Goal: Task Accomplishment & Management: Manage account settings

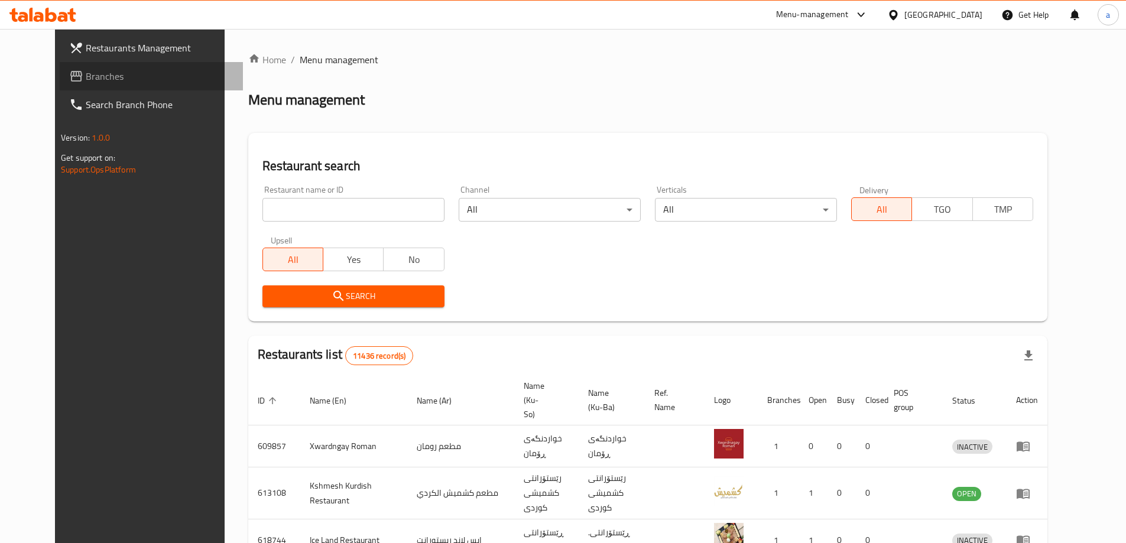
click at [69, 71] on icon at bounding box center [76, 76] width 14 height 14
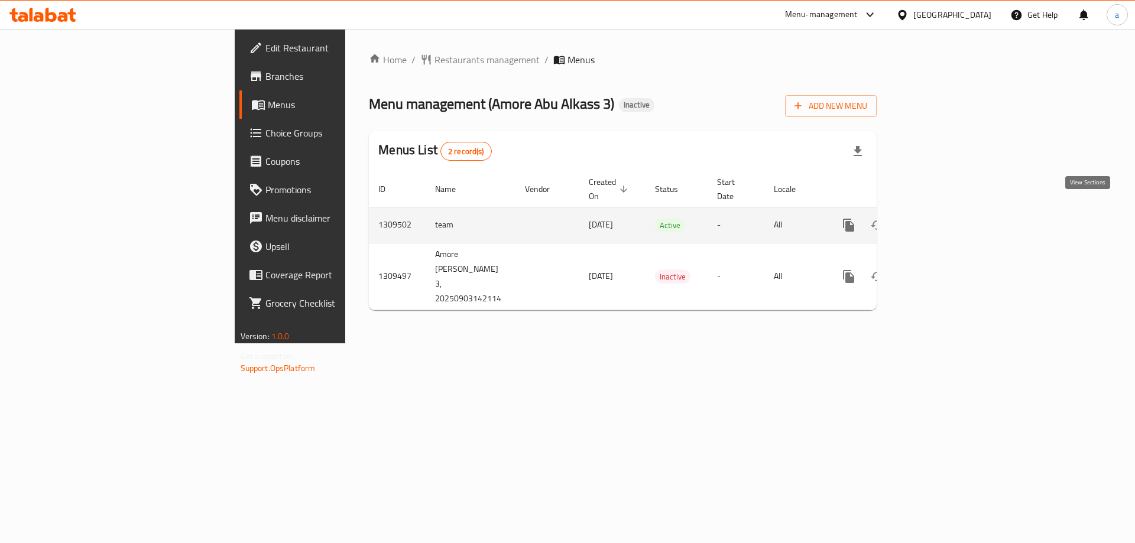
click at [941, 218] on icon "enhanced table" at bounding box center [934, 225] width 14 height 14
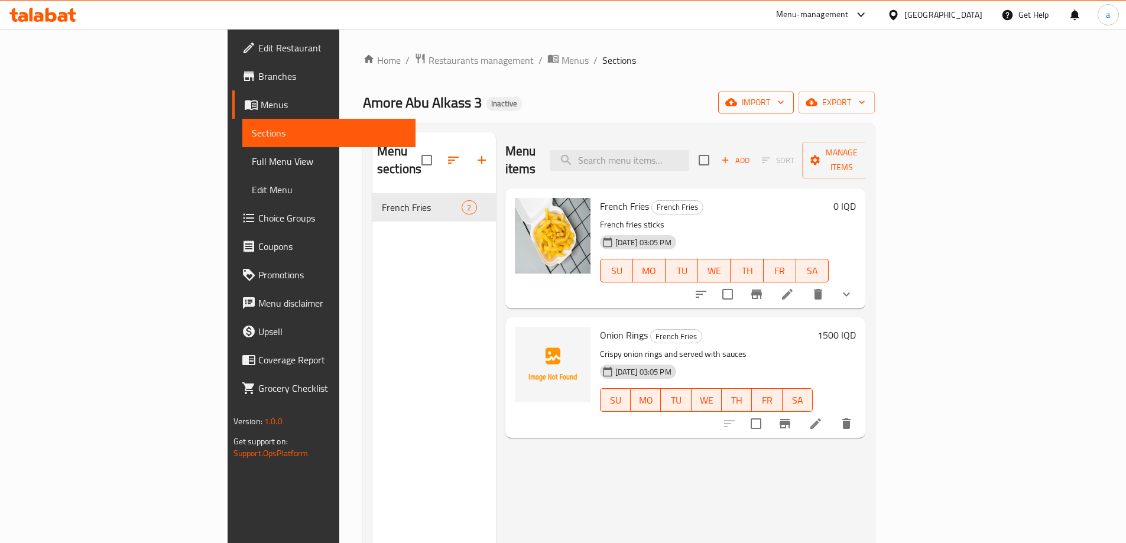
click at [785, 105] on span "import" at bounding box center [756, 102] width 57 height 15
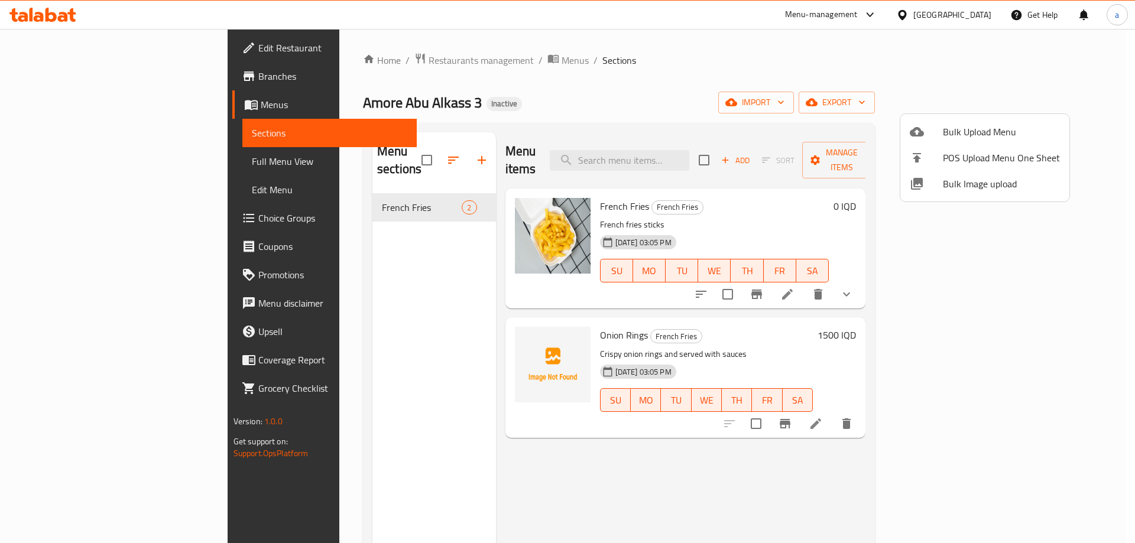
click at [947, 135] on span "Bulk Upload Menu" at bounding box center [1001, 132] width 117 height 14
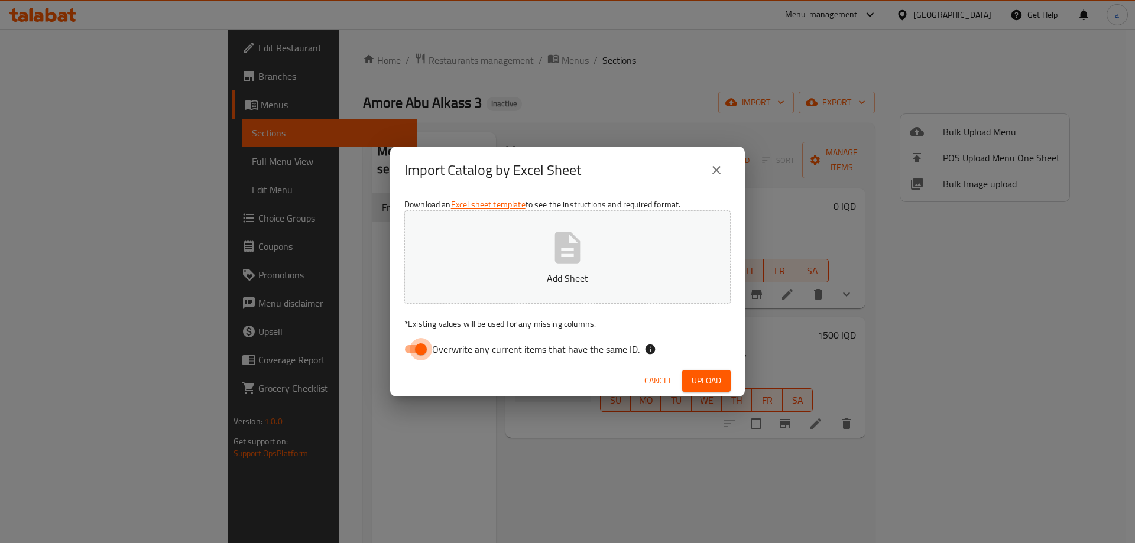
click at [421, 348] on input "Overwrite any current items that have the same ID." at bounding box center [420, 349] width 67 height 22
checkbox input "false"
click at [509, 277] on p "Add Sheet" at bounding box center [568, 278] width 290 height 14
click at [715, 380] on span "Upload" at bounding box center [707, 381] width 30 height 15
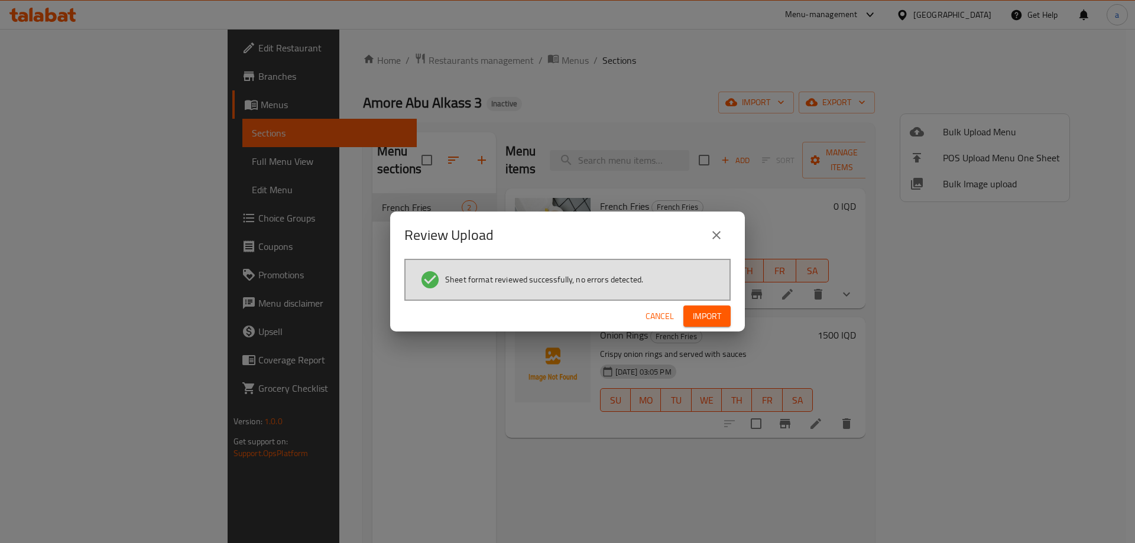
click at [717, 316] on span "Import" at bounding box center [707, 316] width 28 height 15
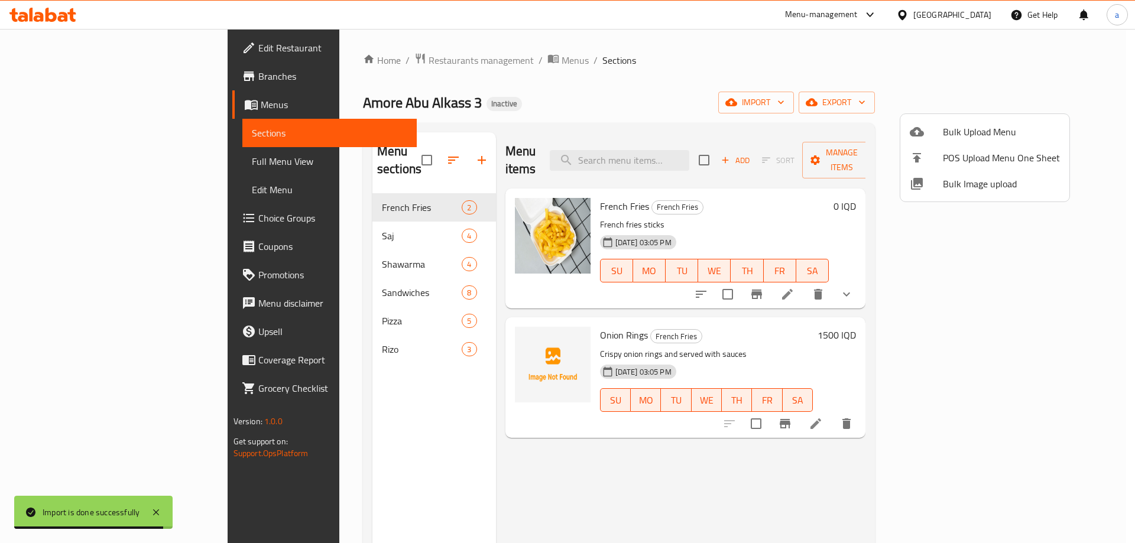
click at [321, 361] on div at bounding box center [567, 271] width 1135 height 543
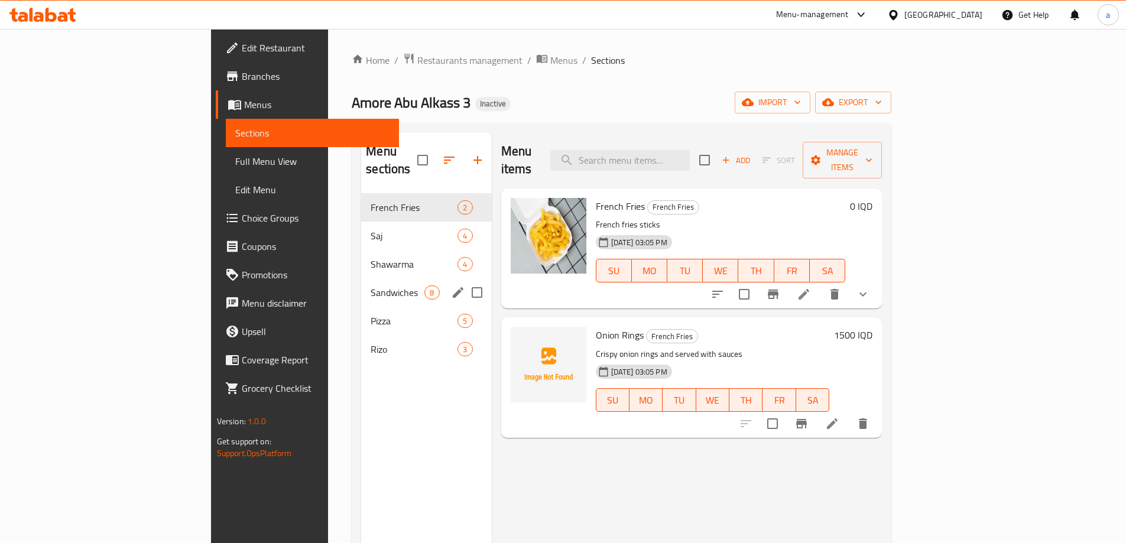
click at [361, 278] on div "Sandwiches 8" at bounding box center [426, 292] width 130 height 28
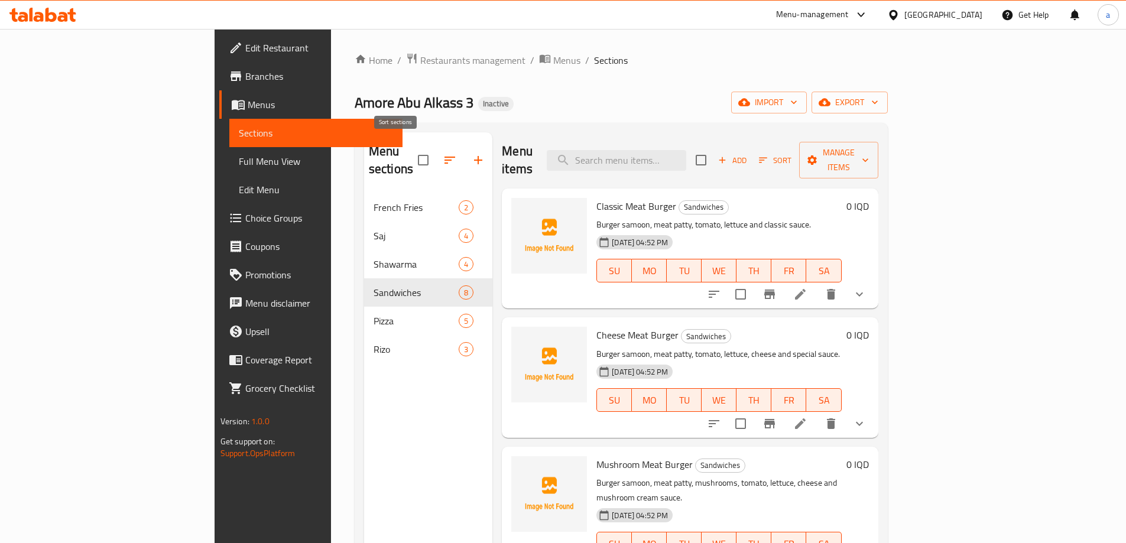
click at [443, 153] on icon "button" at bounding box center [450, 160] width 14 height 14
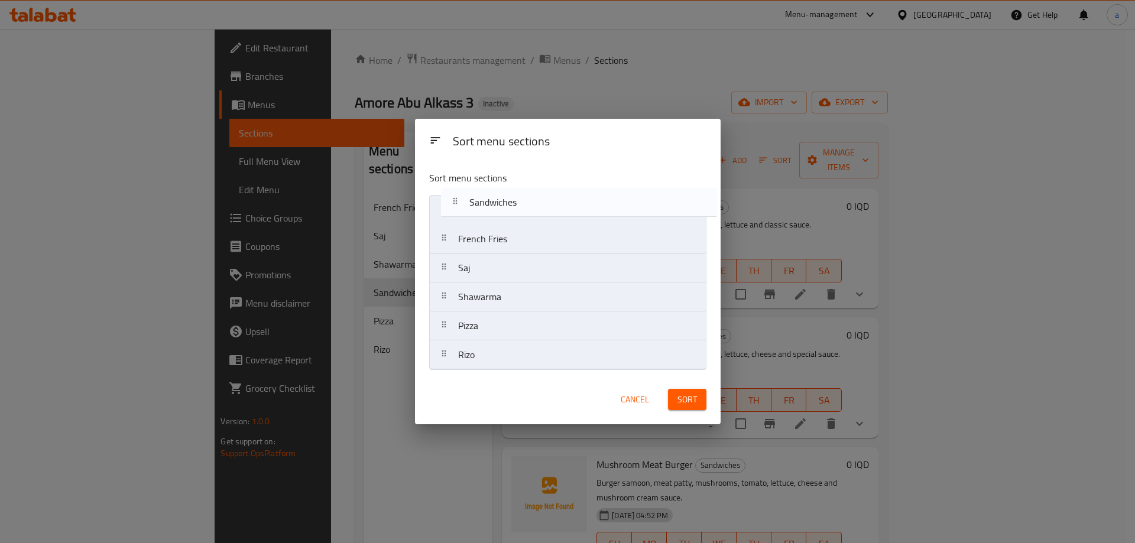
drag, startPoint x: 495, startPoint y: 305, endPoint x: 507, endPoint y: 203, distance: 102.9
click at [507, 203] on nav "French Fries Saj Shawarma Sandwiches Pizza [PERSON_NAME]" at bounding box center [567, 282] width 277 height 175
click at [498, 375] on div "Sort menu sections Sort menu sections Sandwiches French Fries Saj Shawarma Pizz…" at bounding box center [568, 272] width 306 height 306
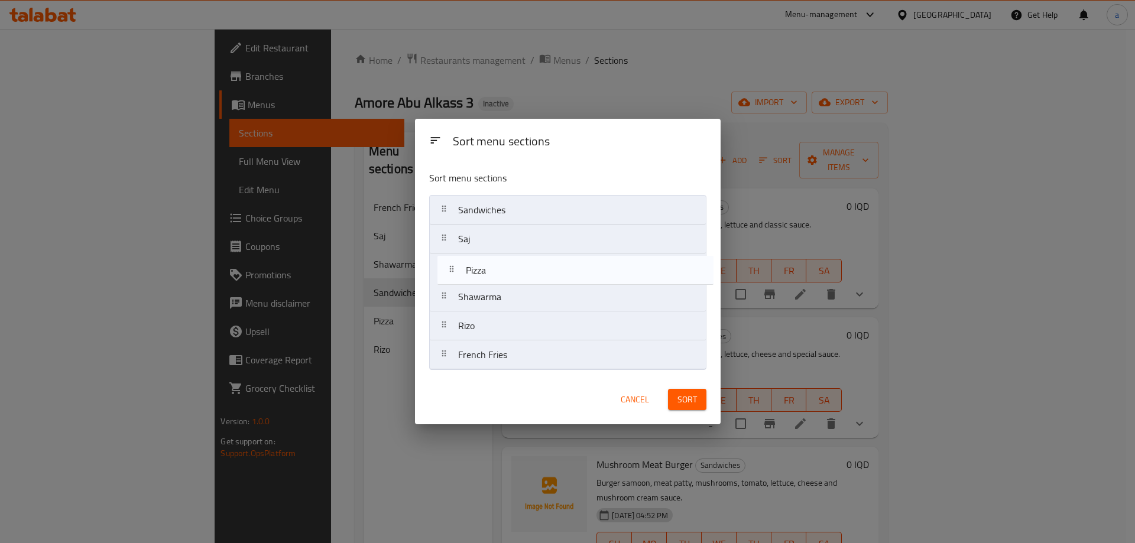
drag, startPoint x: 485, startPoint y: 302, endPoint x: 497, endPoint y: 251, distance: 52.1
click at [495, 262] on nav "Sandwiches Saj Shawarma Pizza Rizo French Fries" at bounding box center [567, 282] width 277 height 175
drag, startPoint x: 493, startPoint y: 300, endPoint x: 502, endPoint y: 261, distance: 39.4
click at [502, 261] on nav "Sandwiches Saj Pizza Shawarma Rizo French Fries" at bounding box center [567, 282] width 277 height 175
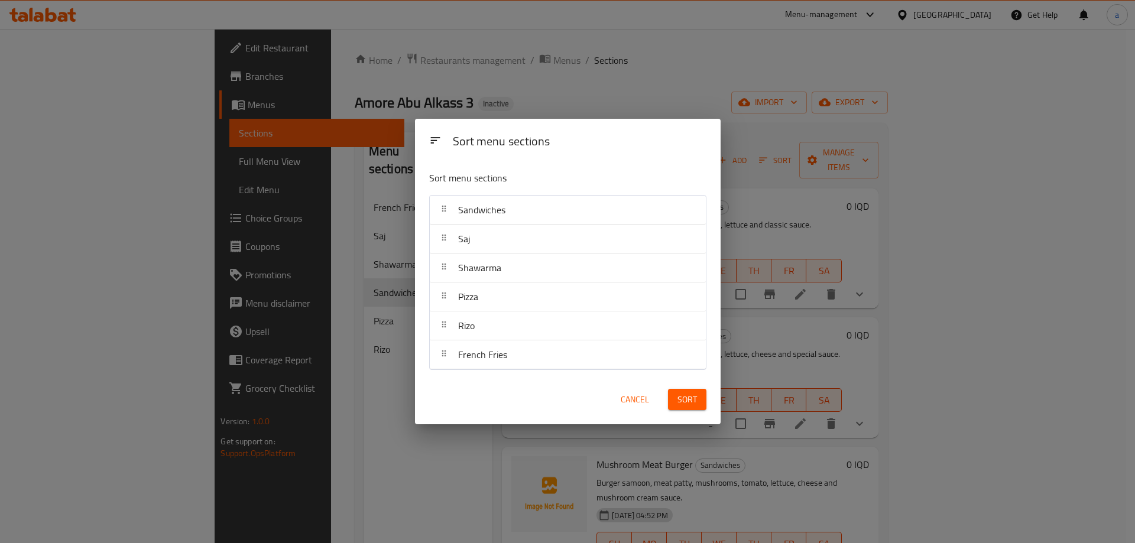
click at [691, 393] on span "Sort" at bounding box center [688, 400] width 20 height 15
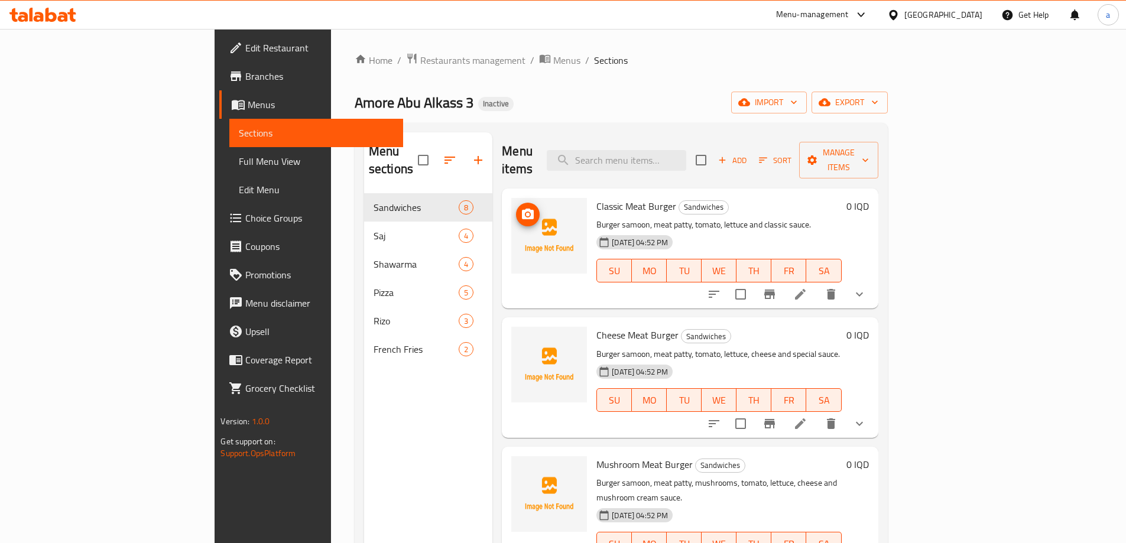
click at [522, 209] on icon "upload picture" at bounding box center [528, 214] width 12 height 11
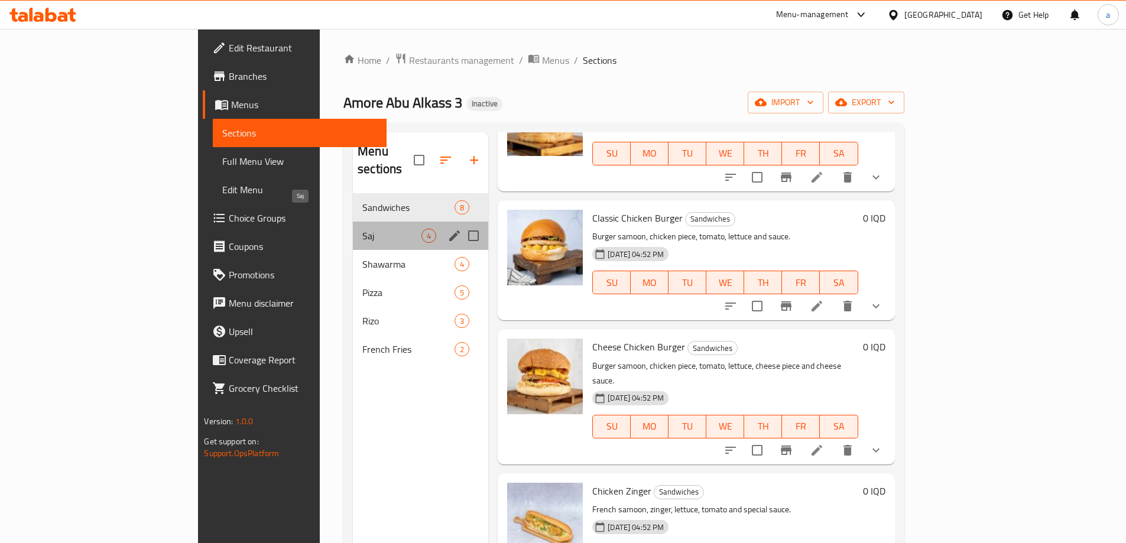
click at [362, 229] on span "Saj" at bounding box center [391, 236] width 59 height 14
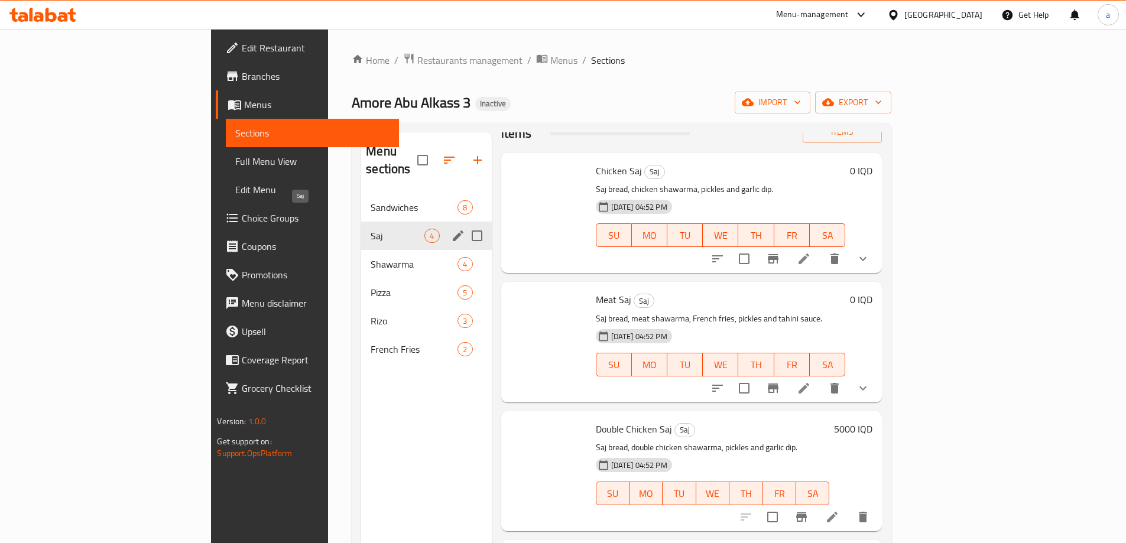
scroll to position [3, 0]
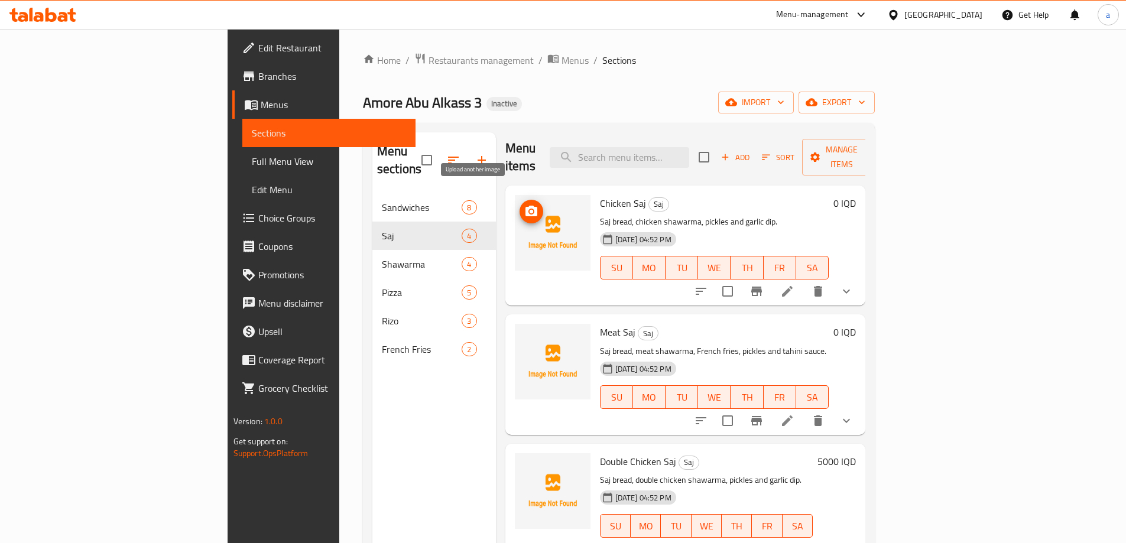
click at [526, 206] on icon "upload picture" at bounding box center [532, 211] width 12 height 11
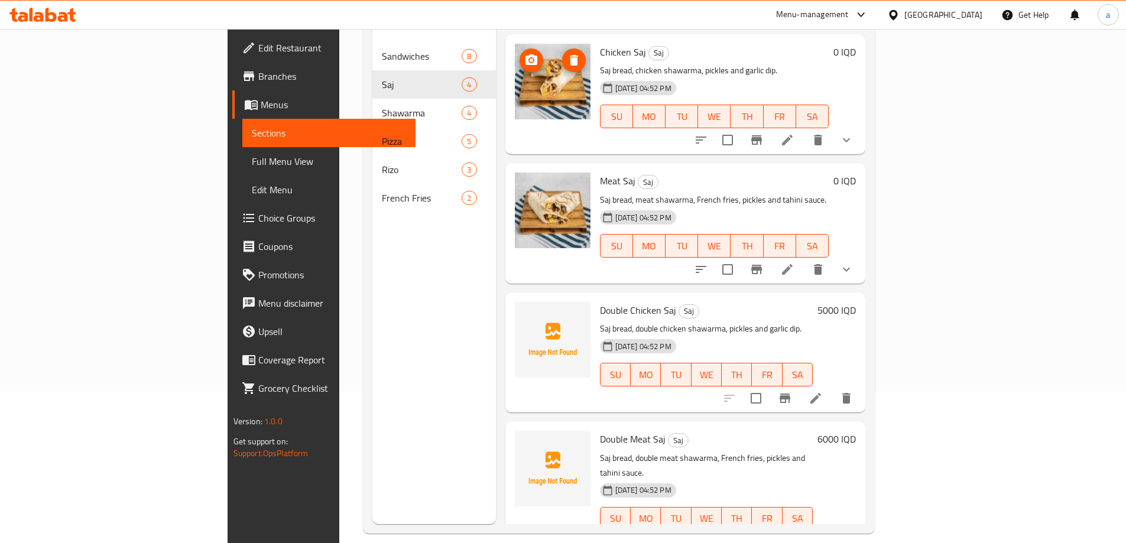
scroll to position [158, 0]
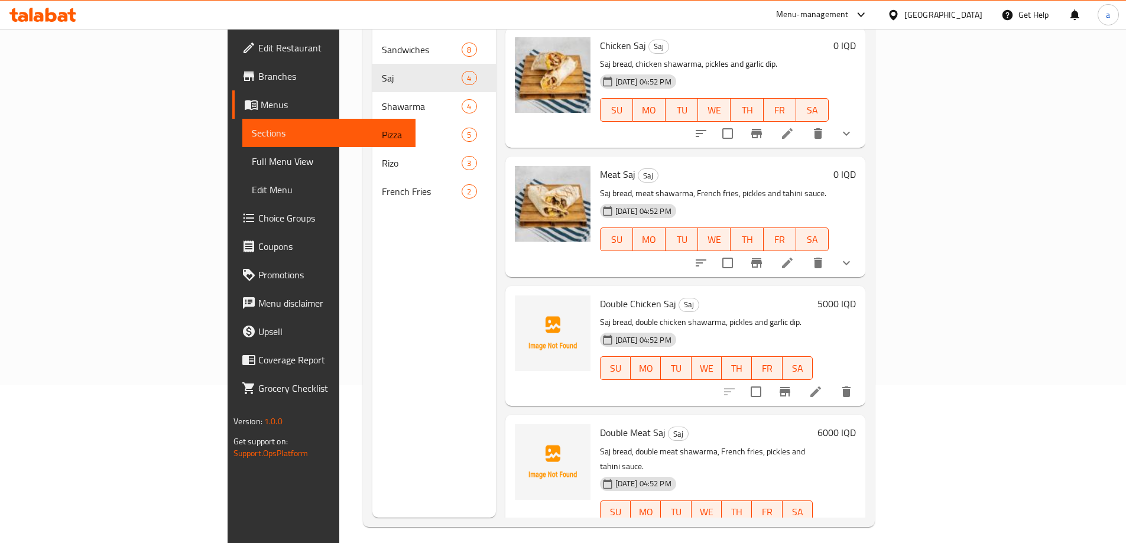
click at [600, 295] on span "Double Chicken Saj" at bounding box center [638, 304] width 76 height 18
copy h6 "Double Chicken Saj"
click at [600, 424] on span "Double Meat Saj" at bounding box center [633, 433] width 66 height 18
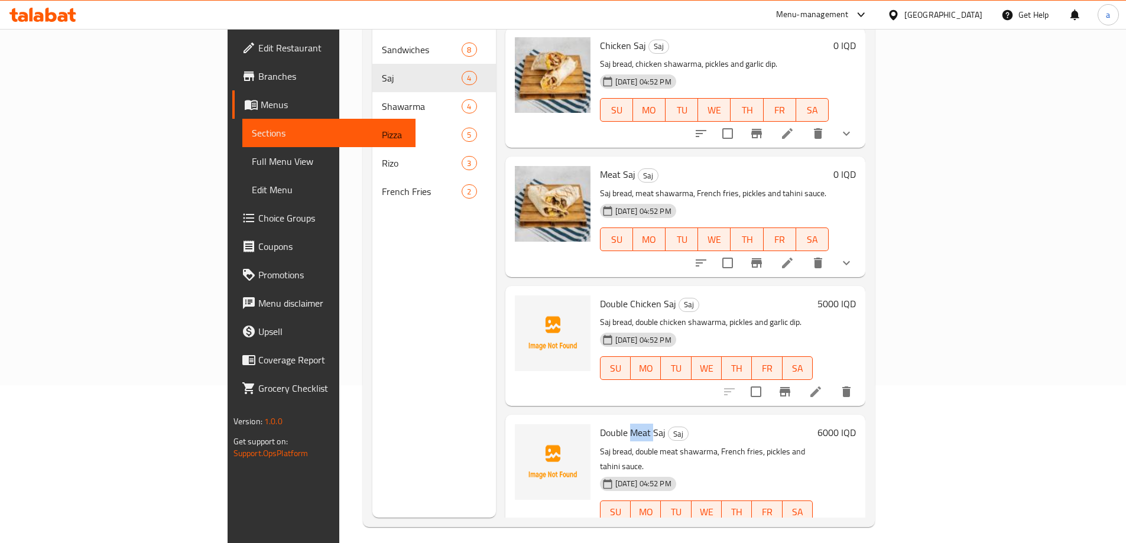
click at [600, 424] on span "Double Meat Saj" at bounding box center [633, 433] width 66 height 18
copy h6 "Double Meat Saj"
click at [383, 196] on div "Menu sections Sandwiches 8 Saj 4 Shawarma 4 Pizza 5 [PERSON_NAME] 3 French Frie…" at bounding box center [434, 246] width 124 height 543
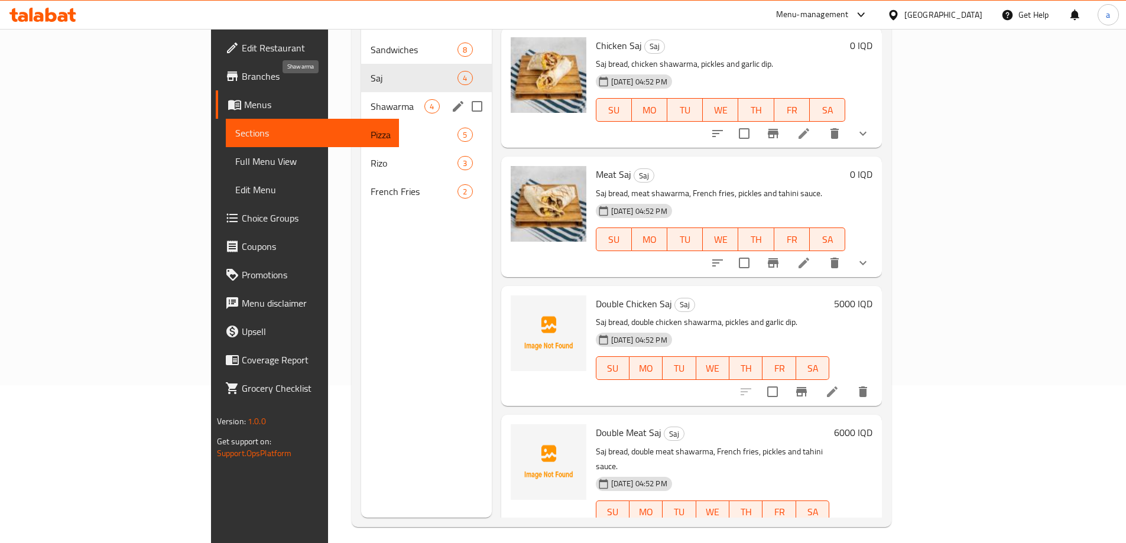
click at [371, 99] on span "Shawarma" at bounding box center [398, 106] width 54 height 14
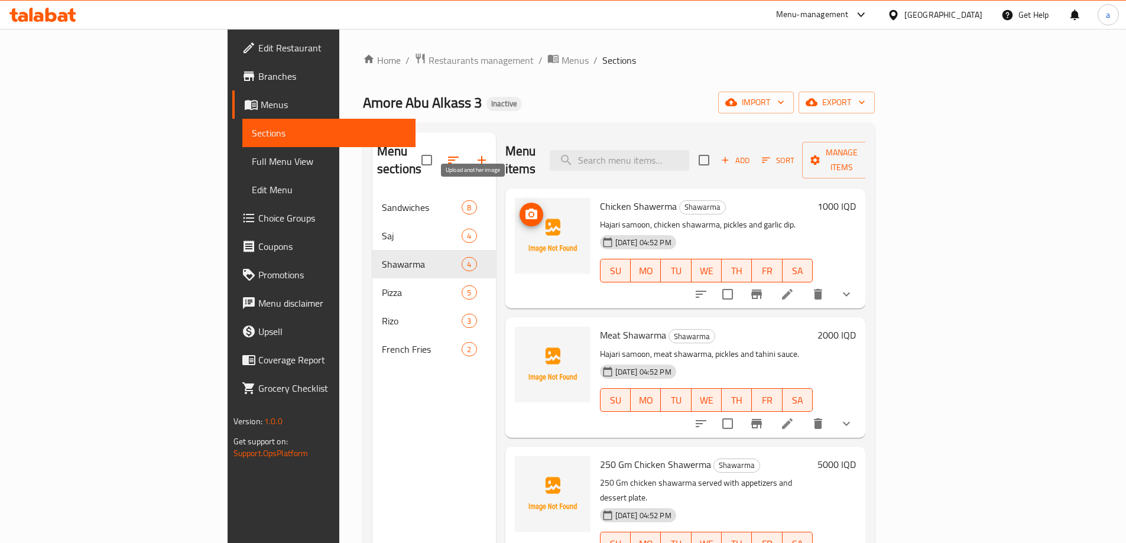
click at [524, 208] on icon "upload picture" at bounding box center [531, 215] width 14 height 14
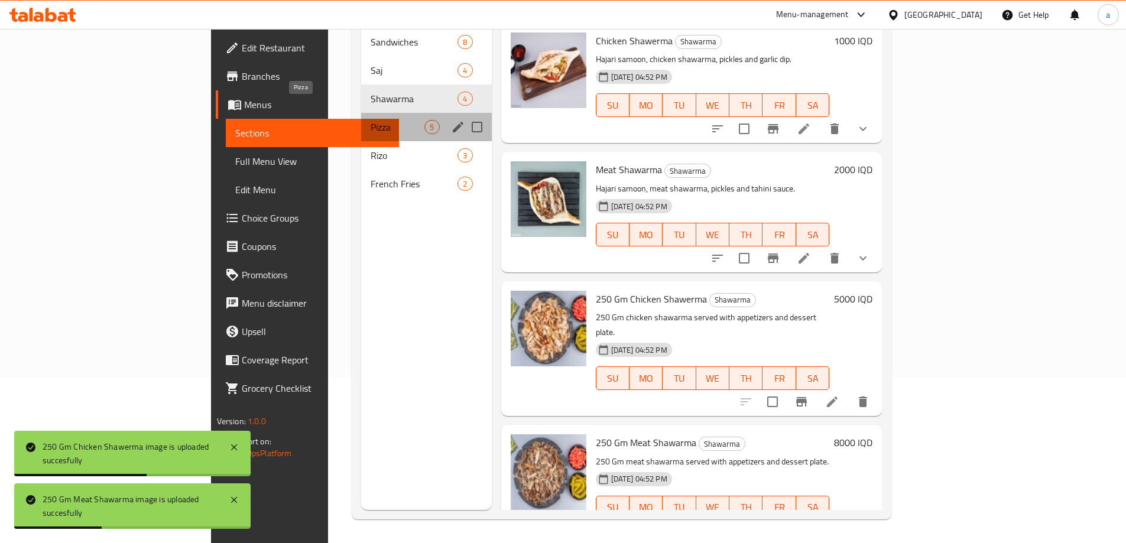
click at [371, 120] on span "Pizza" at bounding box center [398, 127] width 54 height 14
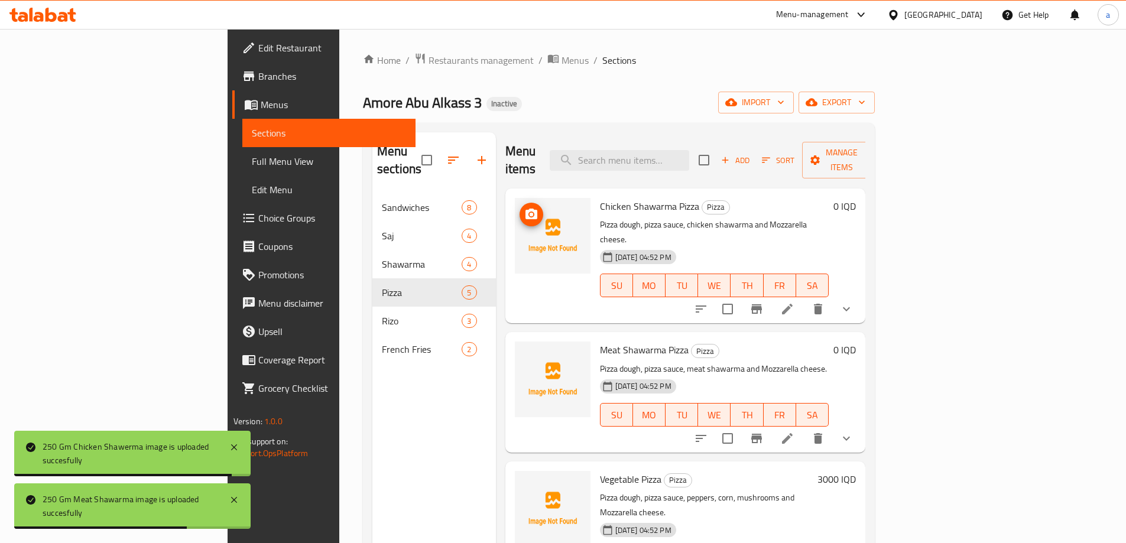
click at [529, 213] on circle "upload picture" at bounding box center [531, 215] width 4 height 4
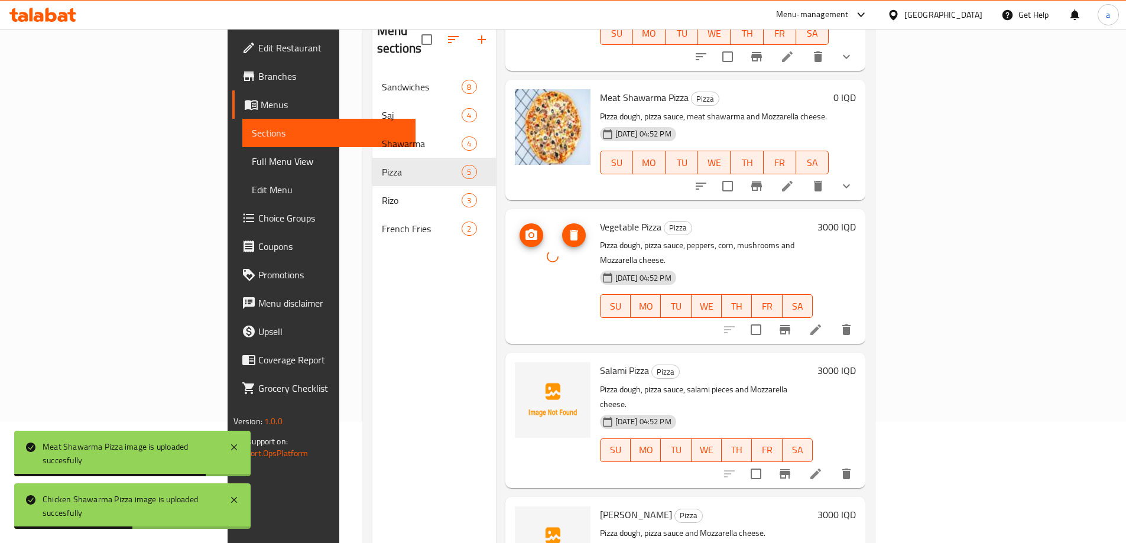
scroll to position [166, 0]
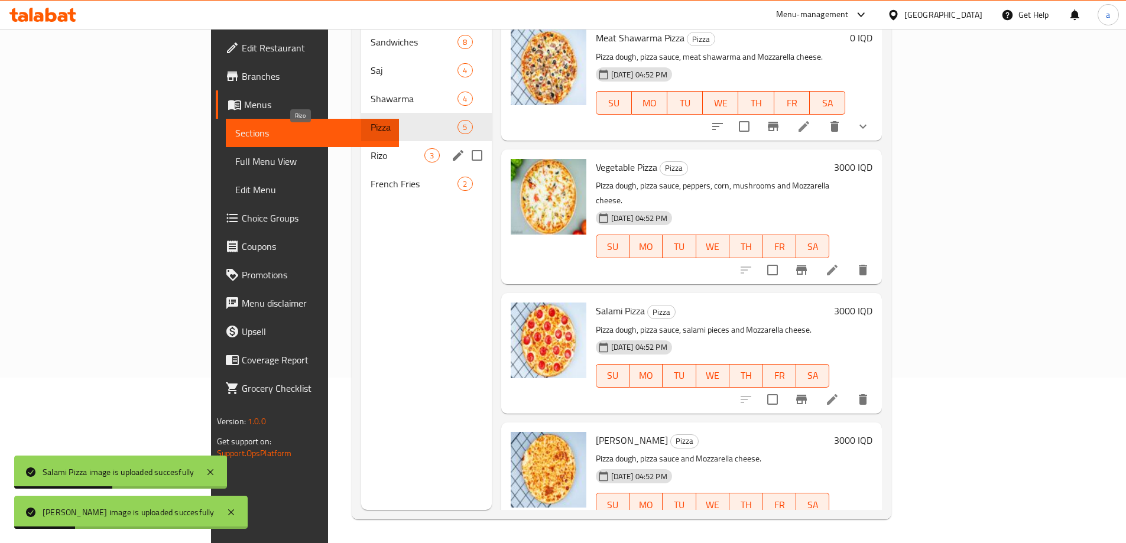
click at [371, 148] on span "Rizo" at bounding box center [398, 155] width 54 height 14
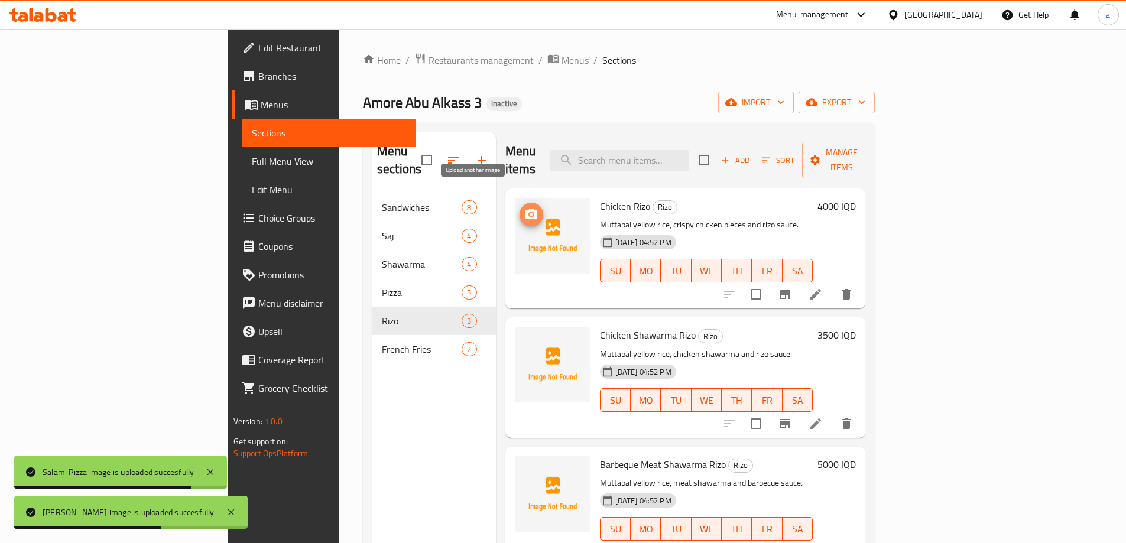
click at [524, 208] on icon "upload picture" at bounding box center [531, 215] width 14 height 14
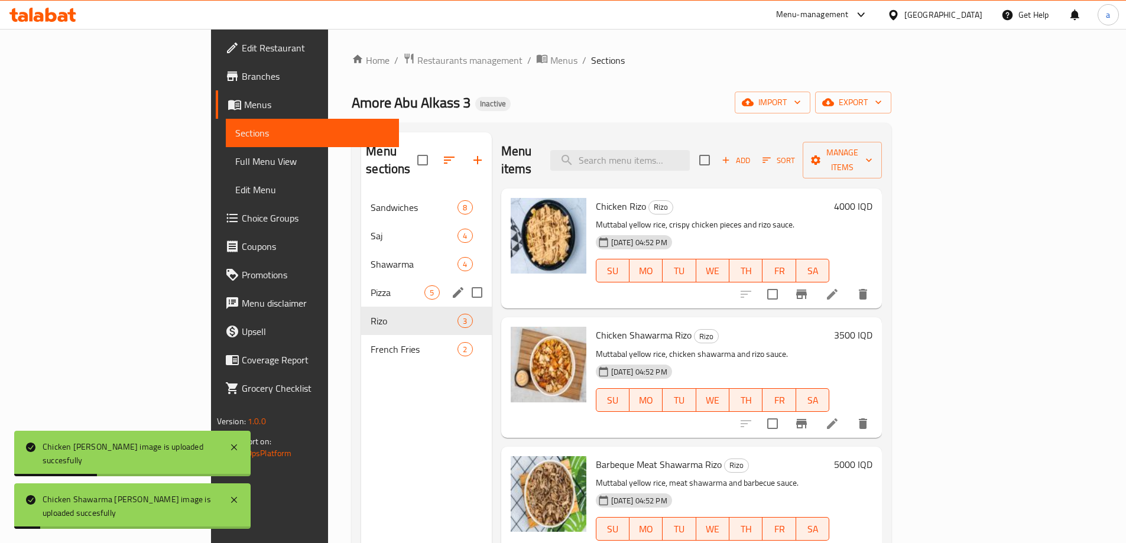
click at [361, 278] on div "Pizza 5" at bounding box center [426, 292] width 130 height 28
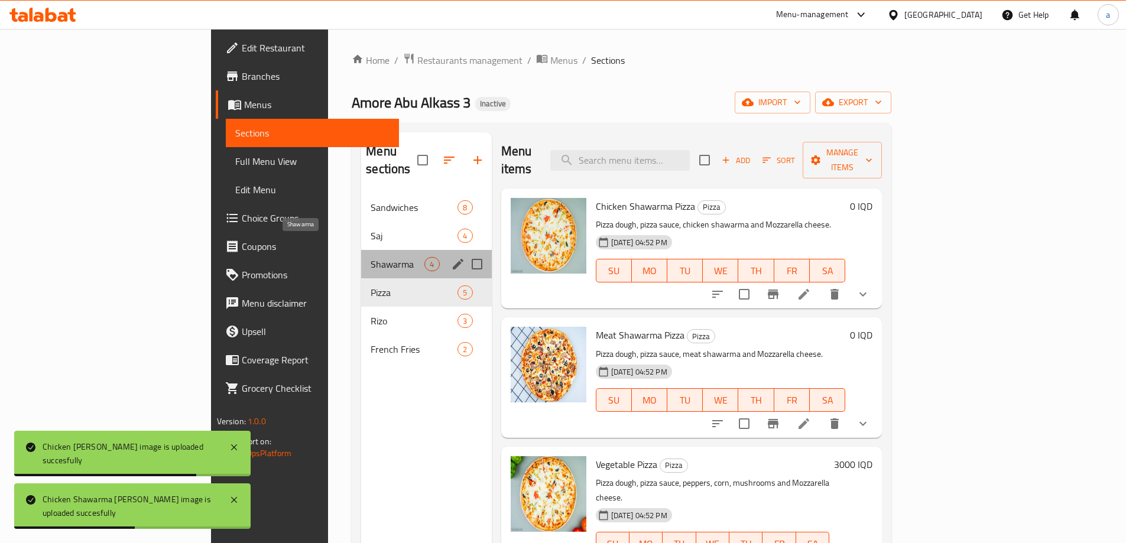
click at [371, 257] on span "Shawarma" at bounding box center [398, 264] width 54 height 14
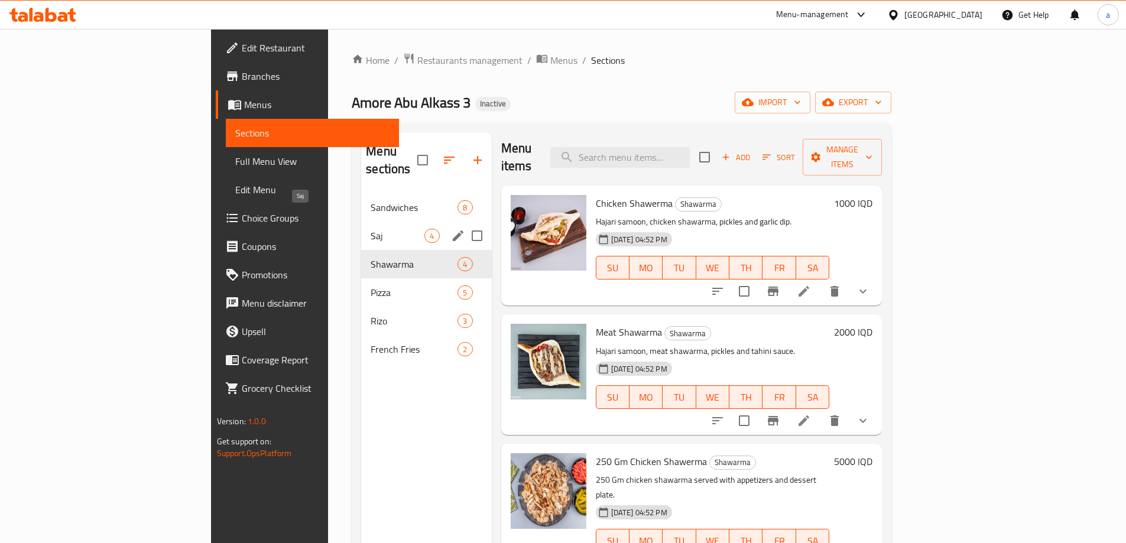
click at [371, 229] on span "Saj" at bounding box center [398, 236] width 54 height 14
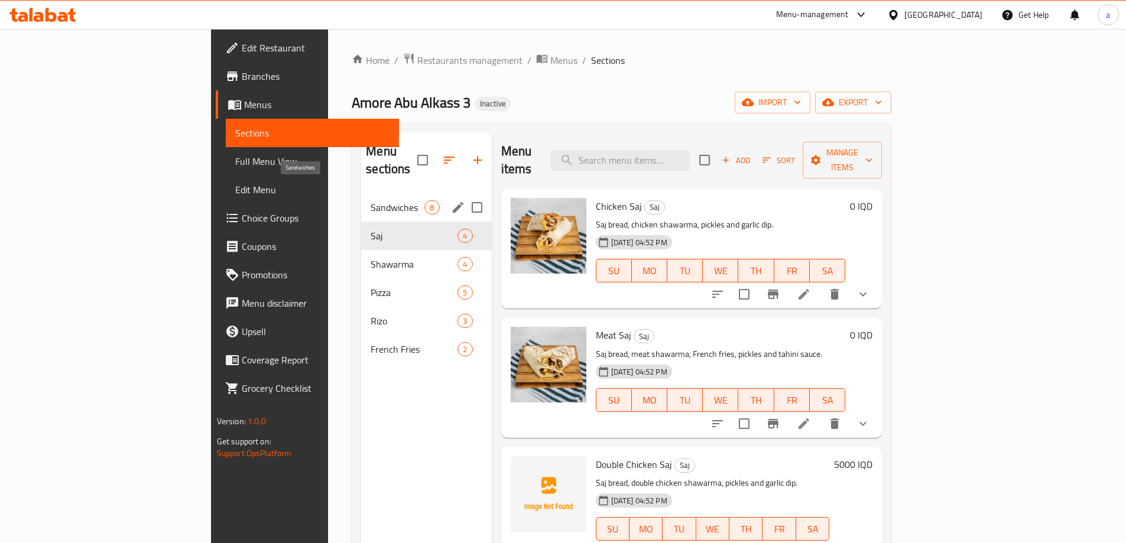
click at [371, 200] on span "Sandwiches" at bounding box center [398, 207] width 54 height 14
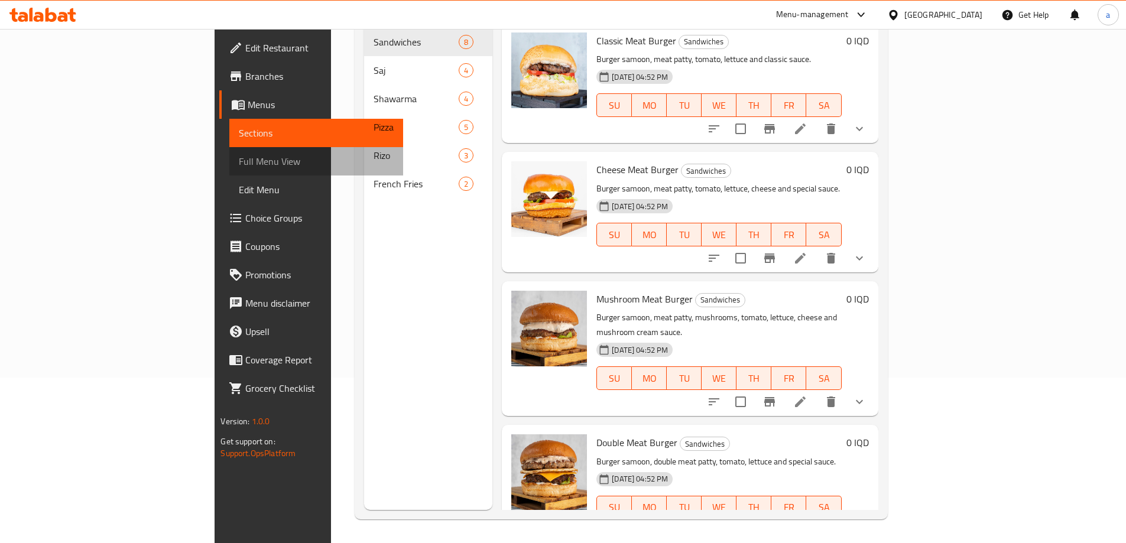
click at [239, 159] on span "Full Menu View" at bounding box center [316, 161] width 154 height 14
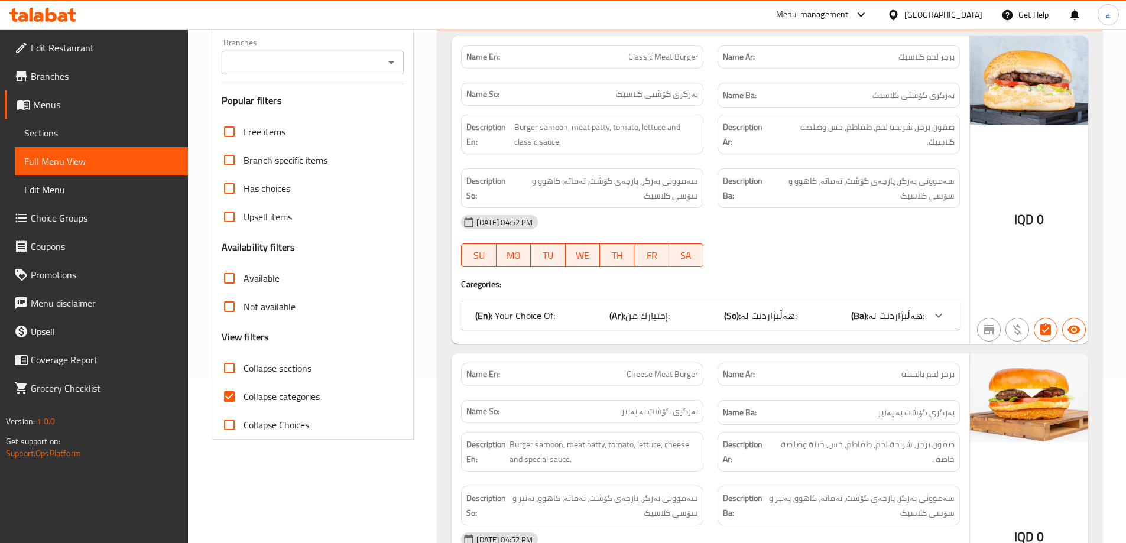
click at [223, 396] on input "Collapse categories" at bounding box center [229, 397] width 28 height 28
checkbox input "false"
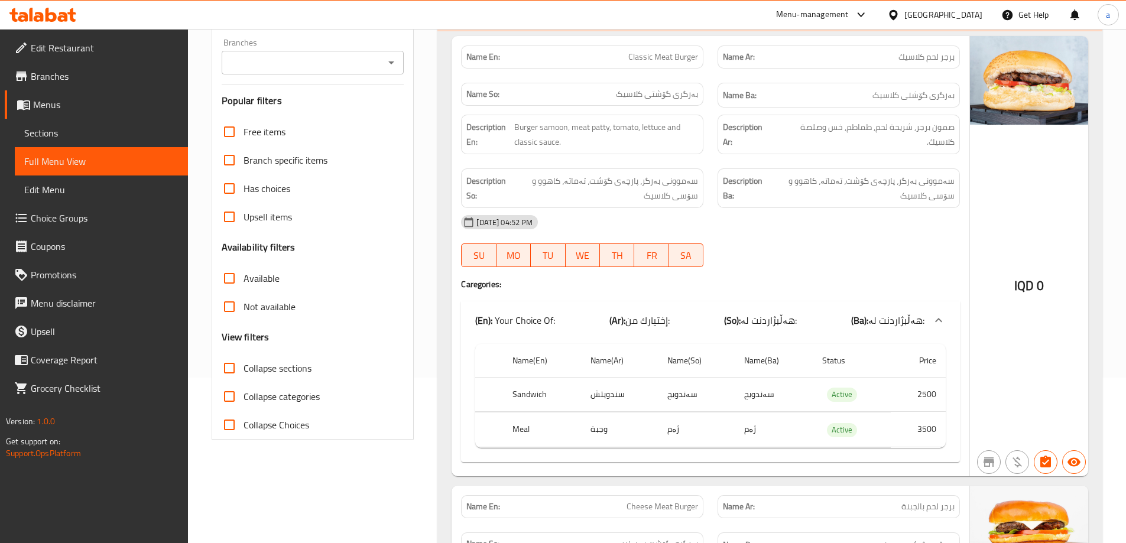
click at [228, 365] on input "Collapse sections" at bounding box center [229, 368] width 28 height 28
checkbox input "true"
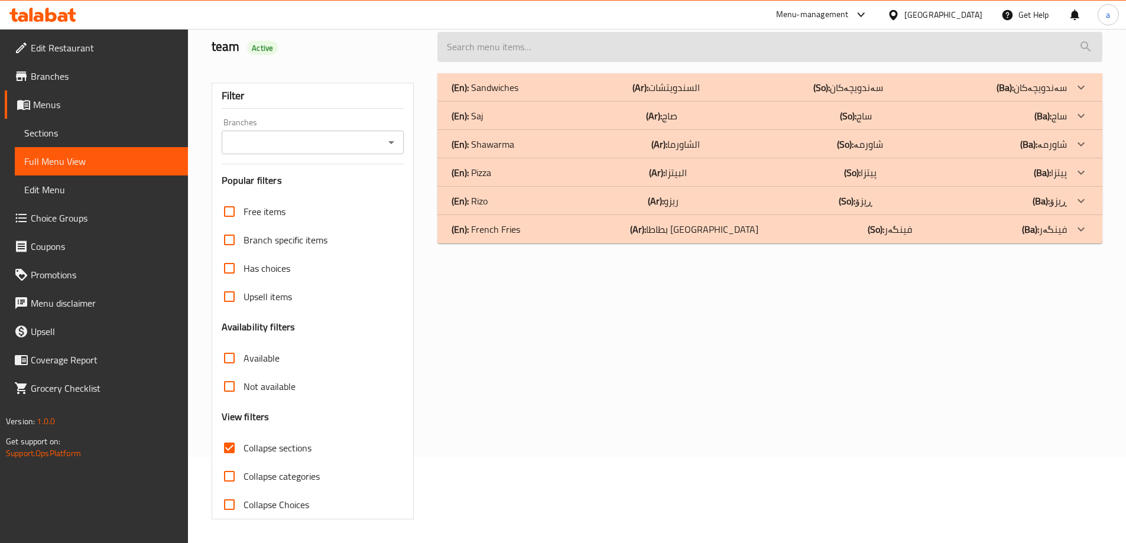
scroll to position [86, 0]
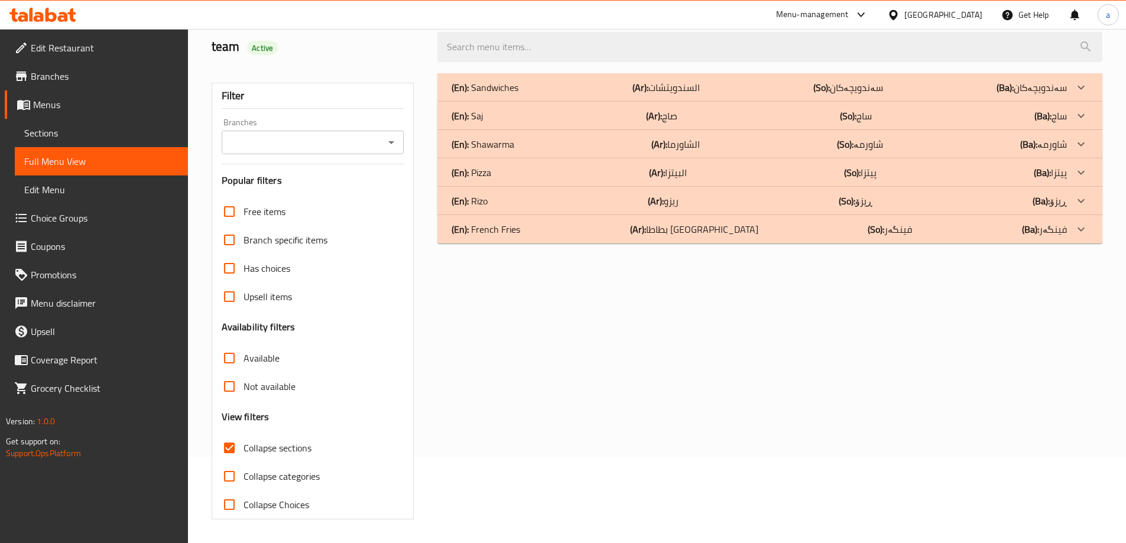
click at [395, 137] on icon "Open" at bounding box center [391, 142] width 14 height 14
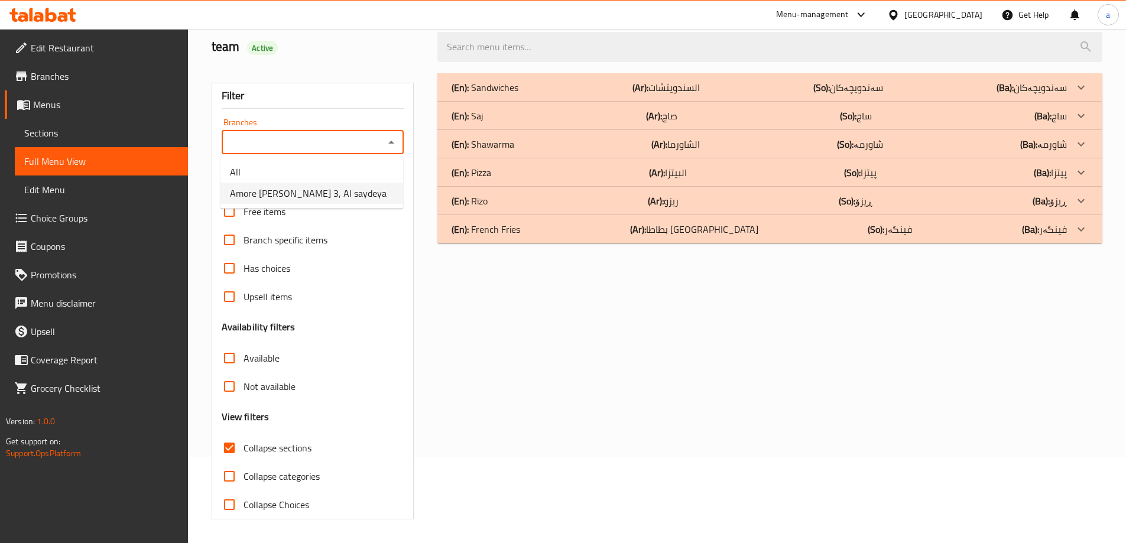
click at [303, 196] on span "Amore [PERSON_NAME] 3, Al saydeya" at bounding box center [308, 193] width 157 height 14
type input "Amore [PERSON_NAME] 3, Al saydeya"
click at [485, 95] on p "(En): [PERSON_NAME]" at bounding box center [485, 87] width 67 height 14
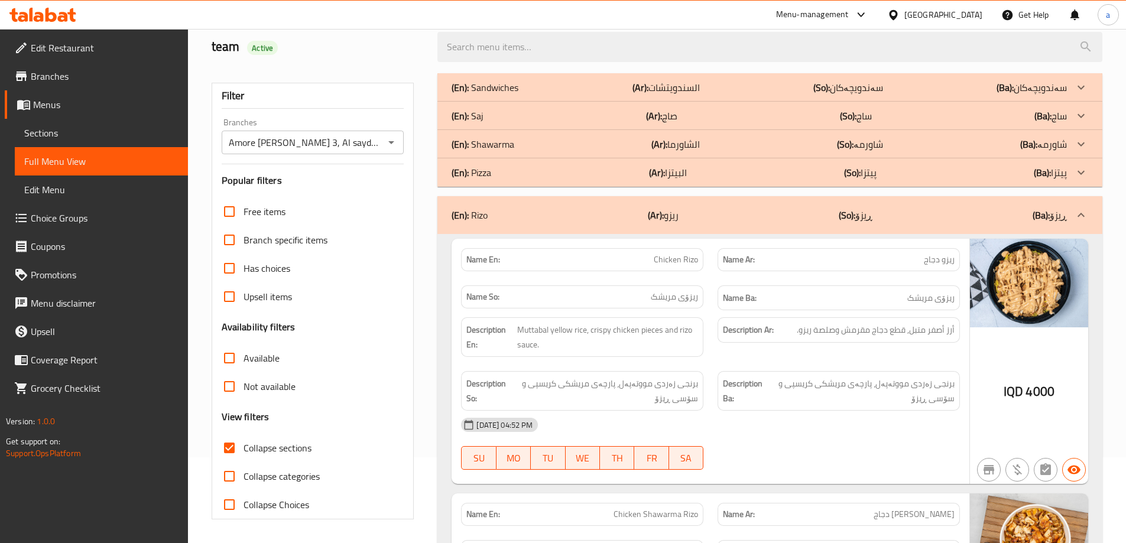
click at [482, 95] on p "(En): Pizza" at bounding box center [485, 87] width 67 height 14
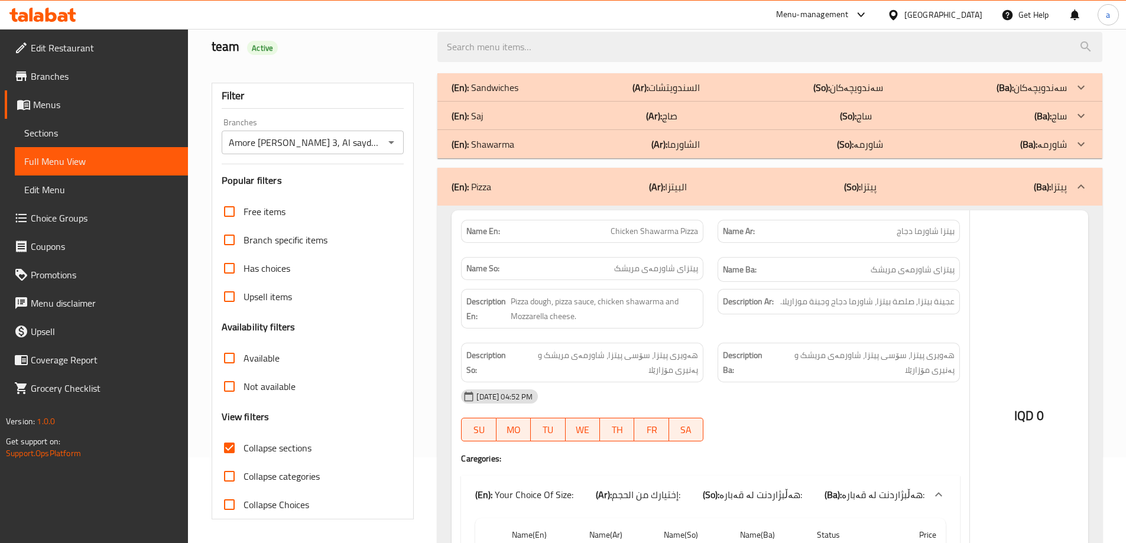
click at [482, 95] on p "(En): Shawarma" at bounding box center [485, 87] width 67 height 14
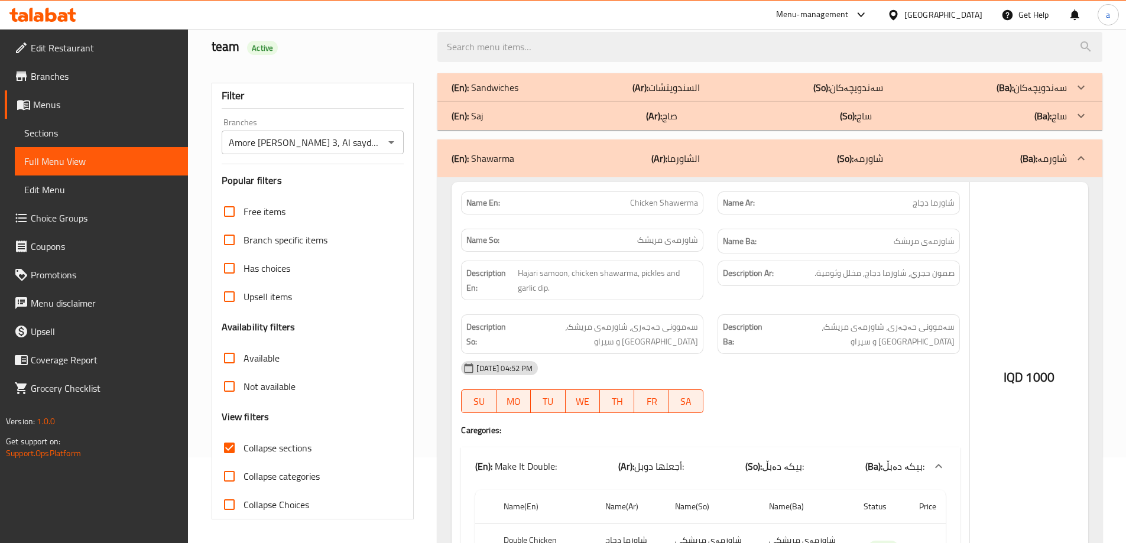
click at [482, 95] on p "(En): Saj" at bounding box center [485, 87] width 67 height 14
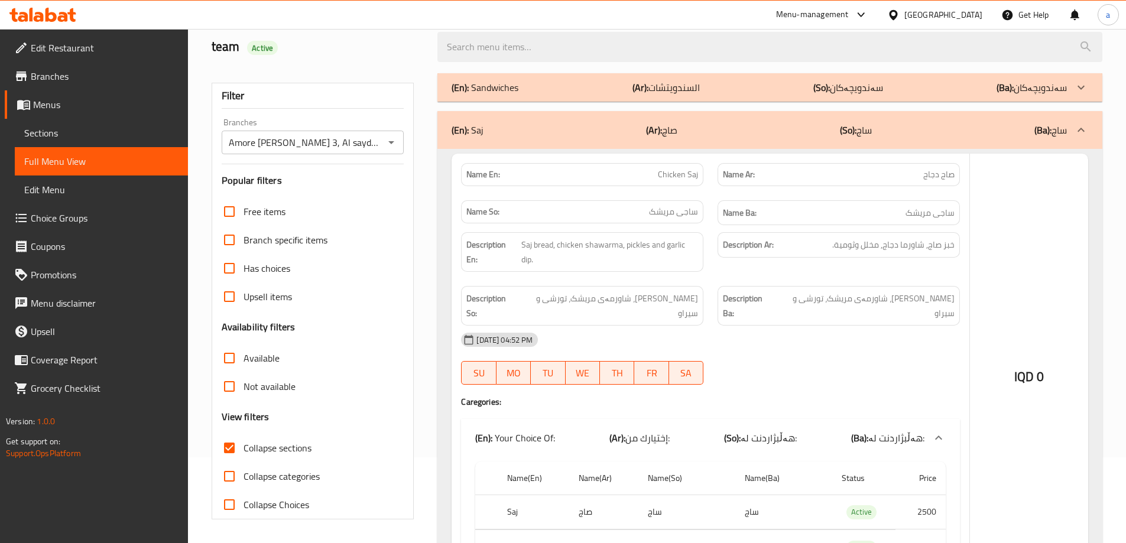
click at [482, 90] on p "(En): Sandwiches" at bounding box center [485, 87] width 67 height 14
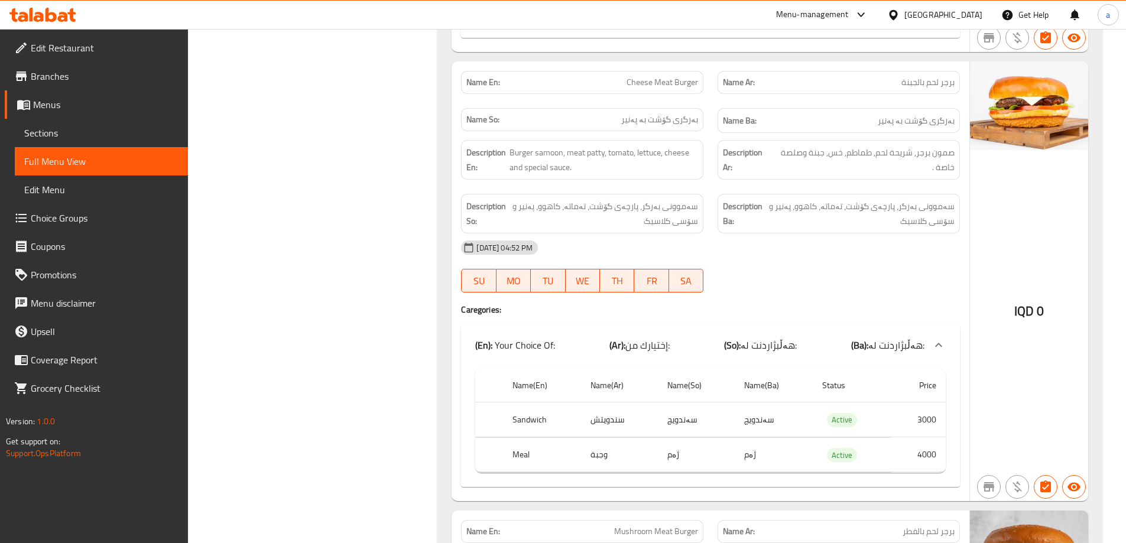
scroll to position [591, 0]
click at [24, 131] on link "Sections" at bounding box center [101, 133] width 173 height 28
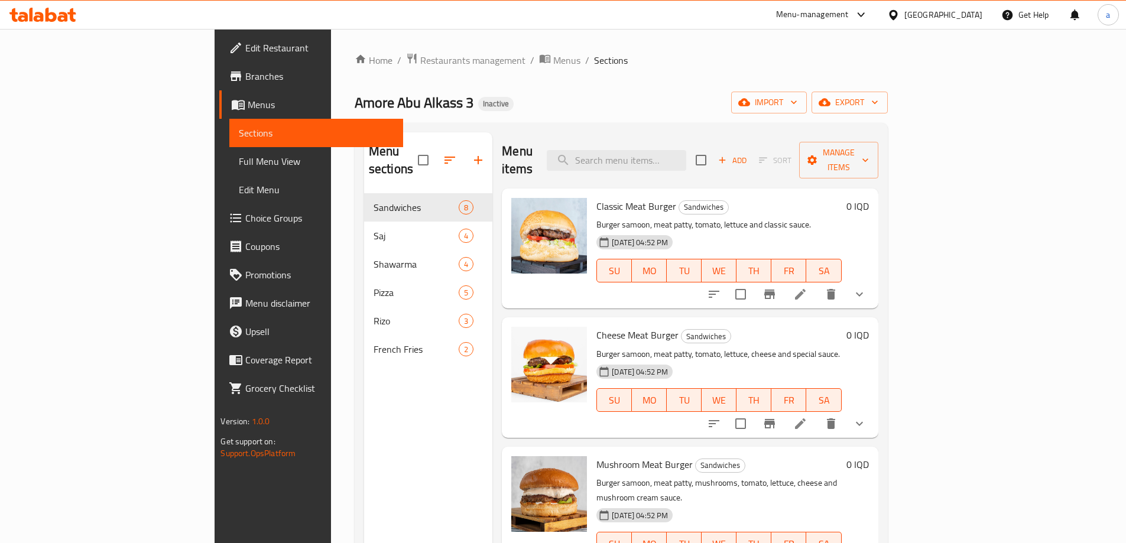
click at [817, 413] on li at bounding box center [800, 423] width 33 height 21
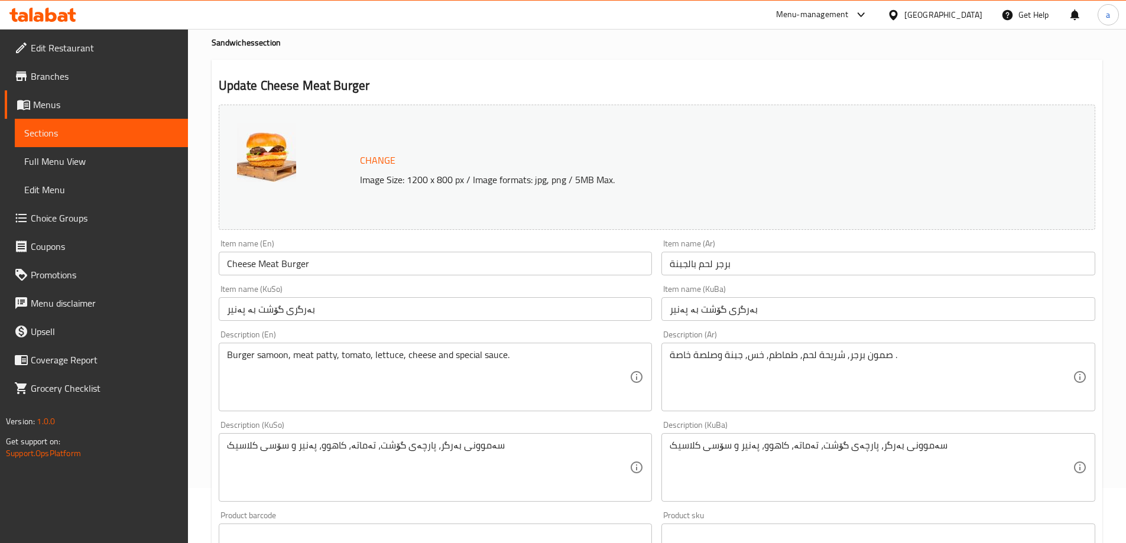
scroll to position [79, 0]
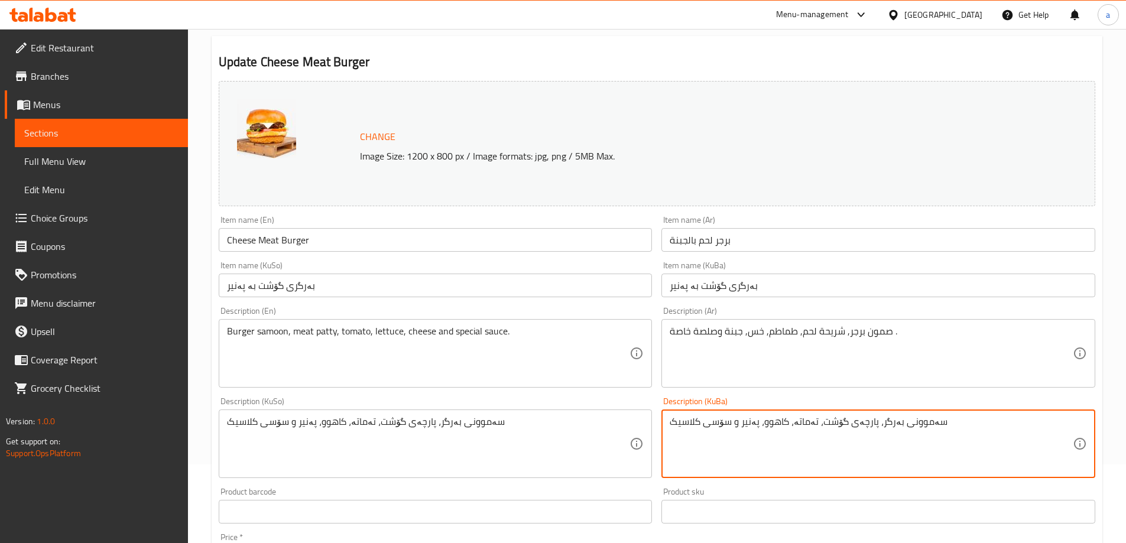
drag, startPoint x: 671, startPoint y: 421, endPoint x: 699, endPoint y: 419, distance: 28.5
type textarea "سەموونی بەرگر، پارچەی گۆشت، تەماتە، کاهوو، پەنیر و سۆسی تایبەت"
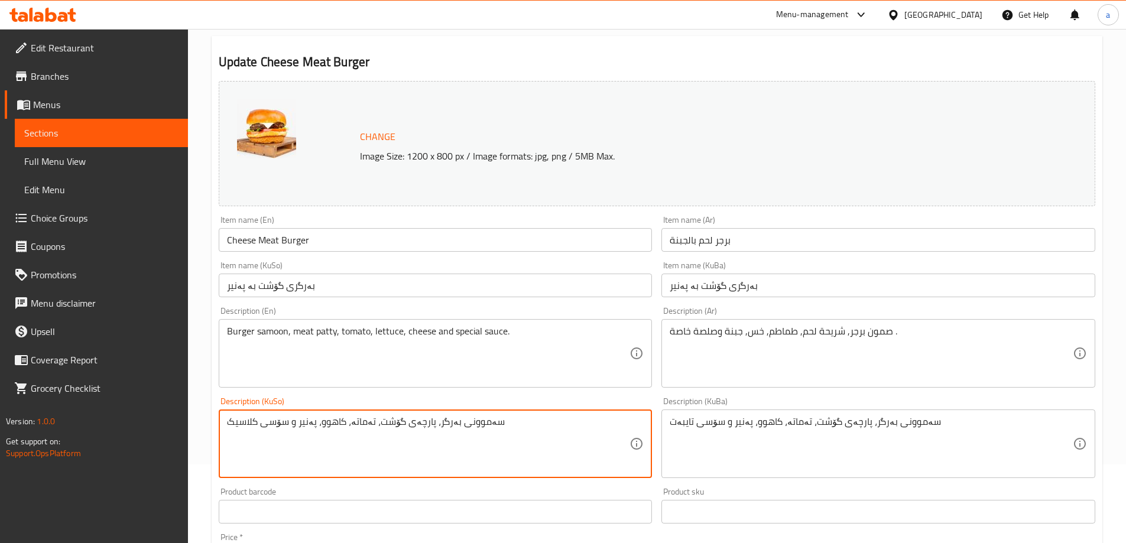
click at [442, 430] on textarea "سەموونی بەرگر، پارچەی گۆشت، تەماتە، کاهوو، پەنیر و سۆسی کلاسیک" at bounding box center [428, 444] width 403 height 56
paste textarea "تایبەت"
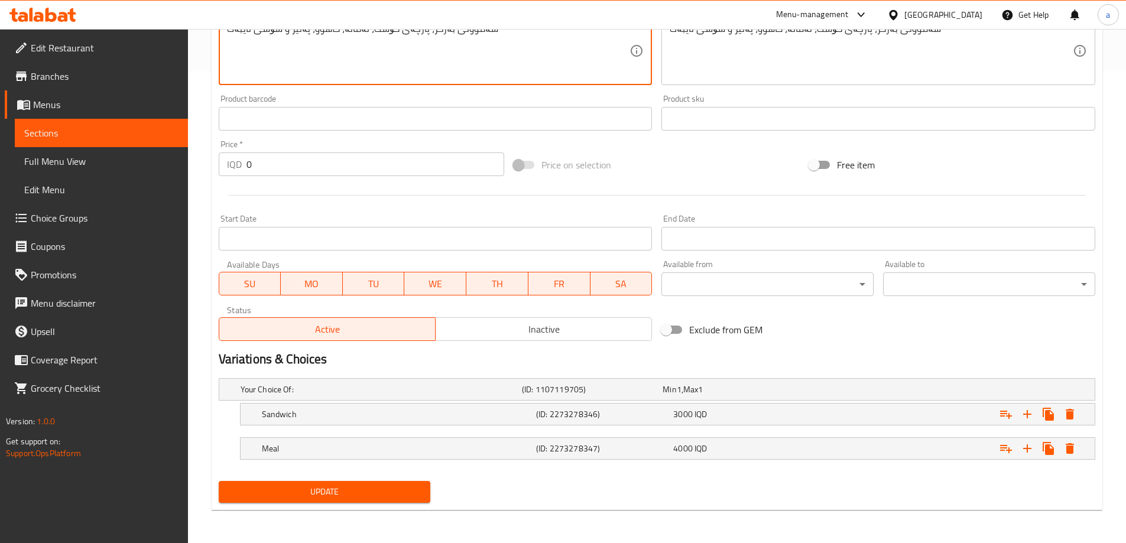
type textarea "سەموونی بەرگر، پارچەی گۆشت، تەماتە، کاهوو، پەنیر و سۆسی تایبەت"
click at [334, 492] on span "Update" at bounding box center [324, 492] width 193 height 15
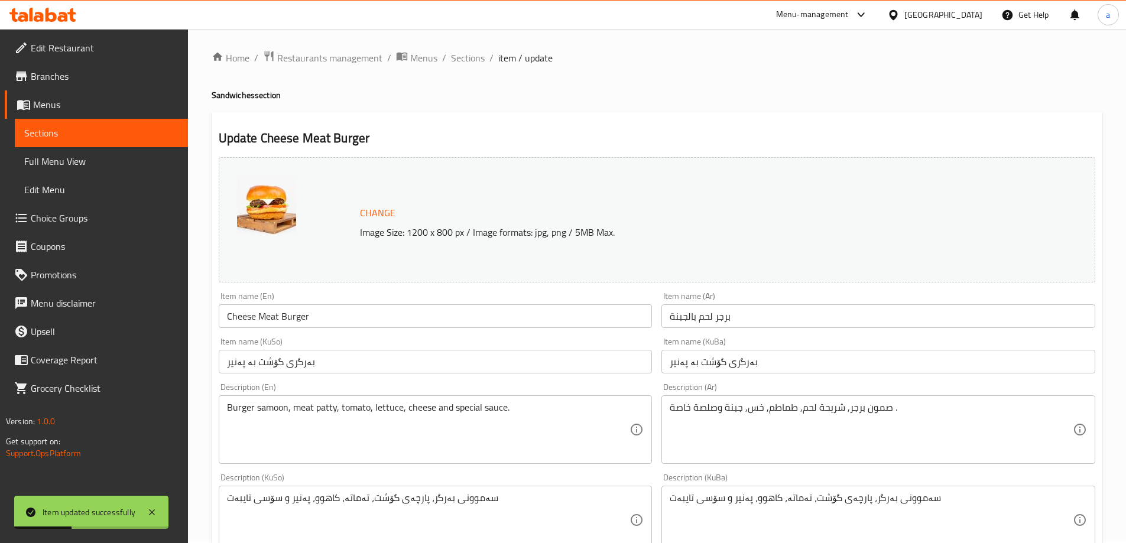
scroll to position [0, 0]
click at [471, 60] on span "Sections" at bounding box center [468, 60] width 34 height 14
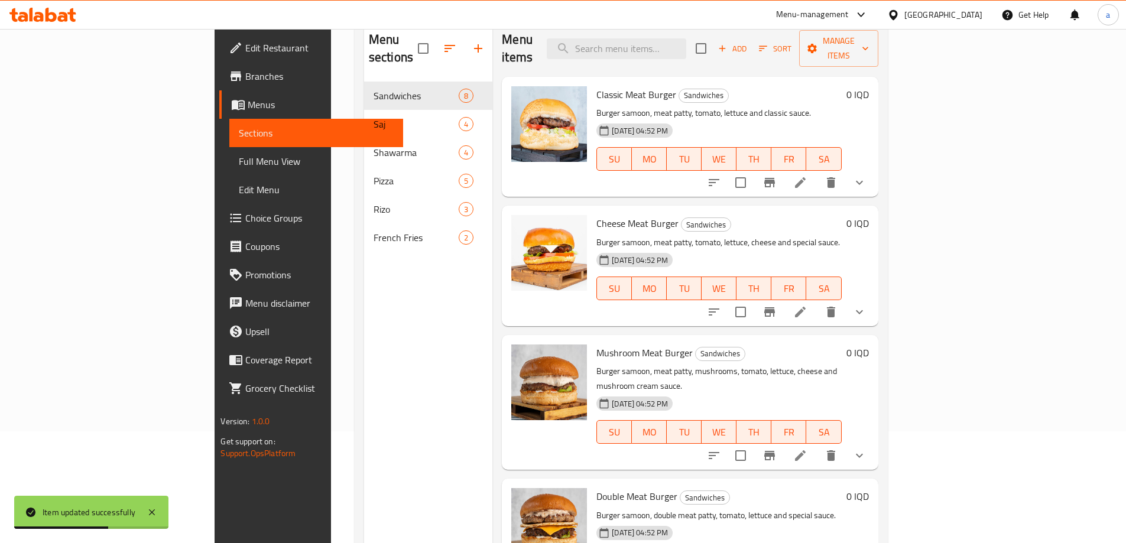
scroll to position [112, 0]
click at [808, 448] on icon at bounding box center [800, 455] width 14 height 14
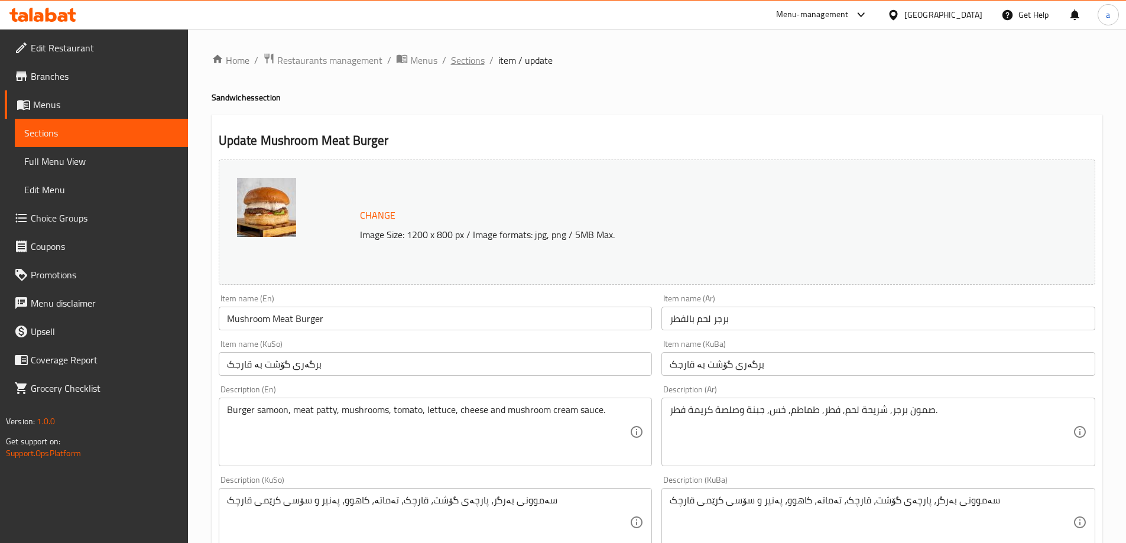
click at [459, 63] on span "Sections" at bounding box center [468, 60] width 34 height 14
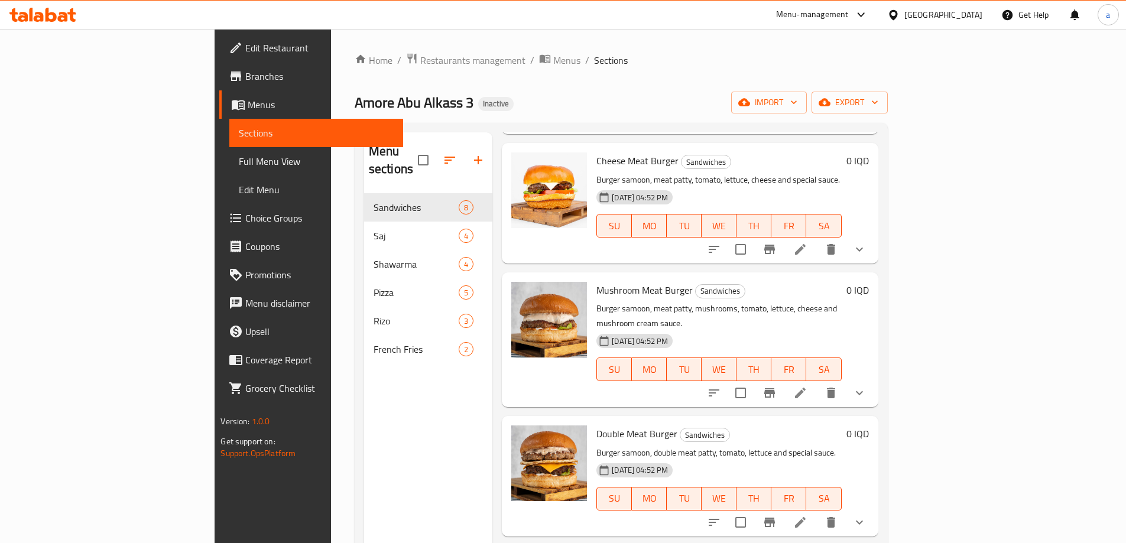
scroll to position [236, 0]
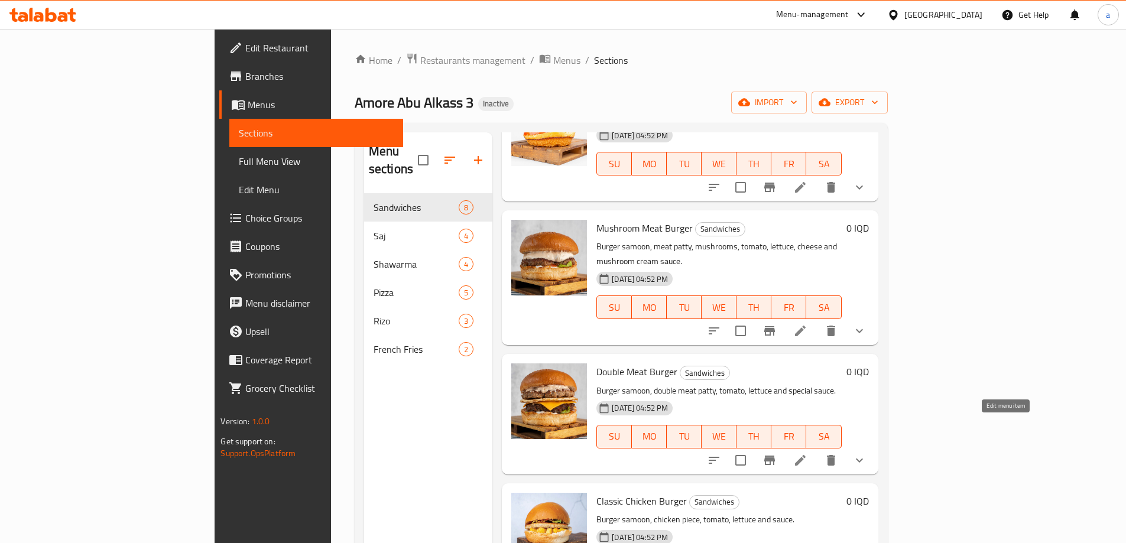
click at [806, 455] on icon at bounding box center [800, 460] width 11 height 11
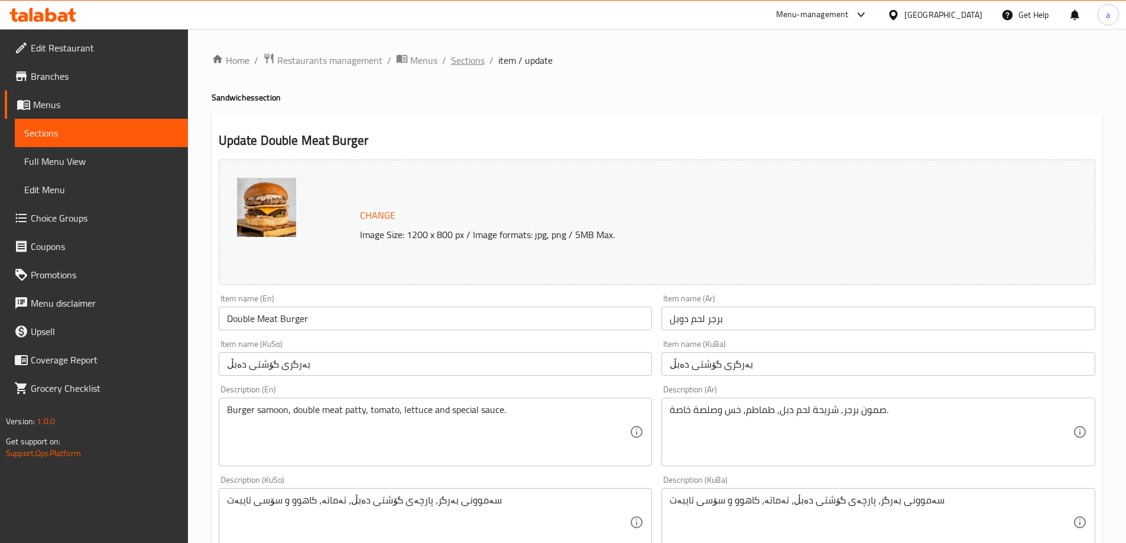
click at [468, 64] on span "Sections" at bounding box center [468, 60] width 34 height 14
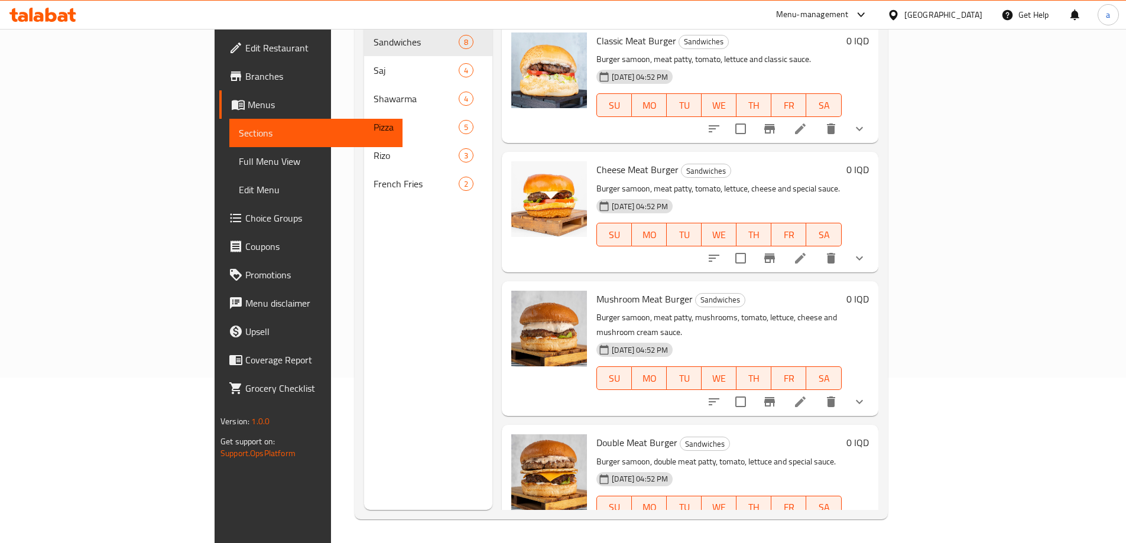
scroll to position [236, 0]
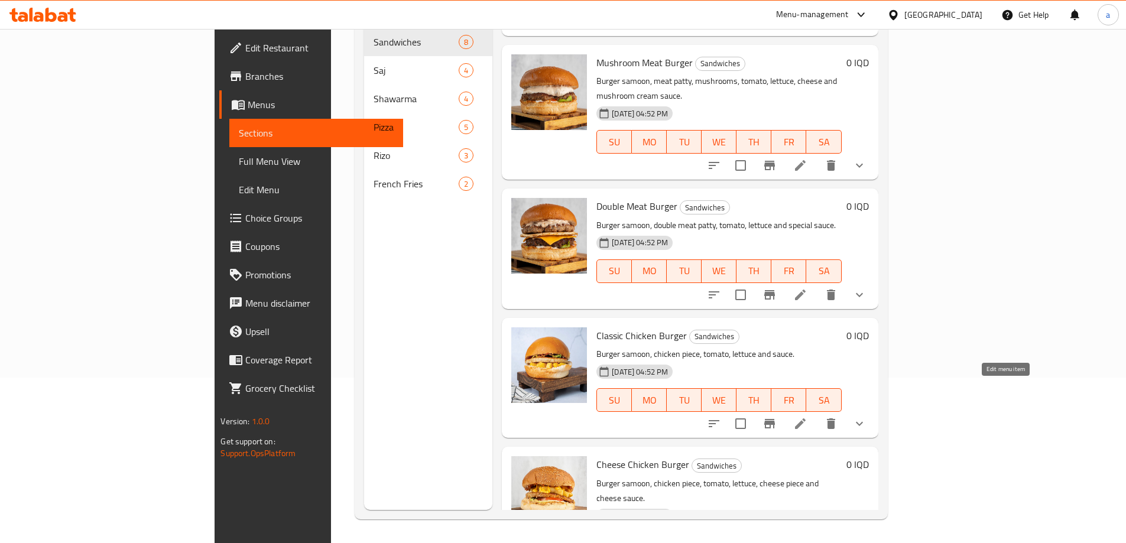
click at [808, 417] on icon at bounding box center [800, 424] width 14 height 14
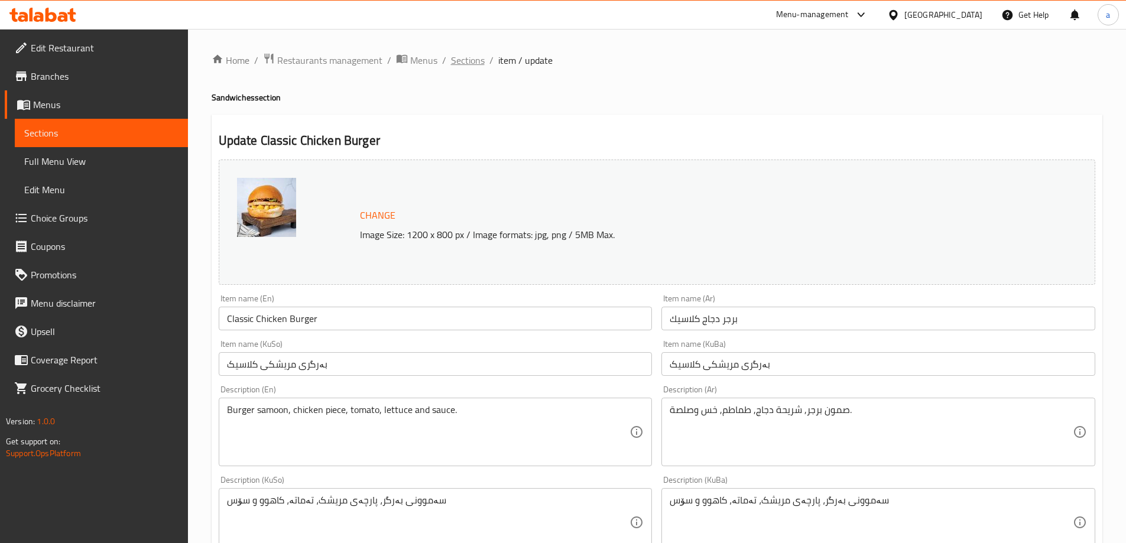
click at [482, 61] on span "Sections" at bounding box center [468, 60] width 34 height 14
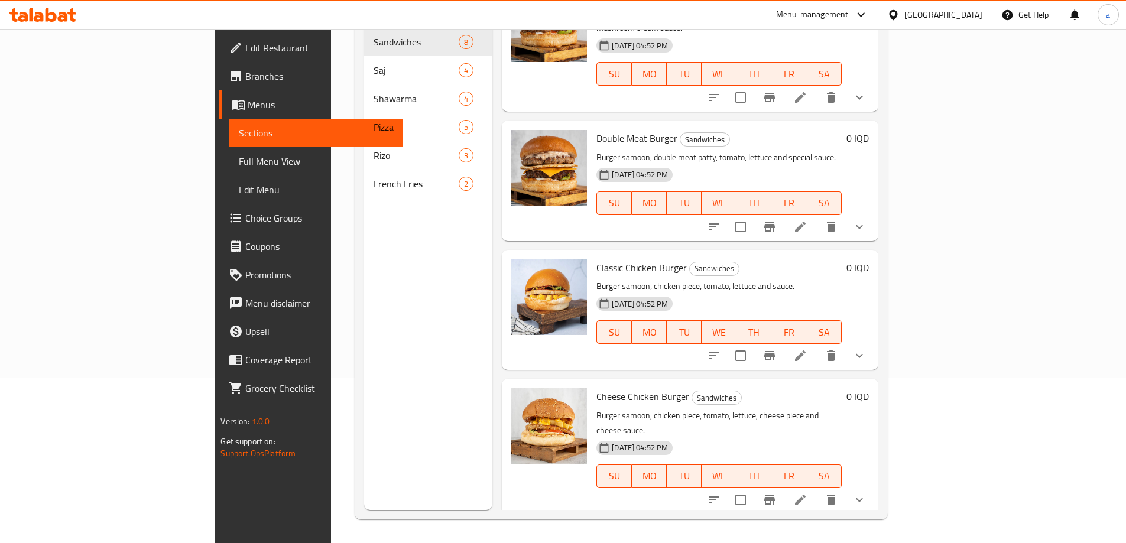
scroll to position [394, 0]
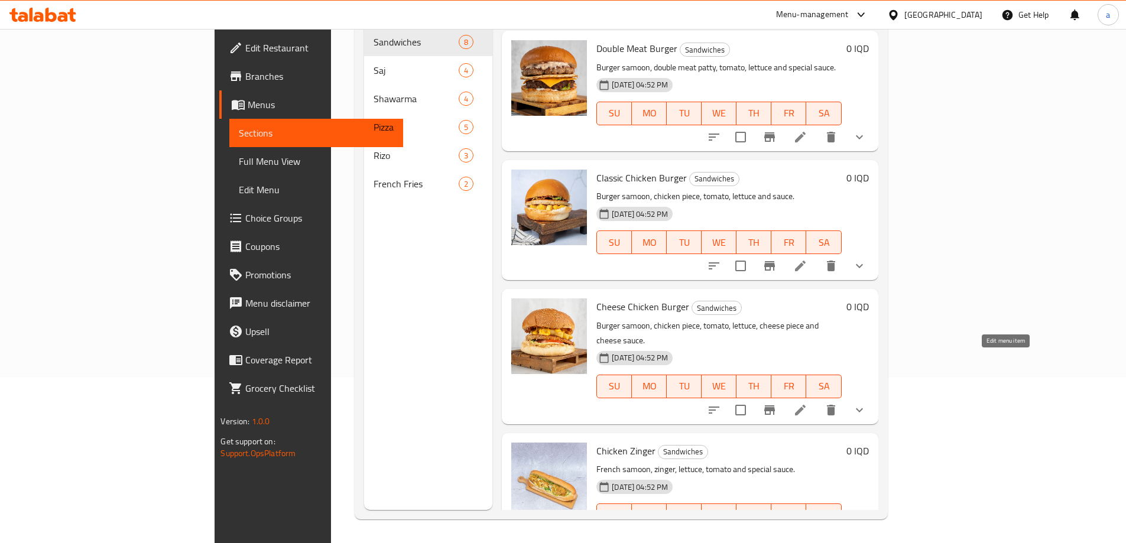
click at [806, 405] on icon at bounding box center [800, 410] width 11 height 11
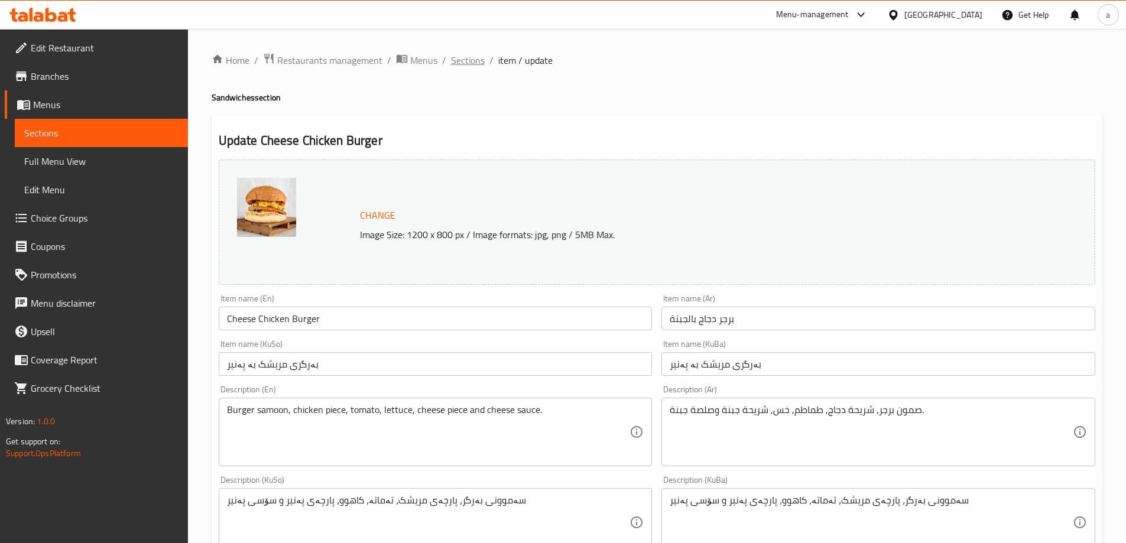
click at [480, 60] on span "Sections" at bounding box center [468, 60] width 34 height 14
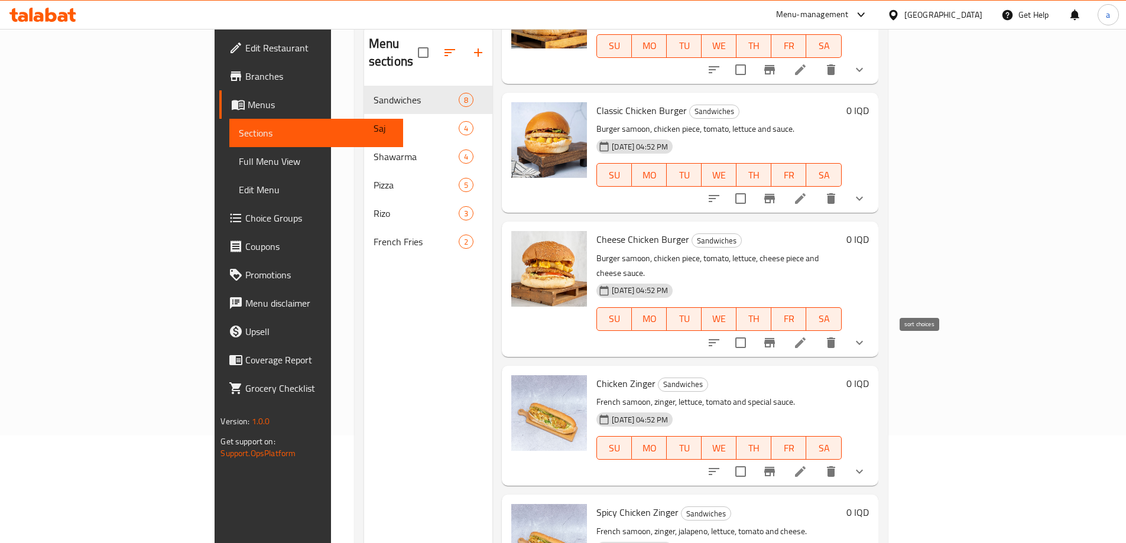
scroll to position [166, 0]
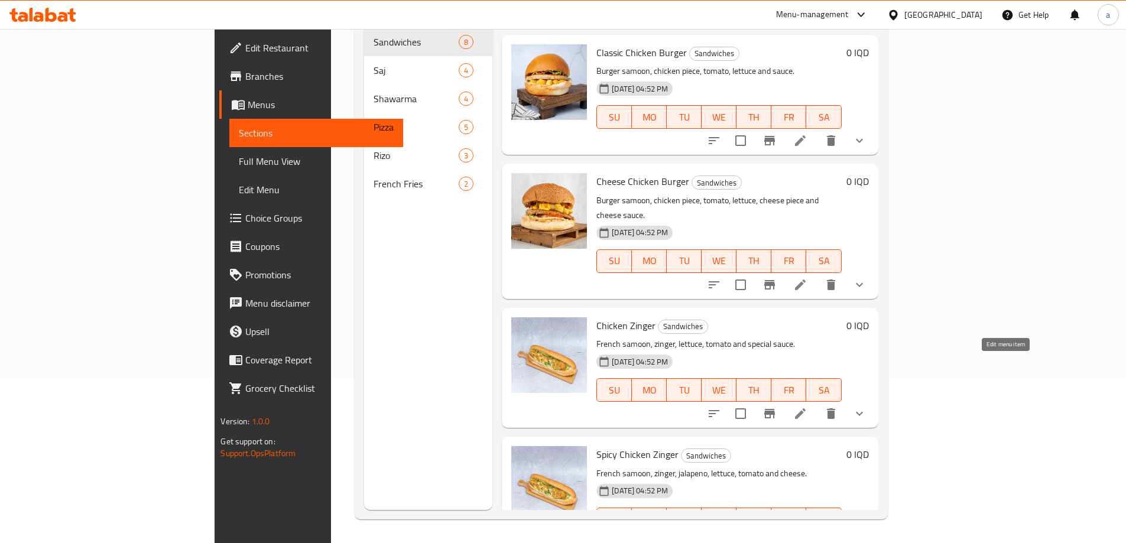
click at [808, 407] on icon at bounding box center [800, 414] width 14 height 14
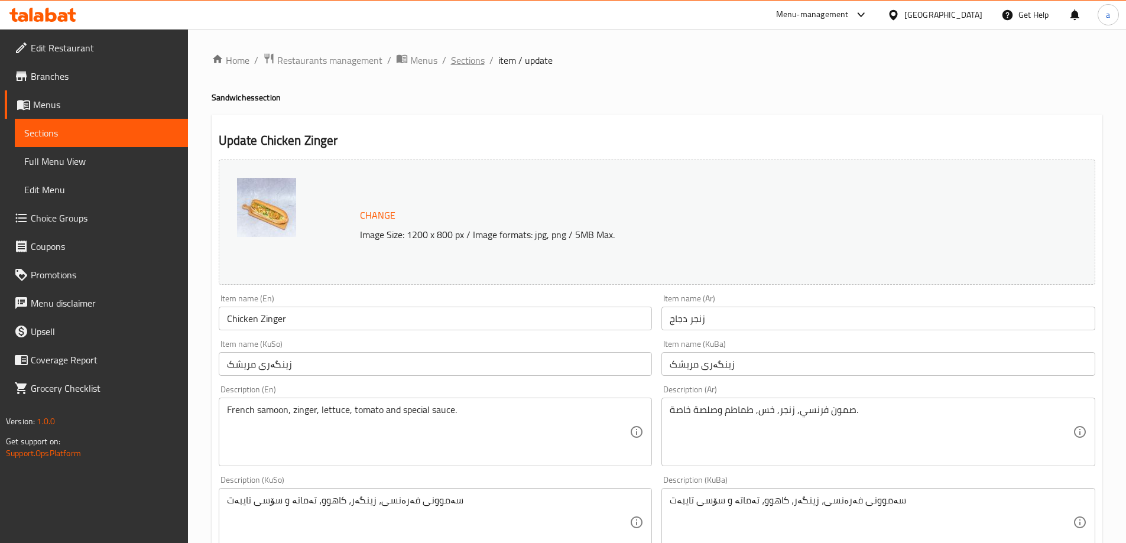
click at [474, 54] on span "Sections" at bounding box center [468, 60] width 34 height 14
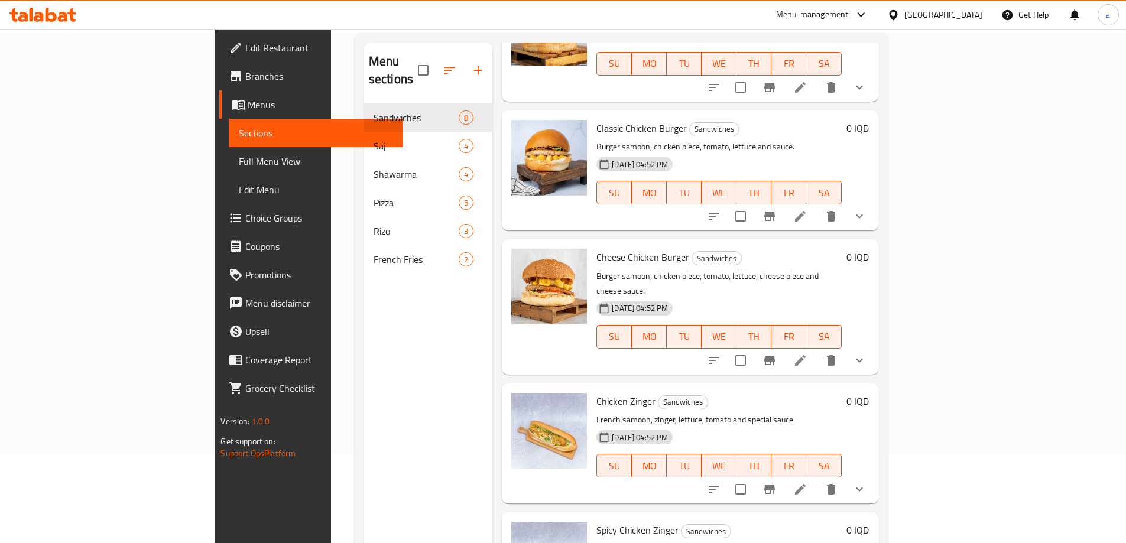
scroll to position [166, 0]
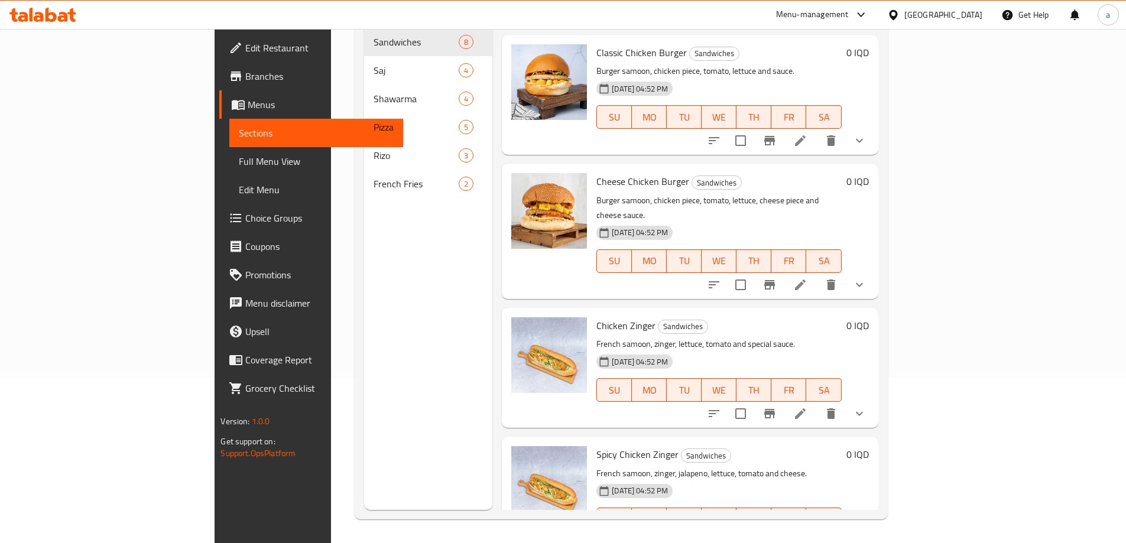
click at [817, 533] on li at bounding box center [800, 543] width 33 height 21
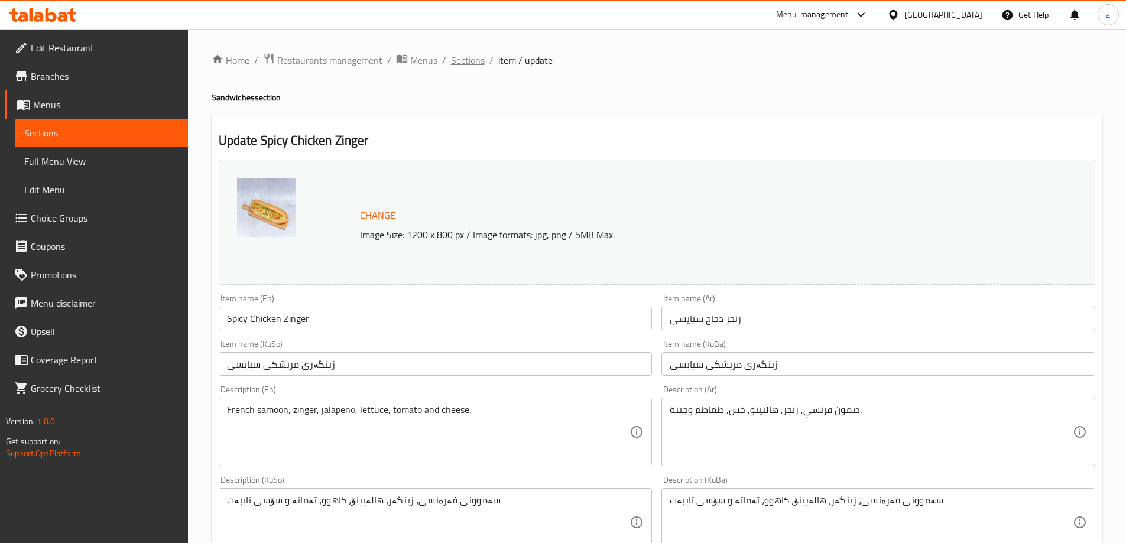
click at [475, 60] on span "Sections" at bounding box center [468, 60] width 34 height 14
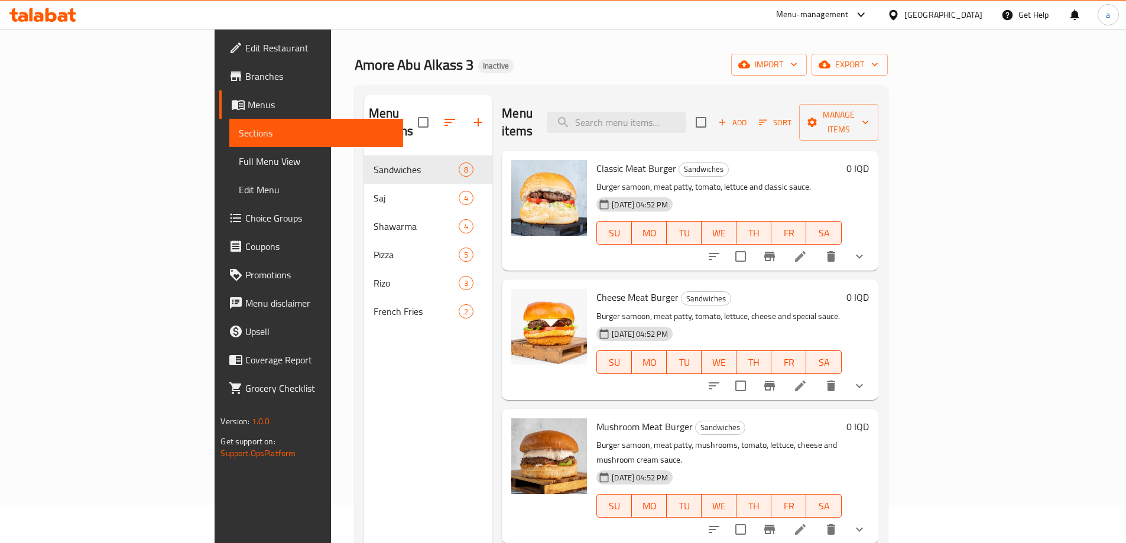
scroll to position [166, 0]
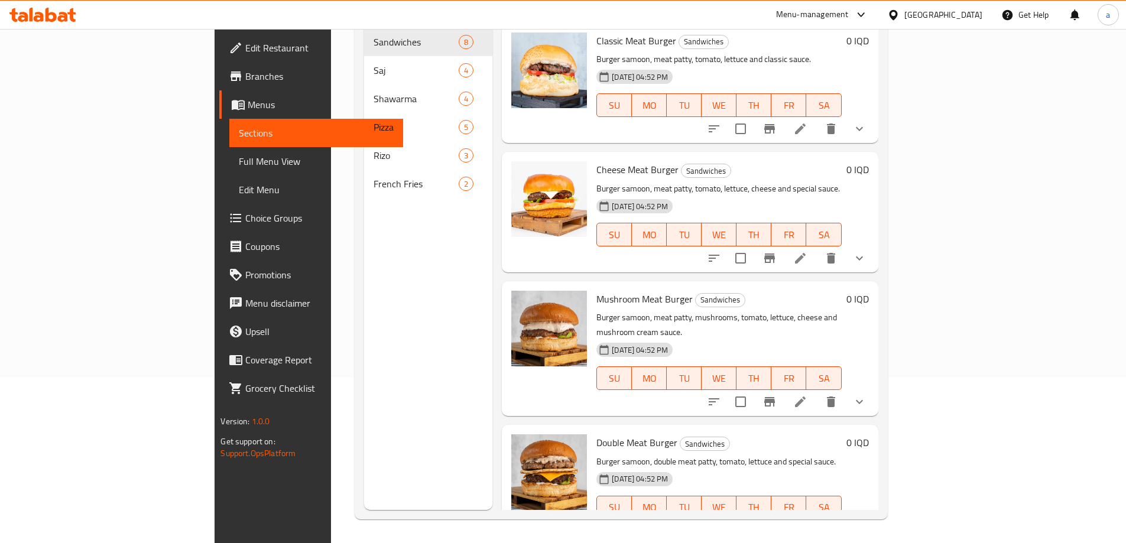
drag, startPoint x: 1120, startPoint y: 254, endPoint x: 1033, endPoint y: 403, distance: 172.5
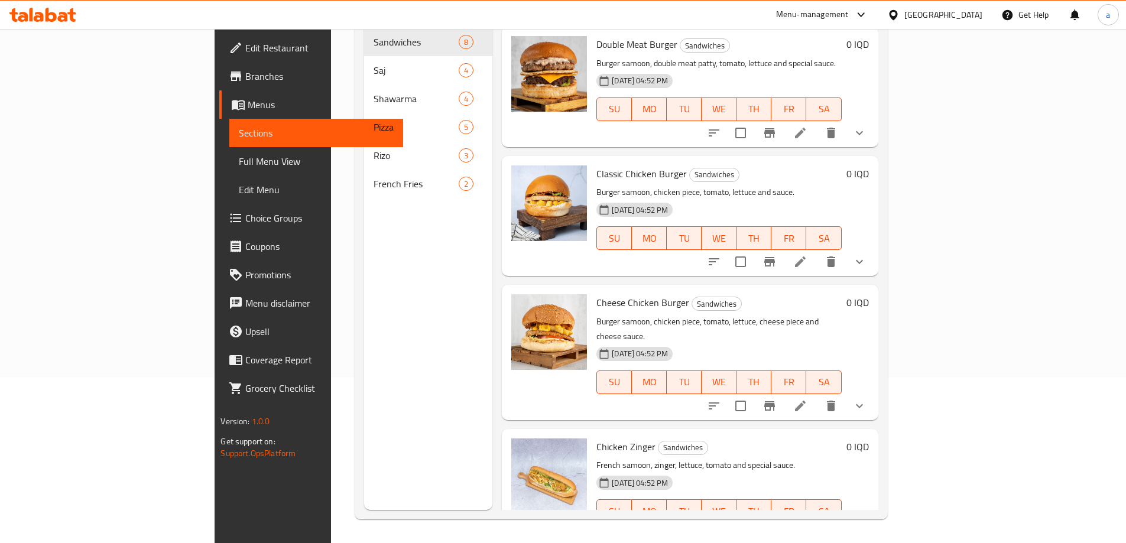
scroll to position [520, 0]
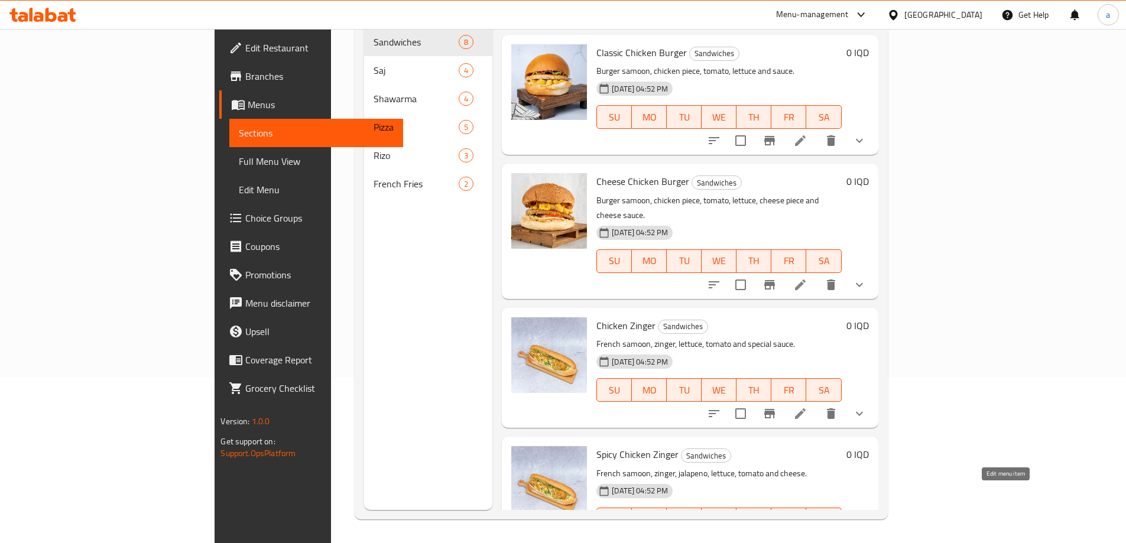
click at [808, 536] on icon at bounding box center [800, 543] width 14 height 14
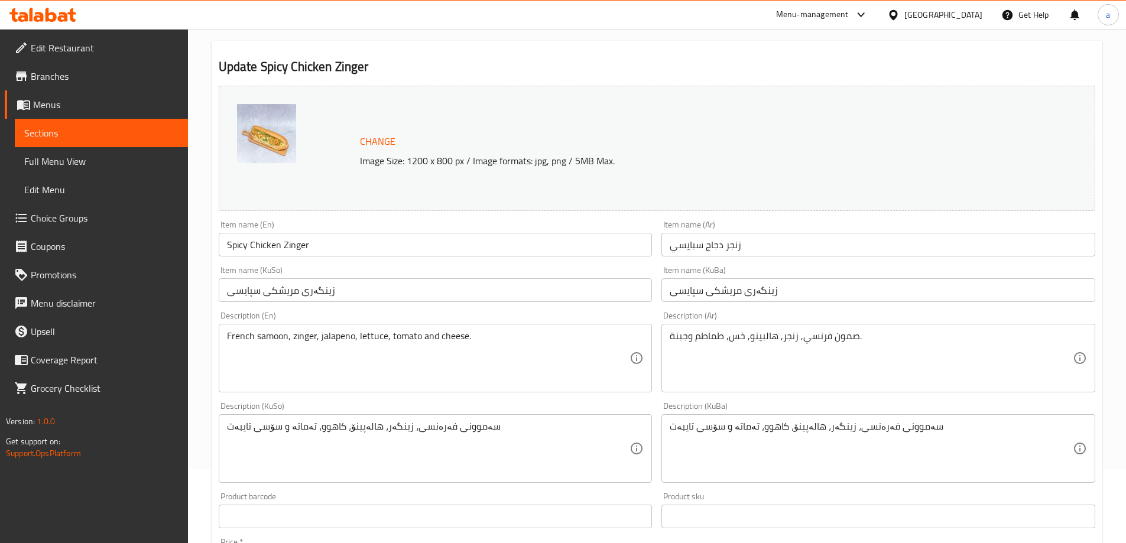
scroll to position [158, 0]
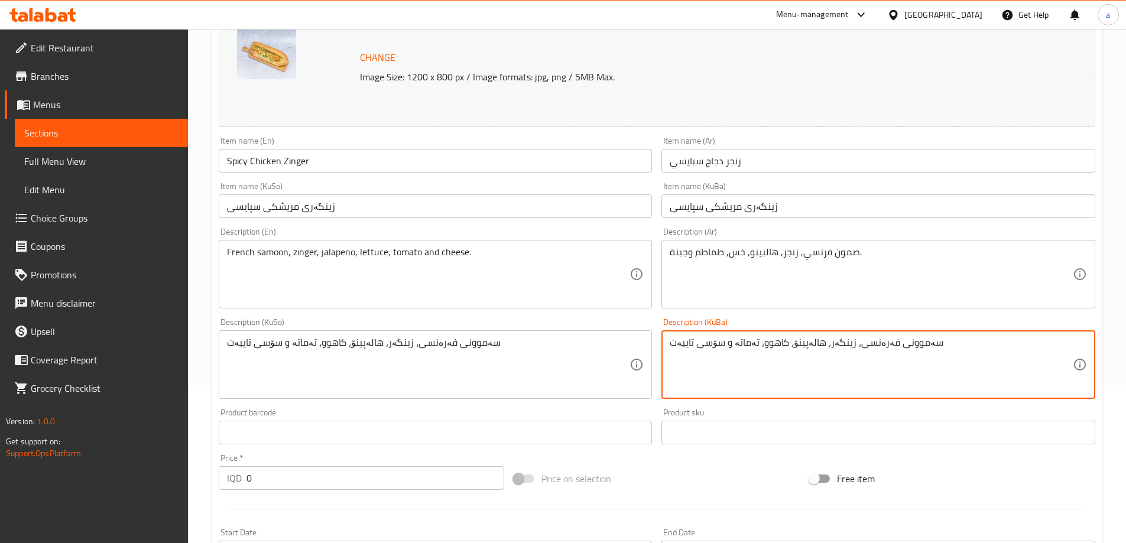
drag, startPoint x: 673, startPoint y: 341, endPoint x: 720, endPoint y: 342, distance: 46.7
type textarea "سەموونی فەرەنسی، زینگەر، هالەپینۆ، کاهوو، تەماتە و پەنیر"
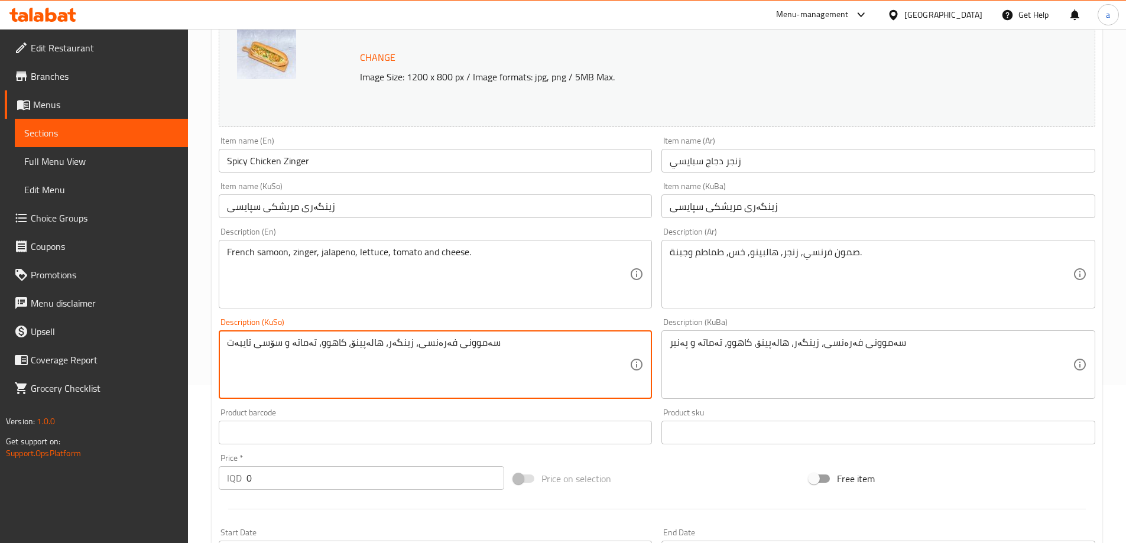
click at [501, 337] on textarea "سەموونی فەرەنسی، زینگەر، هالەپینۆ، کاهوو، تەماتە و سۆسی تایبەت" at bounding box center [428, 365] width 403 height 56
paste textarea "پەنیر"
type textarea "سەموونی فەرەنسی، زینگەر، هالەپینۆ، کاهوو، تەماتە و پەنیر"
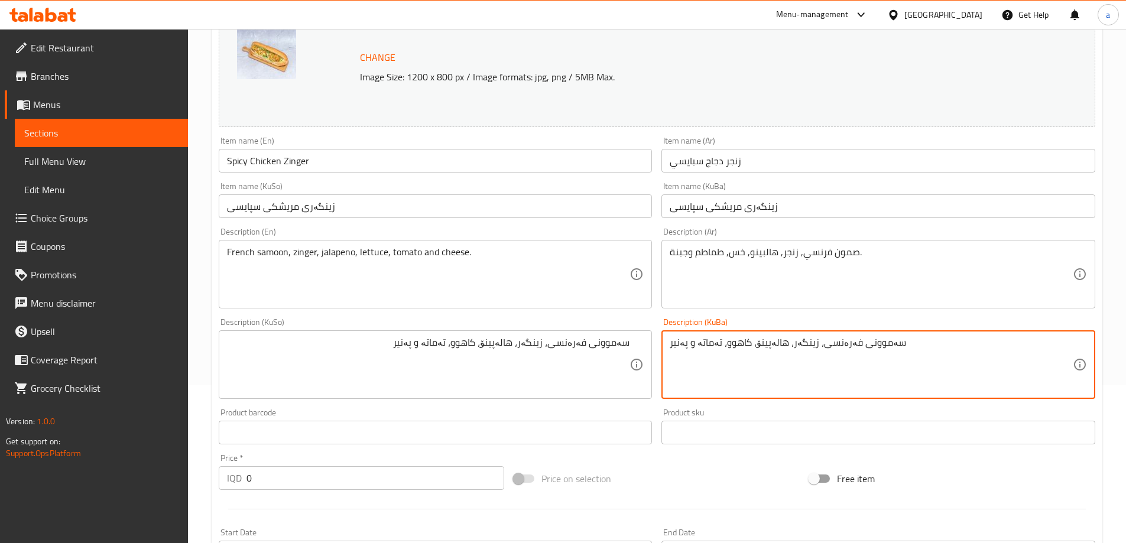
click at [725, 344] on textarea "سەموونی فەرەنسی، زینگەر، هالەپینۆ، کاهوو، تەماتە و پەنیر" at bounding box center [871, 365] width 403 height 56
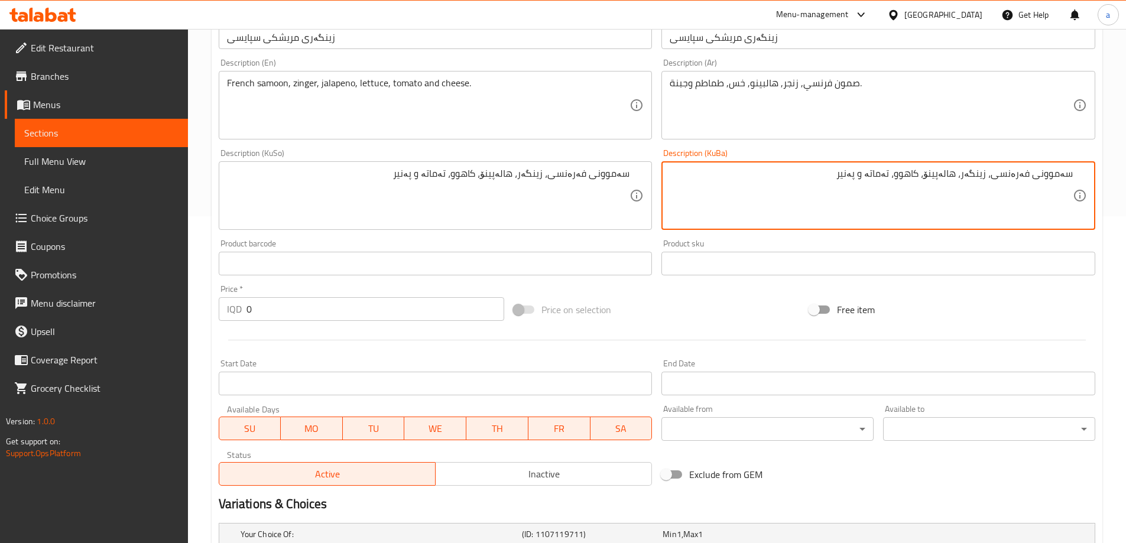
scroll to position [472, 0]
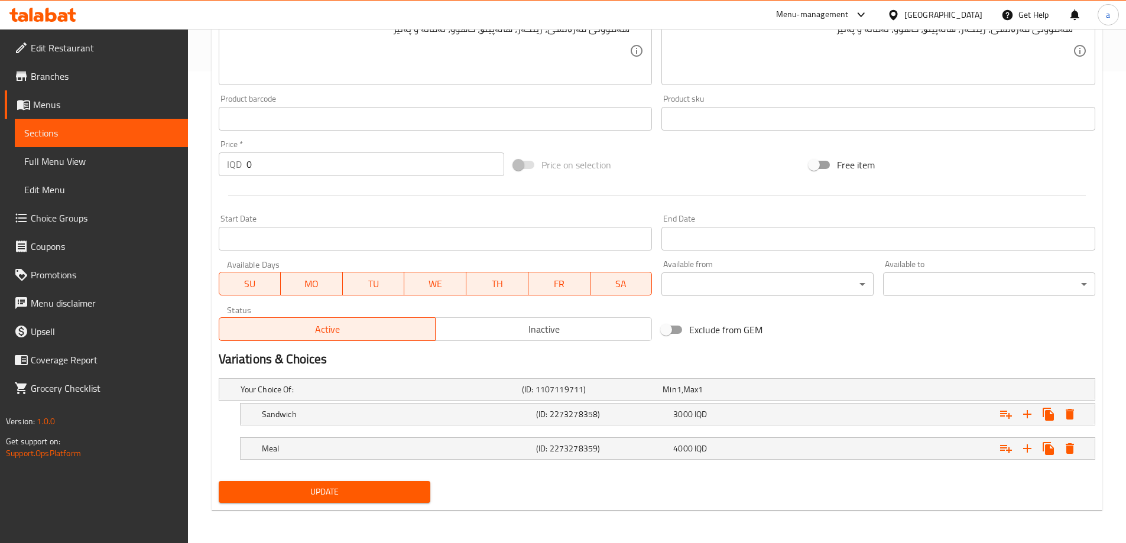
click at [335, 480] on div "Update" at bounding box center [325, 492] width 222 height 31
click at [335, 486] on span "Update" at bounding box center [324, 492] width 193 height 15
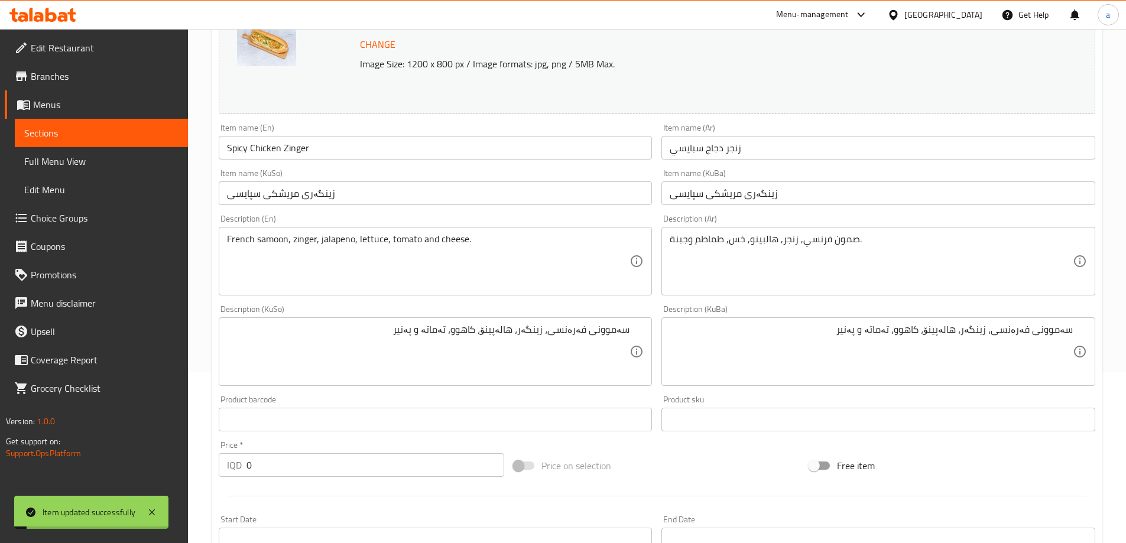
scroll to position [0, 0]
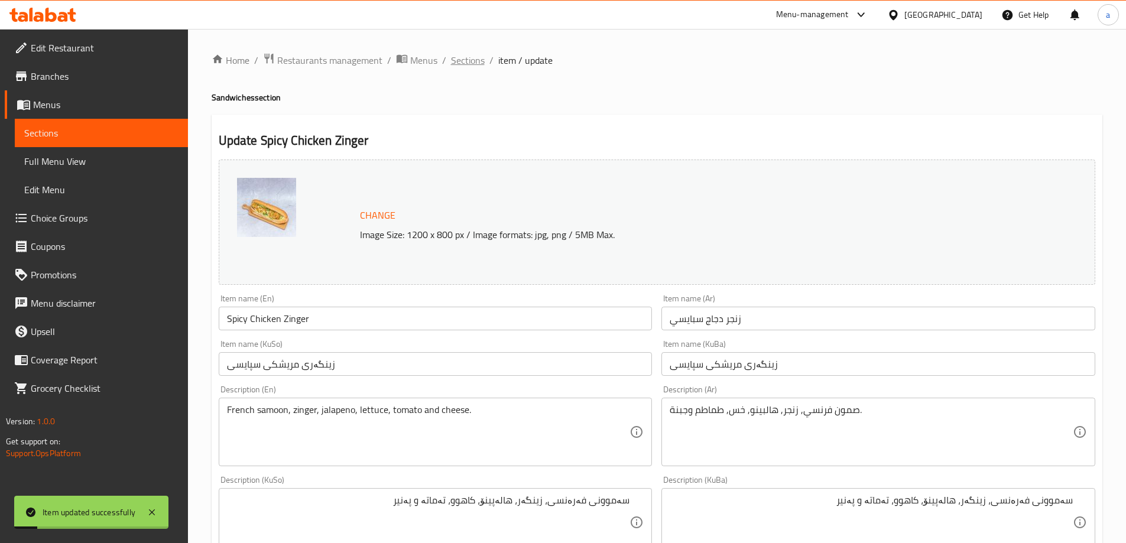
click at [469, 57] on span "Sections" at bounding box center [468, 60] width 34 height 14
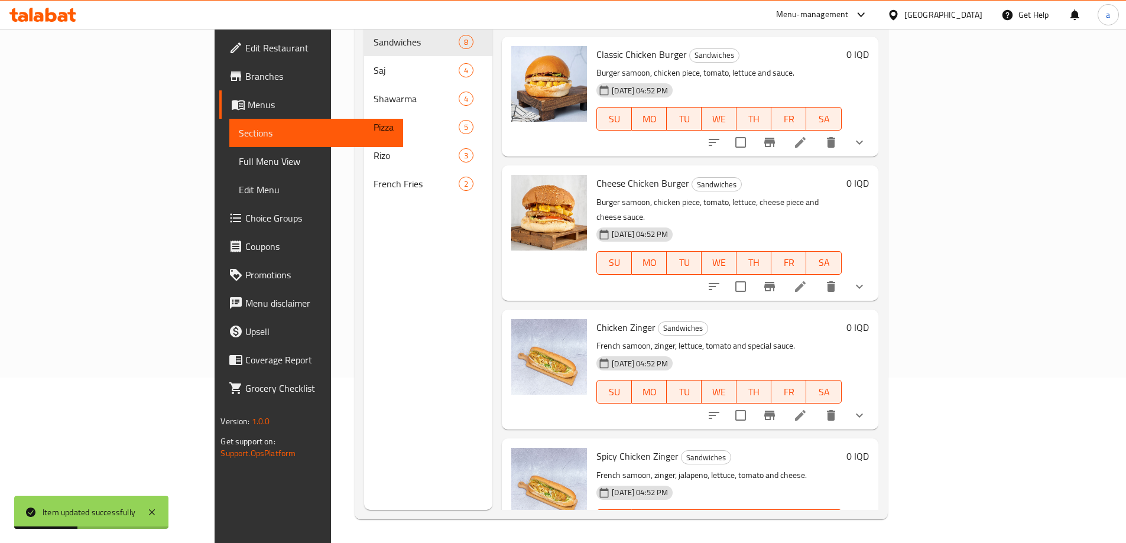
scroll to position [520, 0]
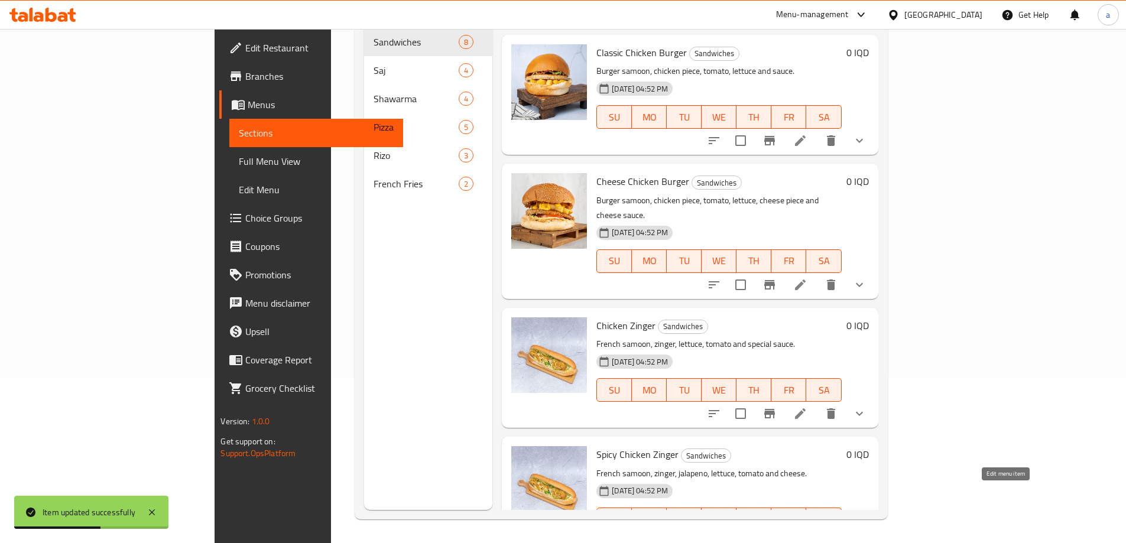
click at [806, 538] on icon at bounding box center [800, 543] width 11 height 11
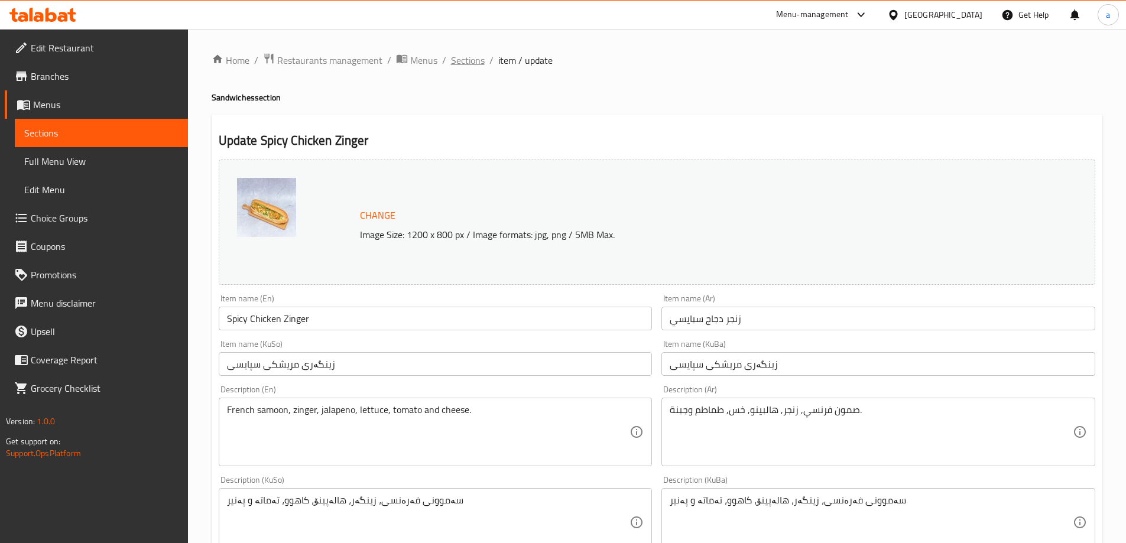
click at [473, 63] on span "Sections" at bounding box center [468, 60] width 34 height 14
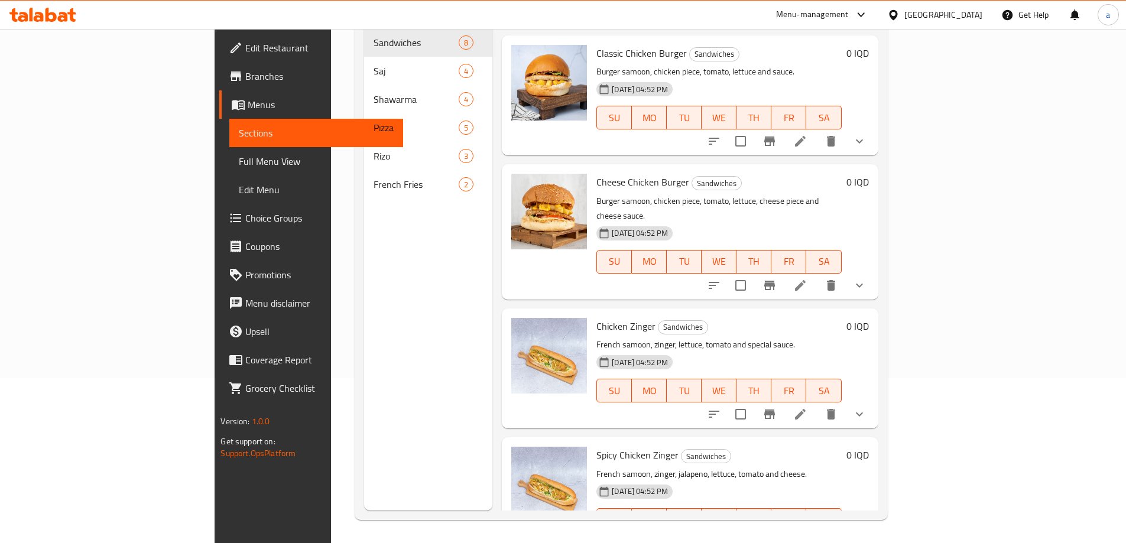
scroll to position [166, 0]
click at [808, 407] on icon at bounding box center [800, 414] width 14 height 14
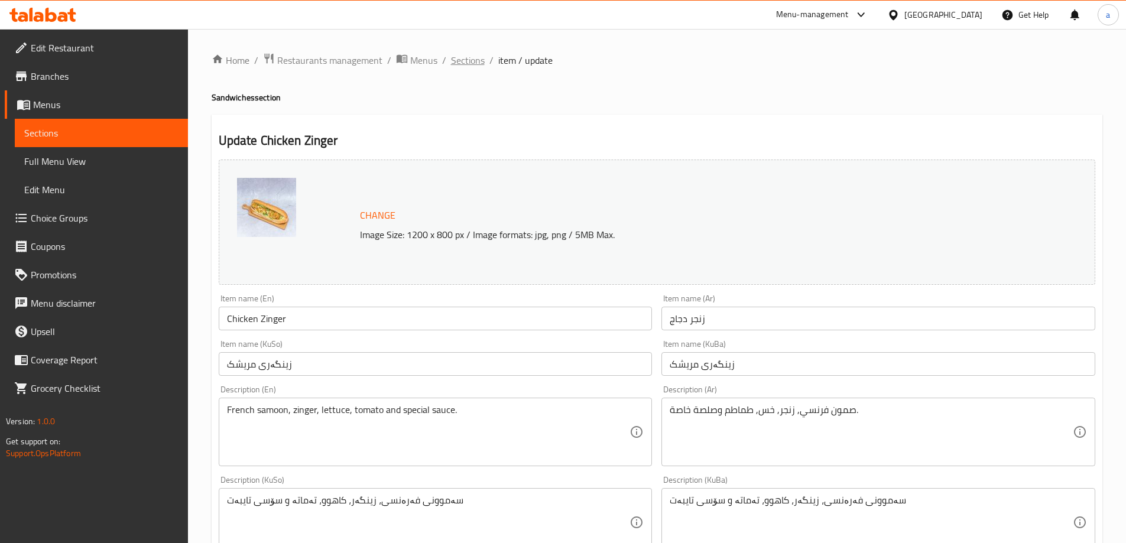
click at [463, 60] on span "Sections" at bounding box center [468, 60] width 34 height 14
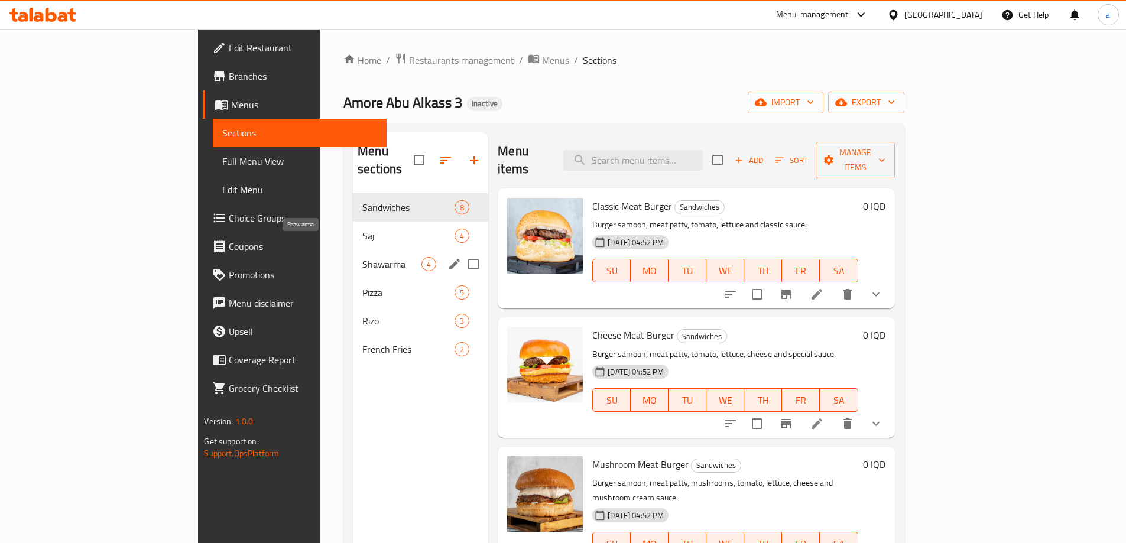
click at [362, 257] on span "Shawarma" at bounding box center [391, 264] width 59 height 14
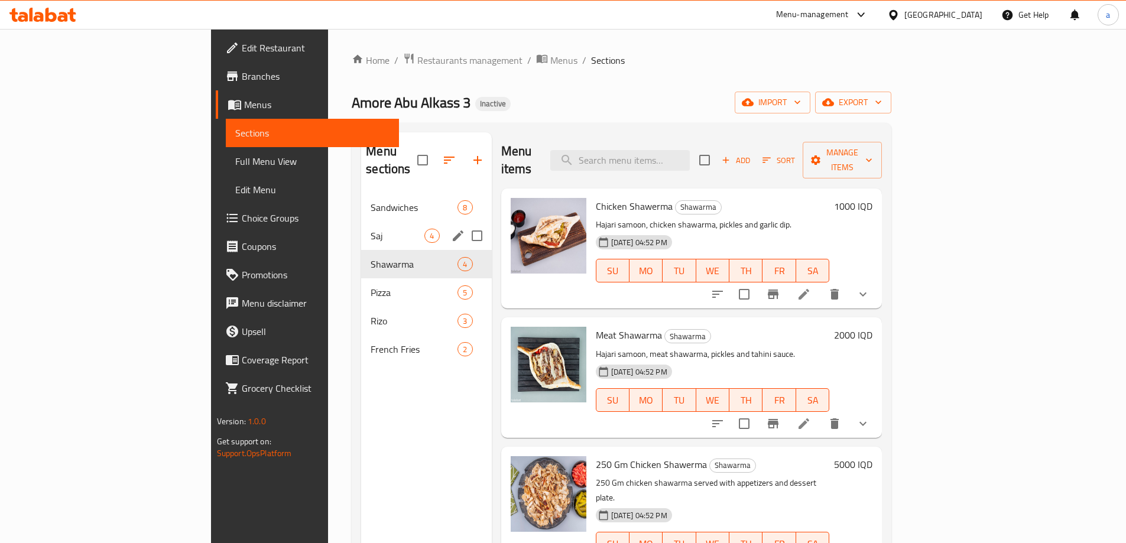
click at [371, 229] on span "Saj" at bounding box center [398, 236] width 54 height 14
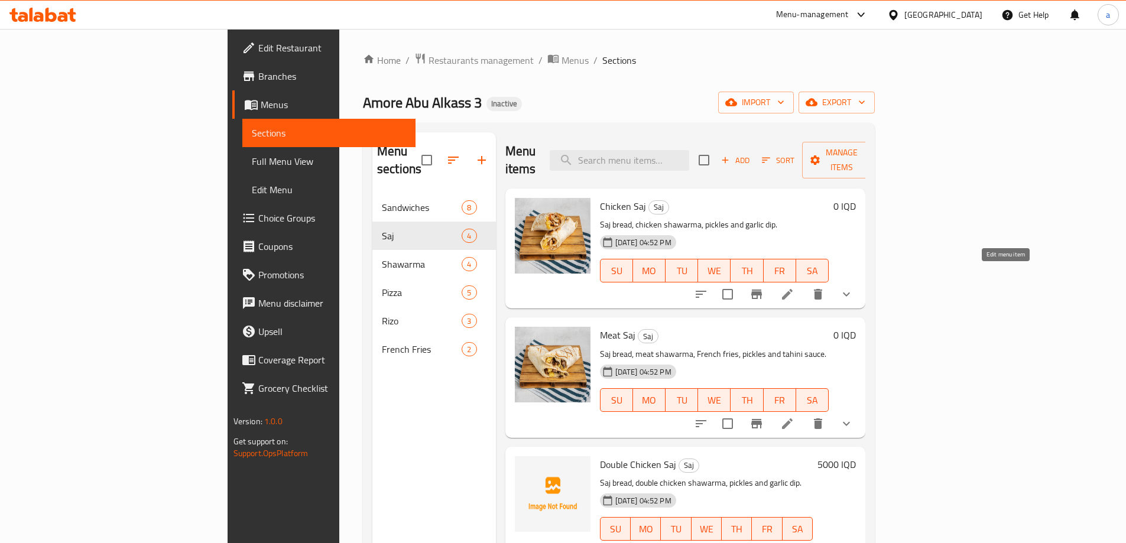
click at [795, 287] on icon at bounding box center [787, 294] width 14 height 14
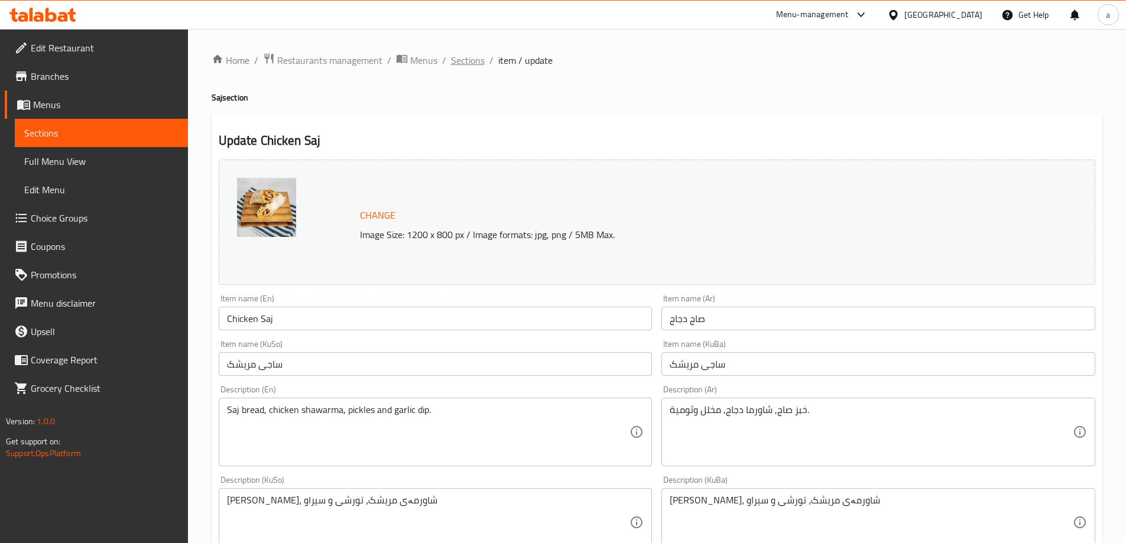
click at [464, 60] on span "Sections" at bounding box center [468, 60] width 34 height 14
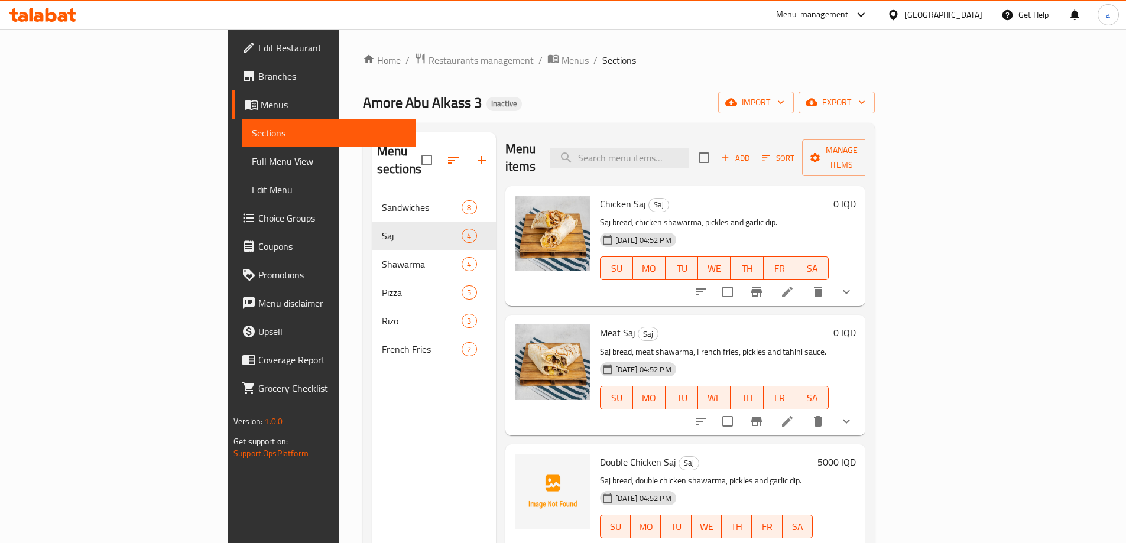
scroll to position [3, 0]
click at [793, 416] on icon at bounding box center [787, 421] width 11 height 11
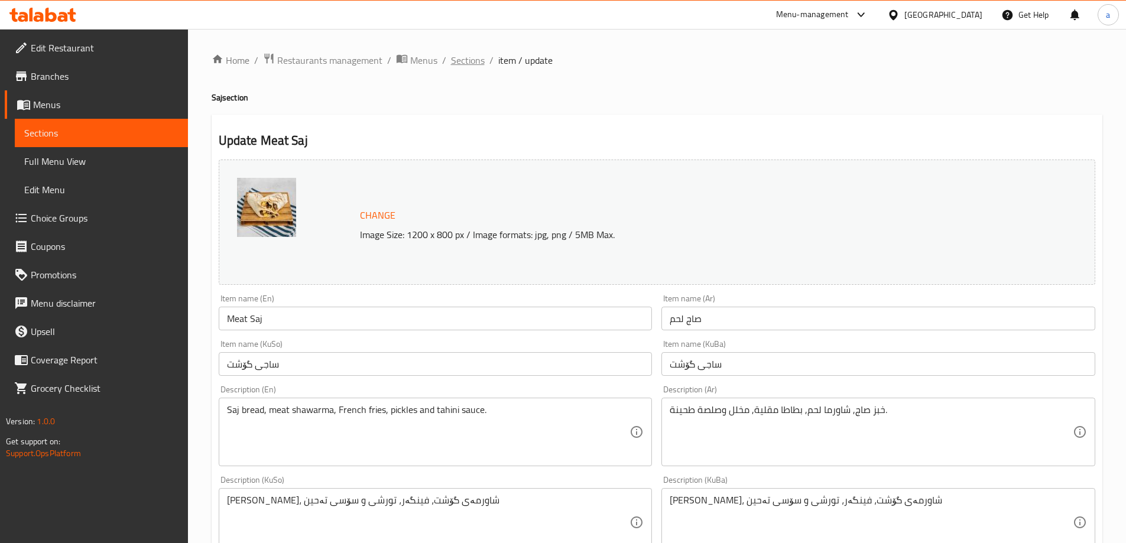
click at [476, 60] on span "Sections" at bounding box center [468, 60] width 34 height 14
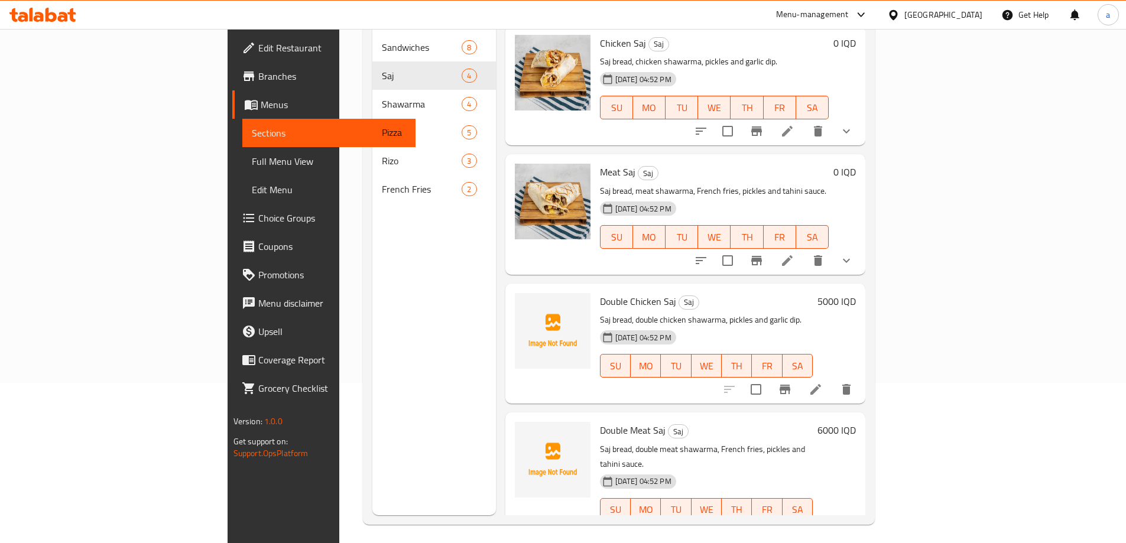
scroll to position [166, 0]
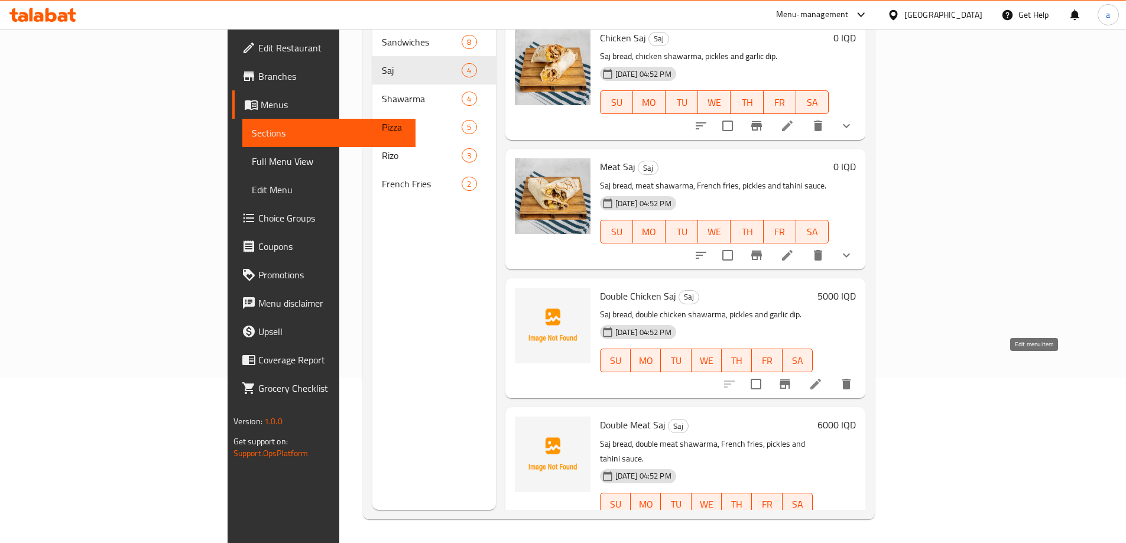
click at [821, 379] on icon at bounding box center [816, 384] width 11 height 11
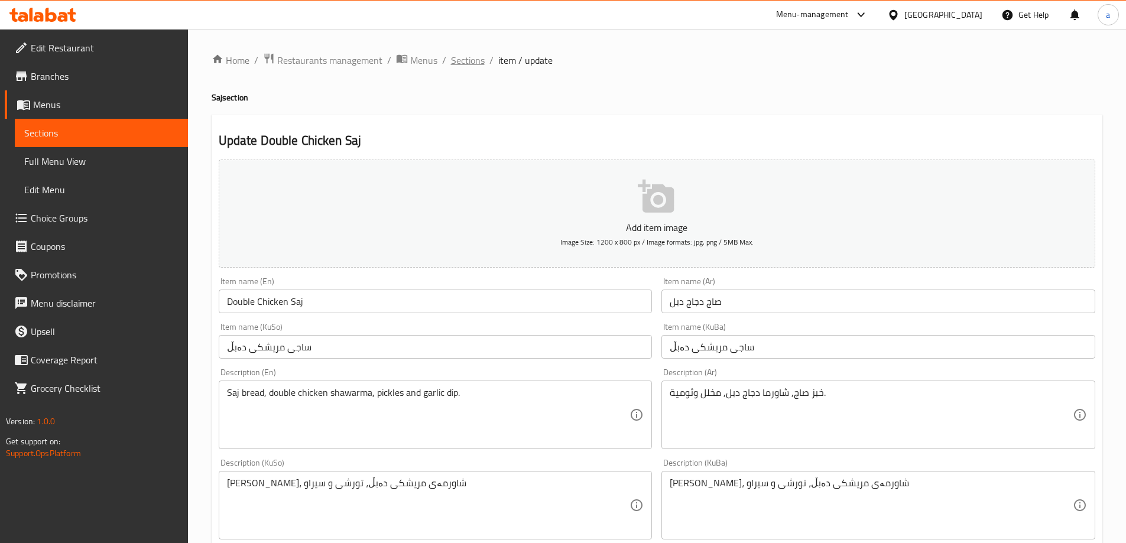
click at [474, 63] on span "Sections" at bounding box center [468, 60] width 34 height 14
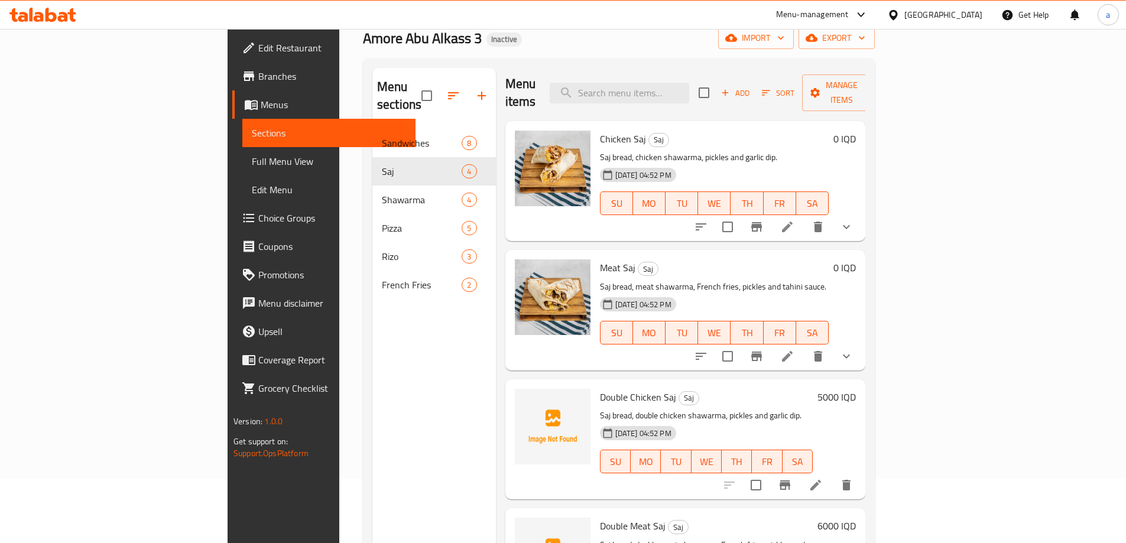
scroll to position [166, 0]
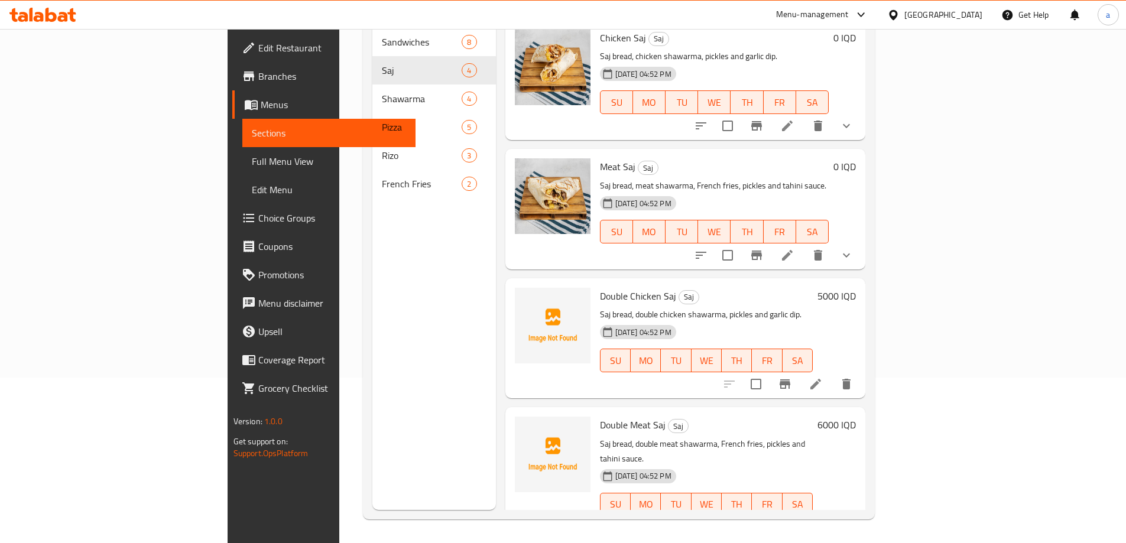
click at [832, 518] on li at bounding box center [815, 528] width 33 height 21
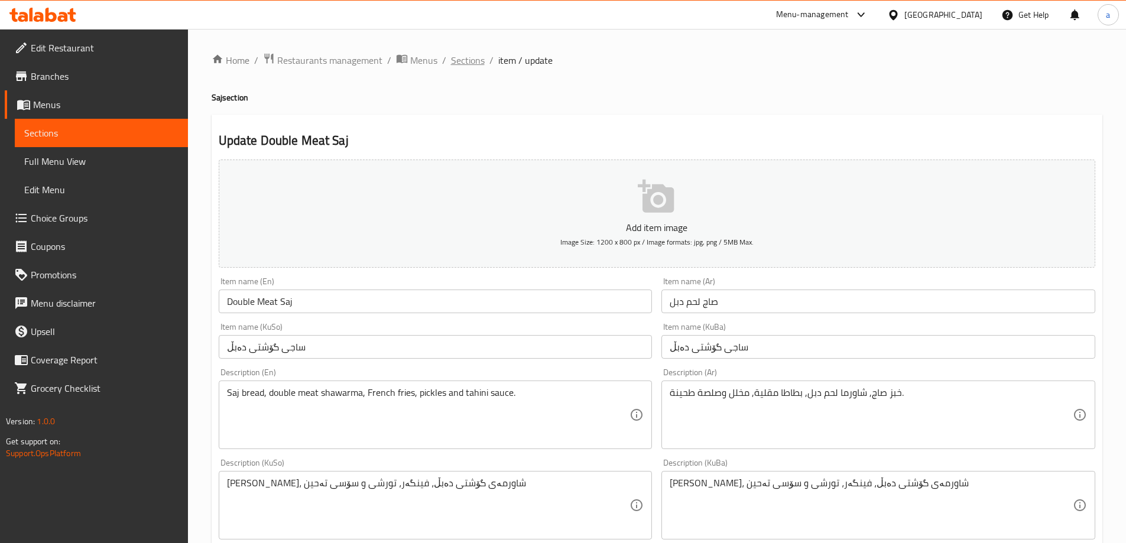
click at [464, 56] on span "Sections" at bounding box center [468, 60] width 34 height 14
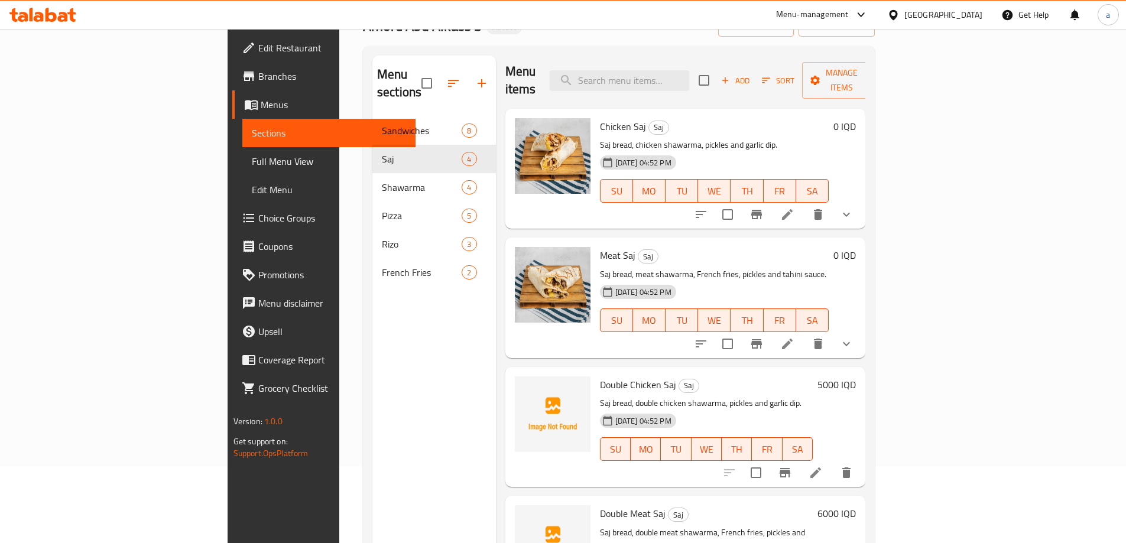
scroll to position [166, 0]
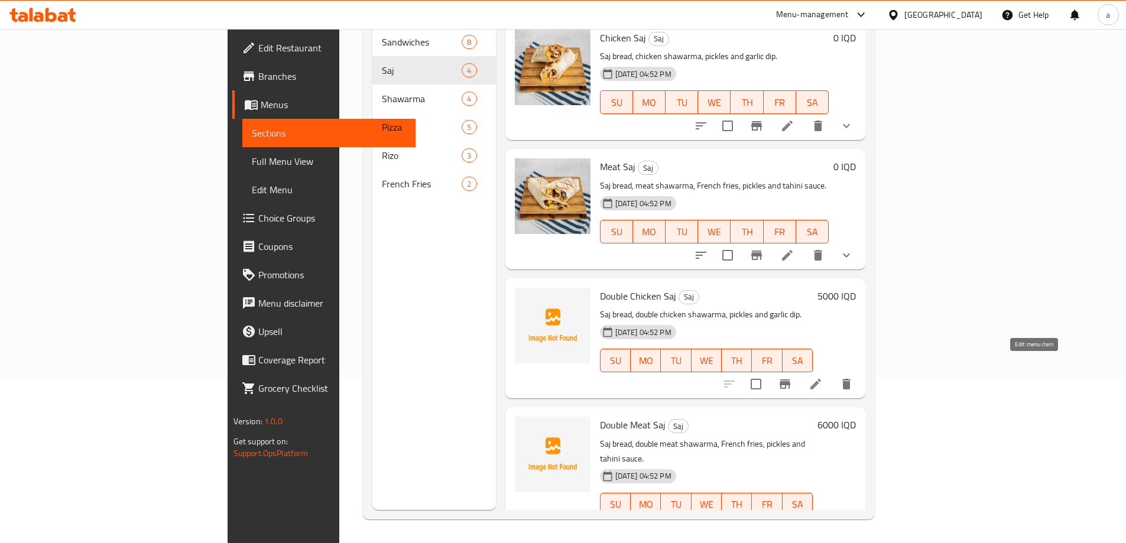
click at [823, 377] on icon at bounding box center [816, 384] width 14 height 14
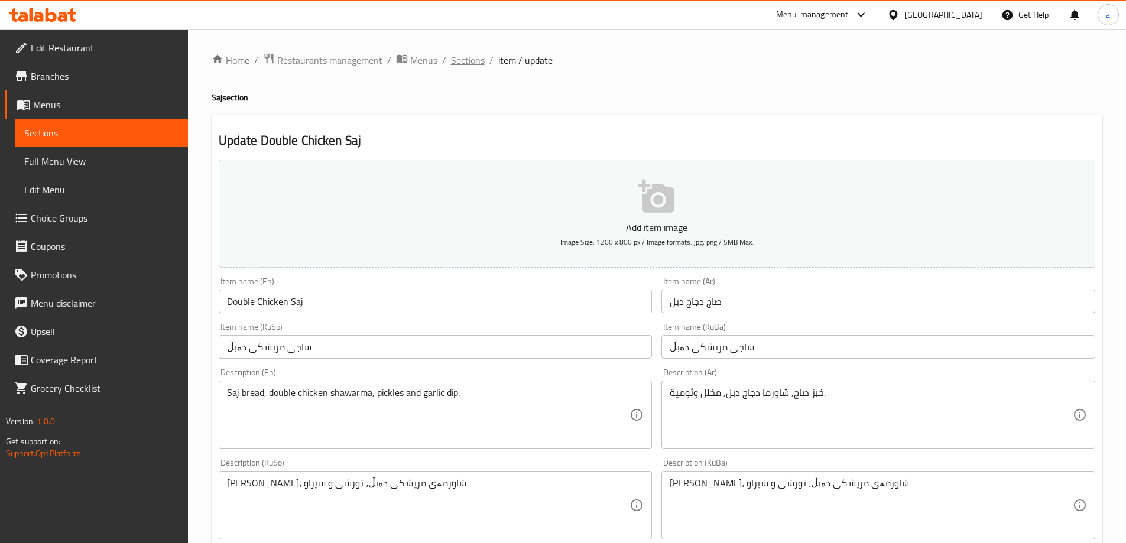
click at [462, 64] on span "Sections" at bounding box center [468, 60] width 34 height 14
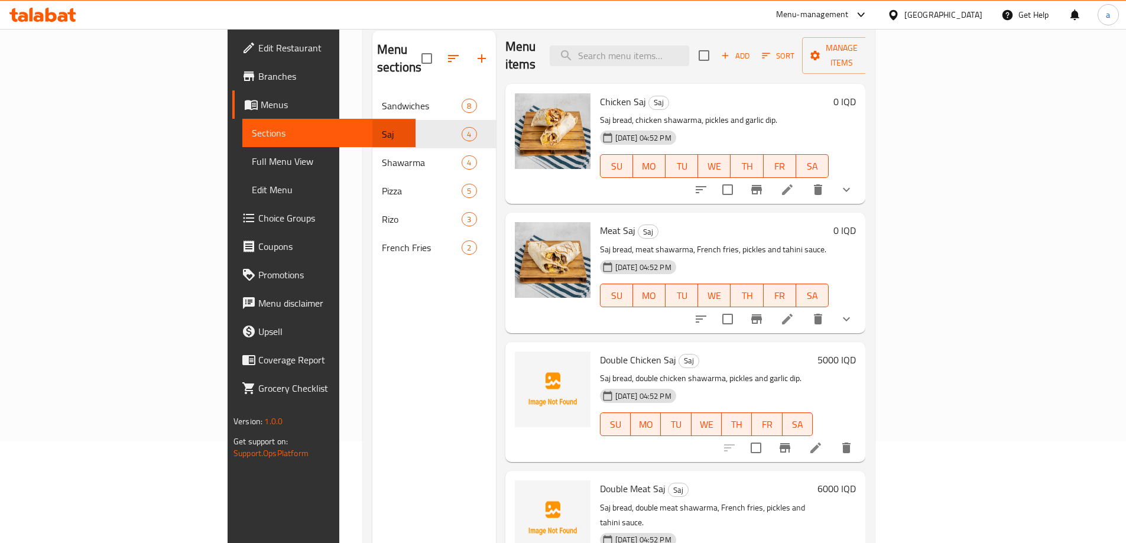
scroll to position [166, 0]
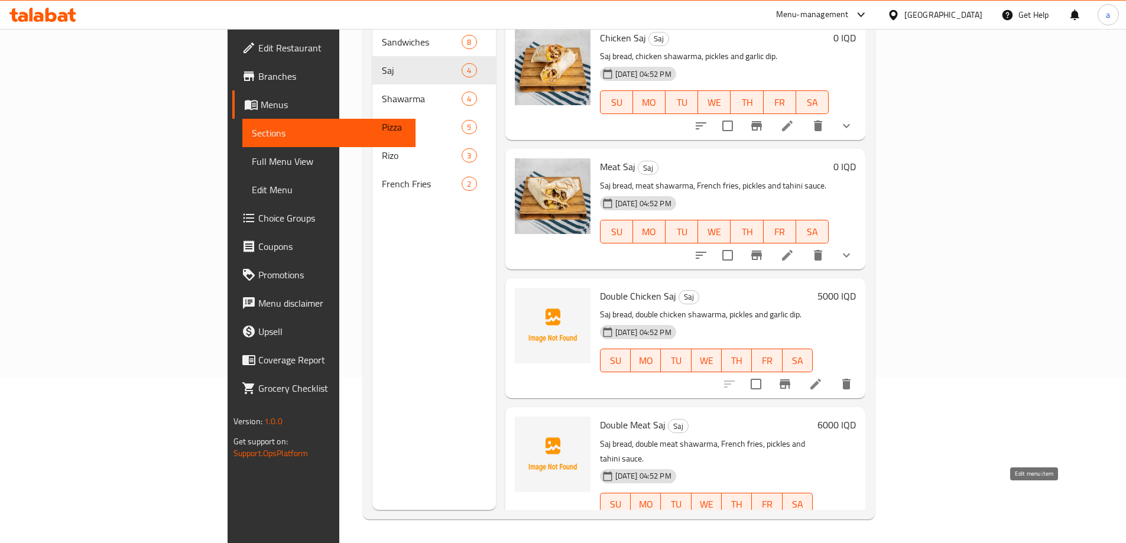
click at [823, 521] on icon at bounding box center [816, 528] width 14 height 14
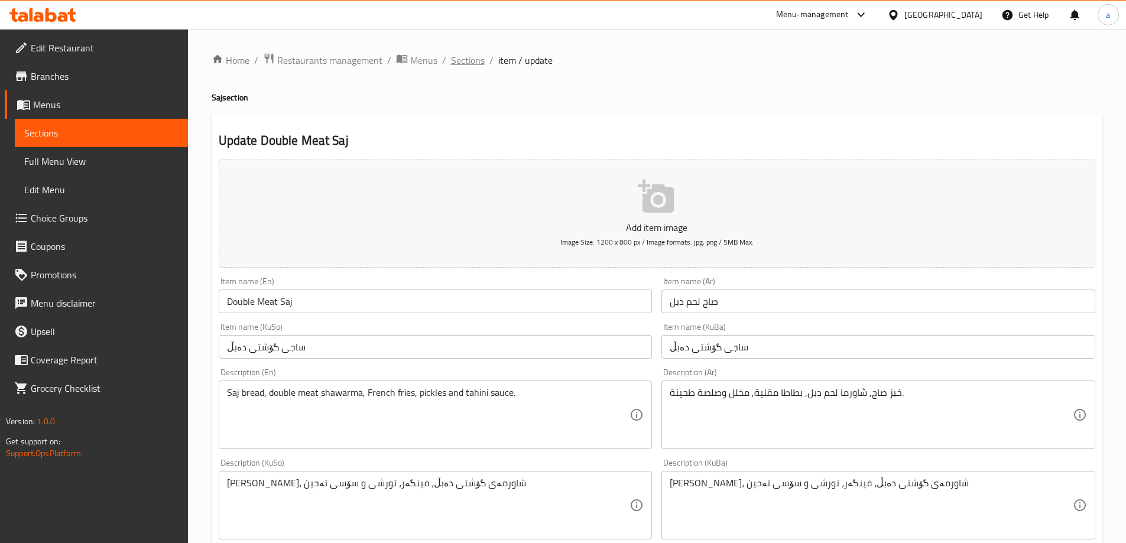
click at [468, 53] on span "Sections" at bounding box center [468, 60] width 34 height 14
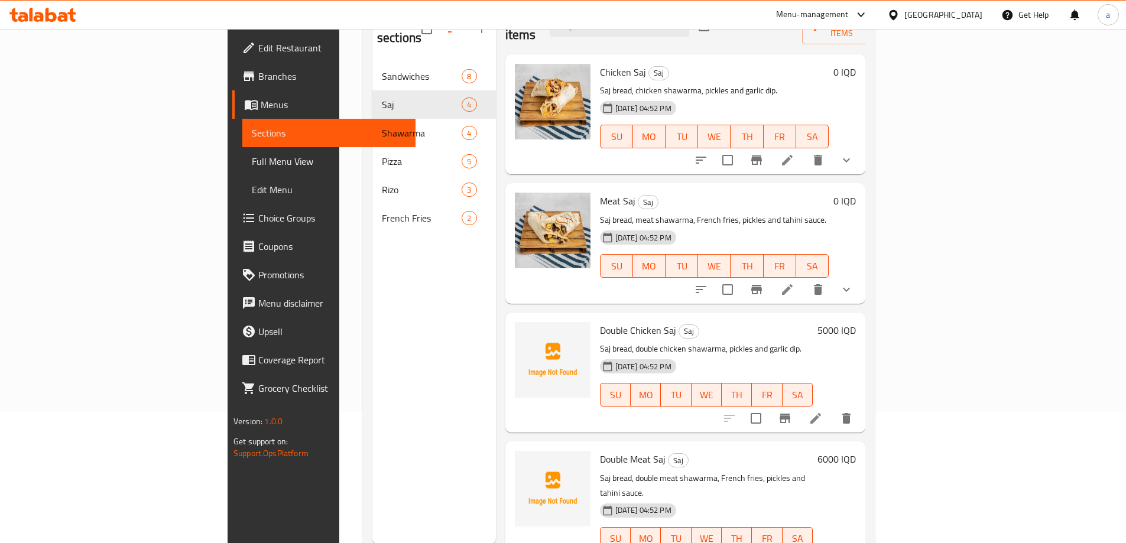
scroll to position [166, 0]
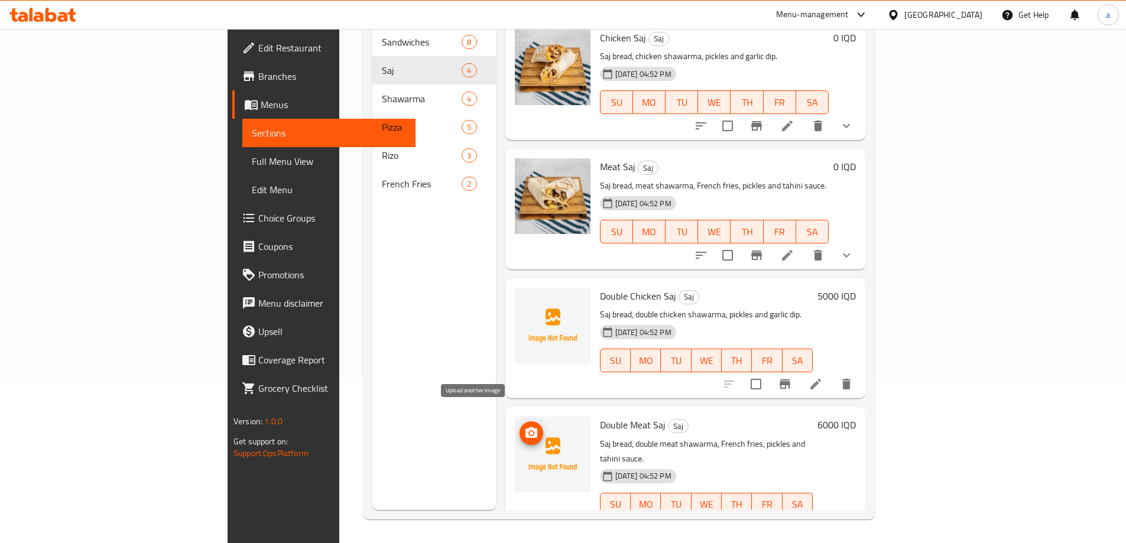
click at [526, 427] on icon "upload picture" at bounding box center [532, 432] width 12 height 11
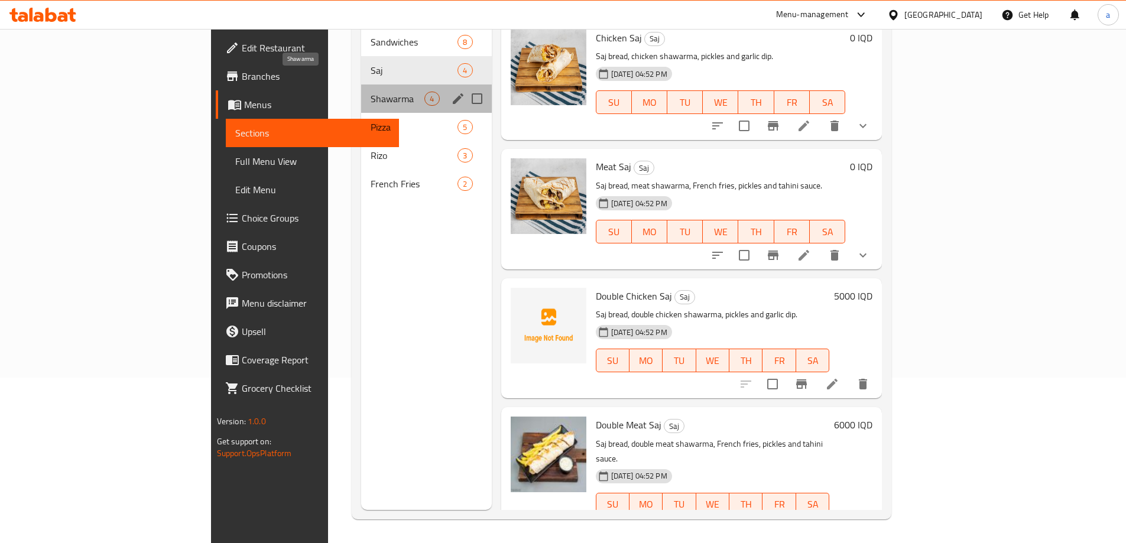
click at [371, 92] on span "Shawarma" at bounding box center [398, 99] width 54 height 14
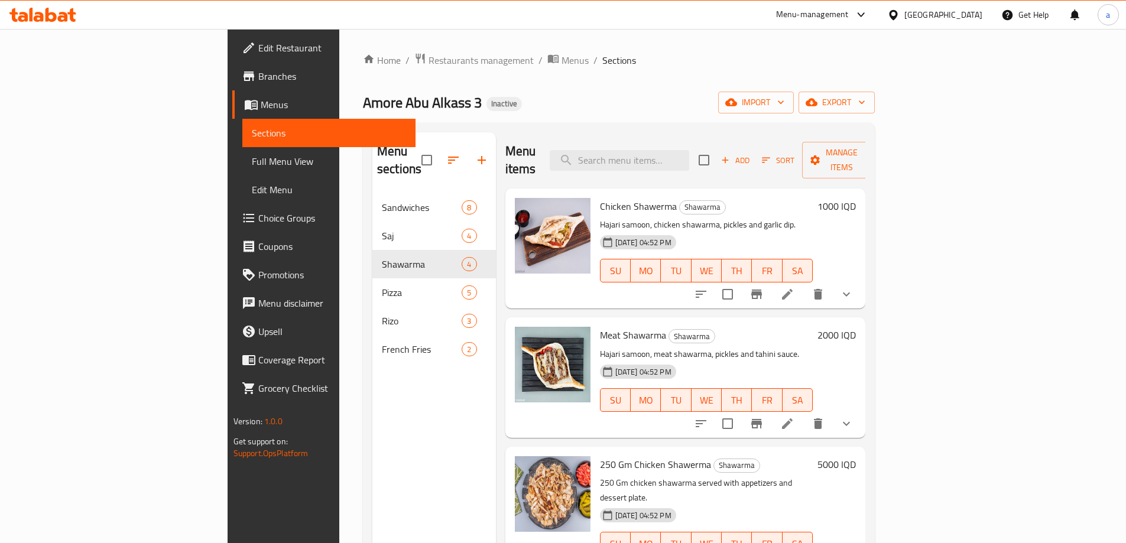
click at [793, 289] on icon at bounding box center [787, 294] width 11 height 11
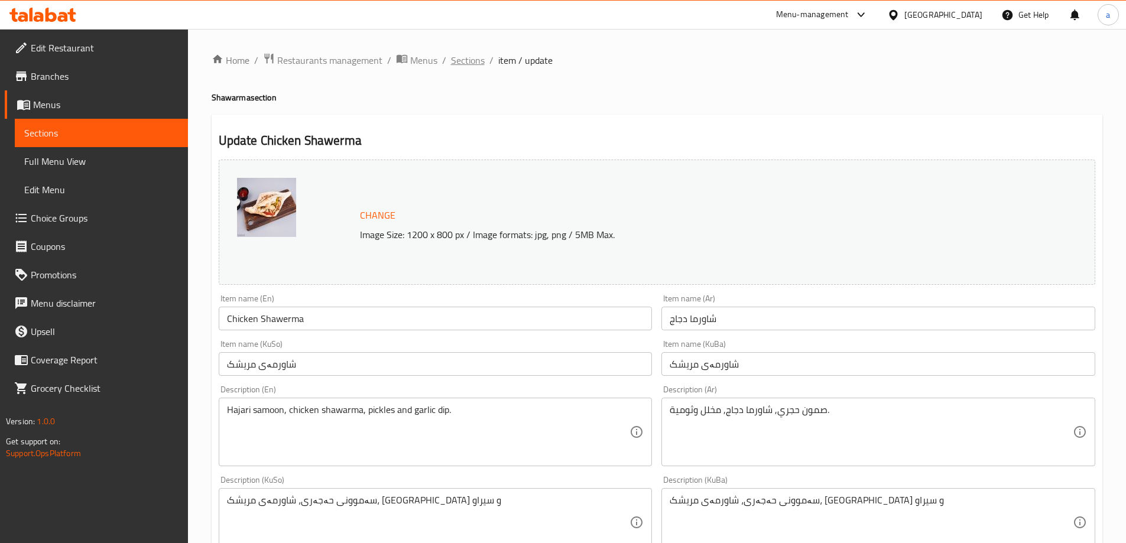
click at [466, 55] on span "Sections" at bounding box center [468, 60] width 34 height 14
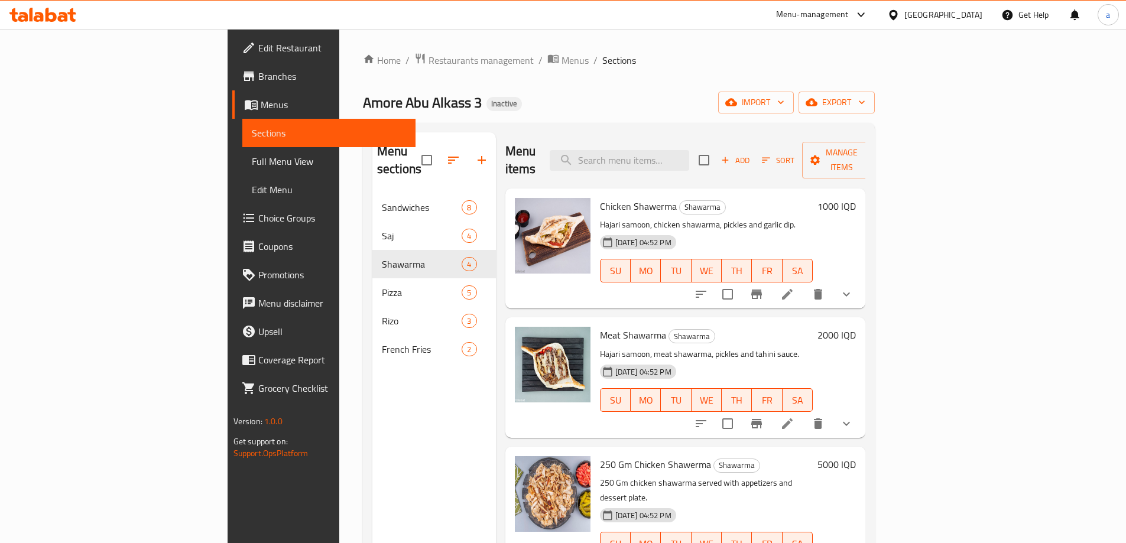
click at [804, 413] on li at bounding box center [787, 423] width 33 height 21
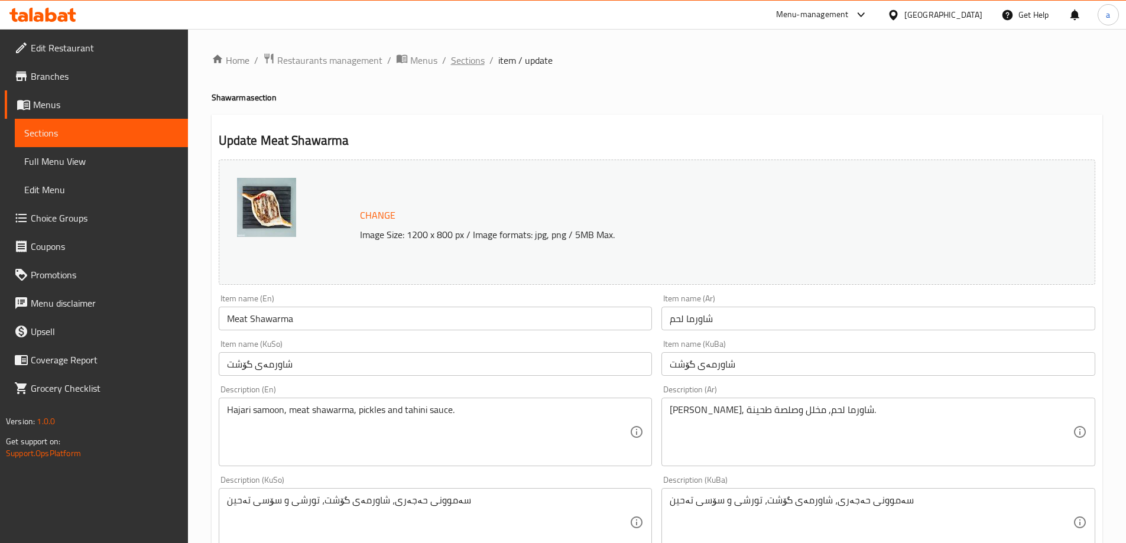
click at [466, 66] on span "Sections" at bounding box center [468, 60] width 34 height 14
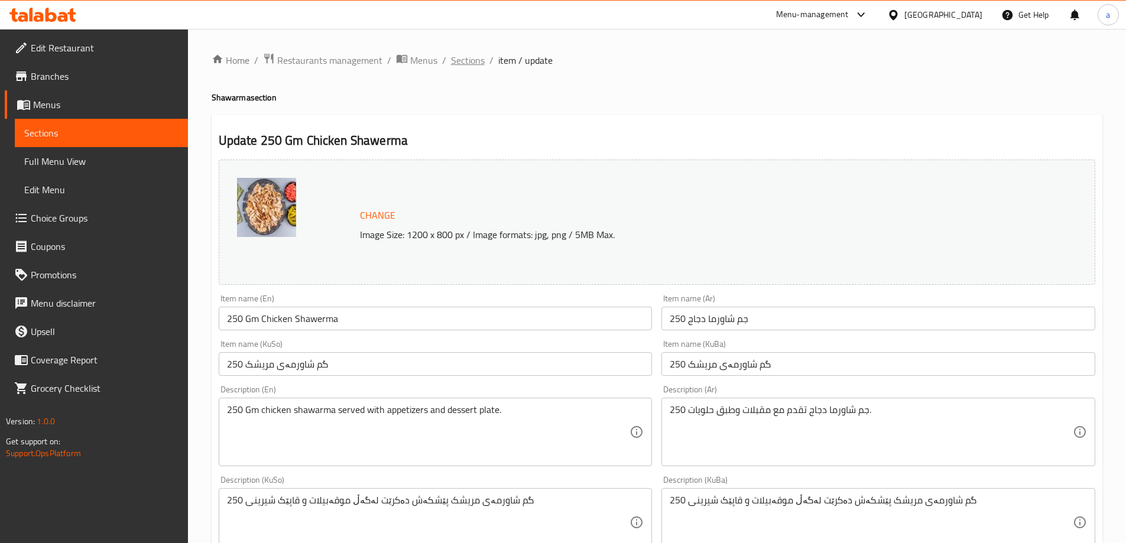
click at [471, 59] on span "Sections" at bounding box center [468, 60] width 34 height 14
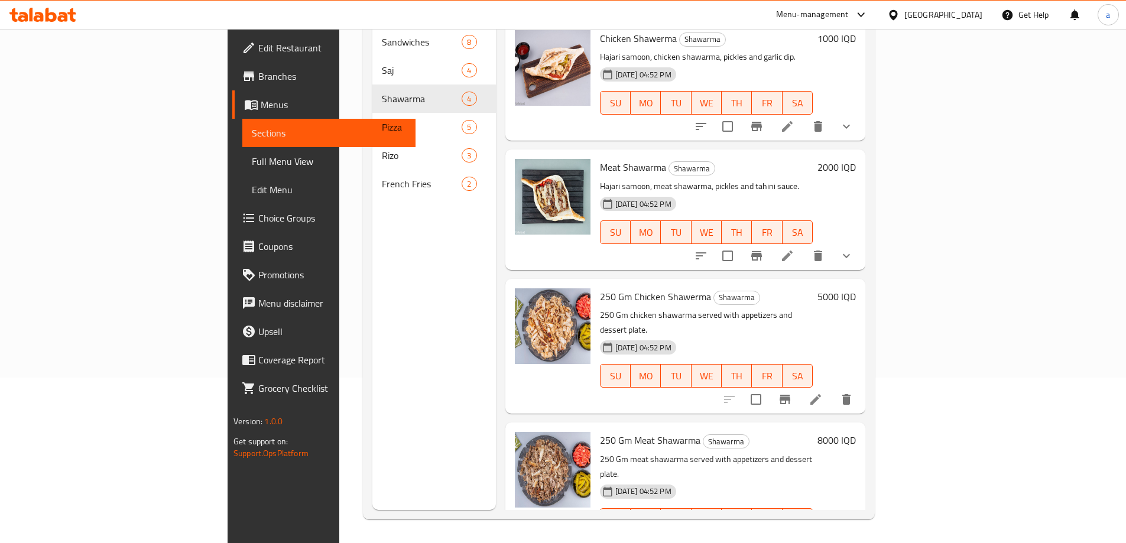
scroll to position [3, 0]
click at [823, 536] on icon at bounding box center [816, 543] width 14 height 14
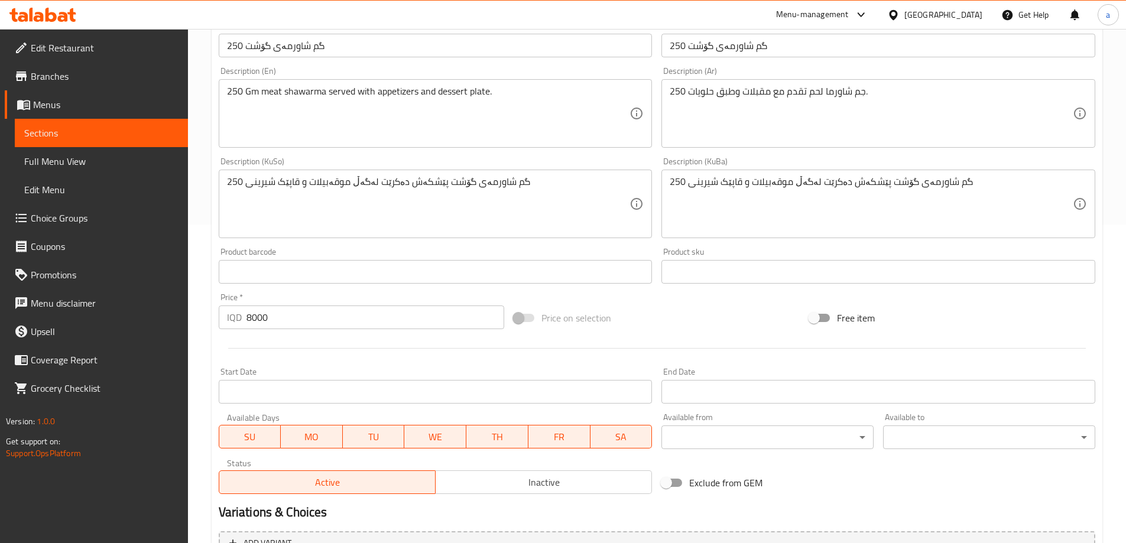
scroll to position [323, 0]
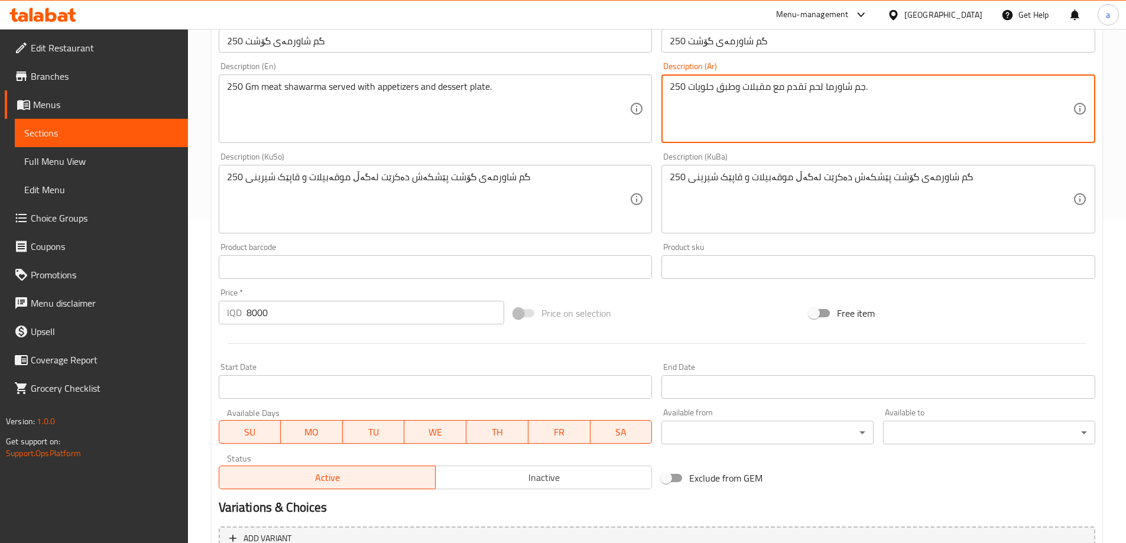
click at [819, 84] on textarea "250 جم شاورما لحم تقدم مع مقبلات وطبق حلويات." at bounding box center [871, 109] width 403 height 56
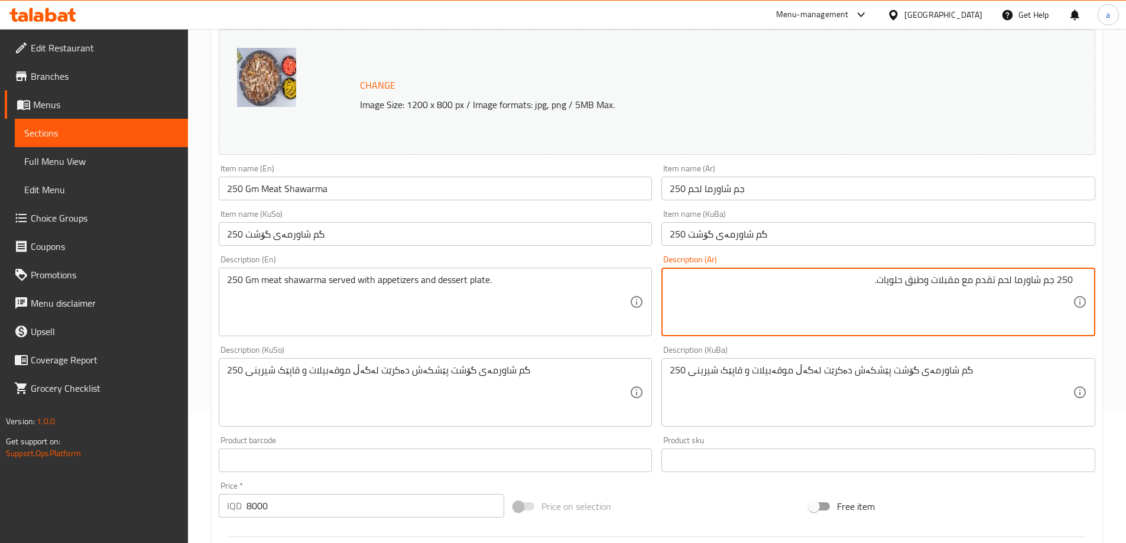
scroll to position [0, 0]
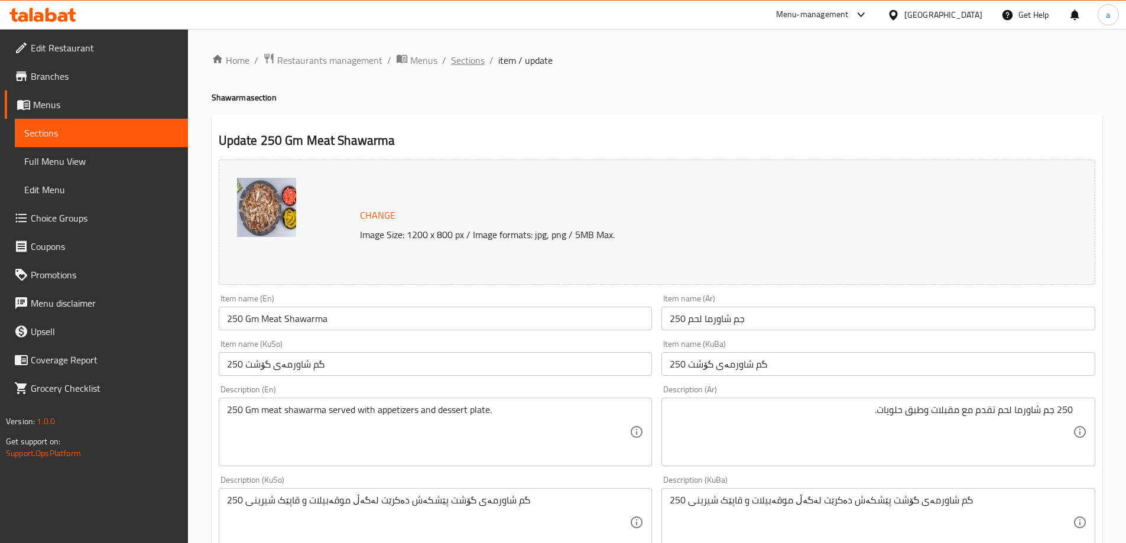
click at [469, 53] on span "Sections" at bounding box center [468, 60] width 34 height 14
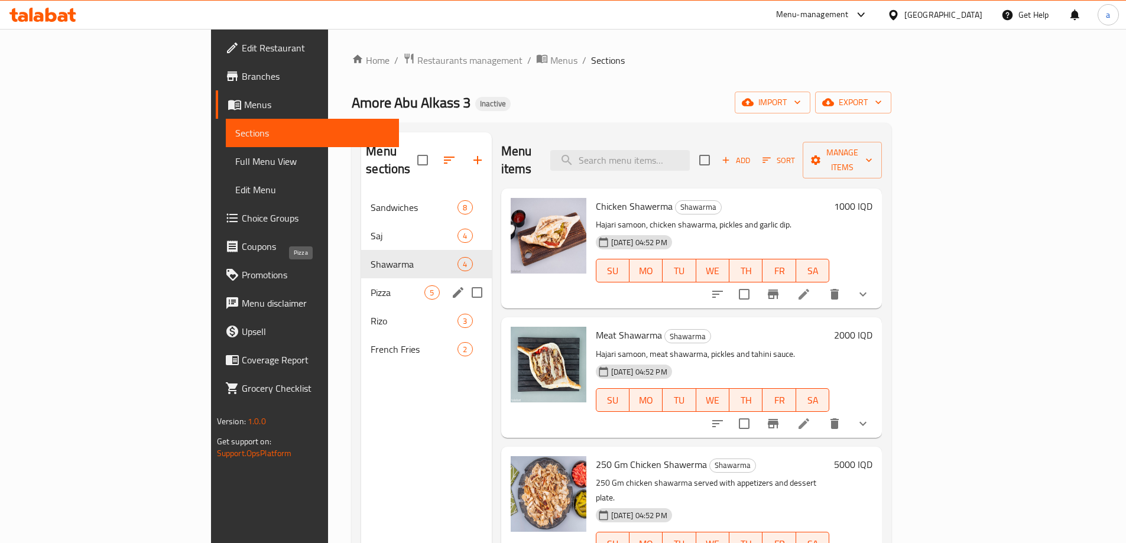
click at [371, 286] on span "Pizza" at bounding box center [398, 293] width 54 height 14
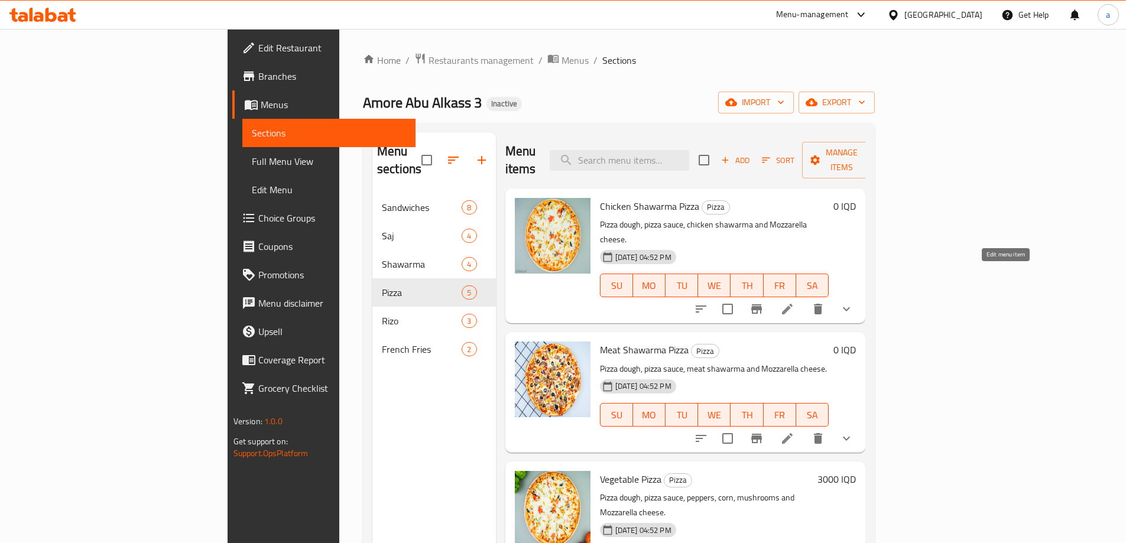
click at [795, 302] on icon at bounding box center [787, 309] width 14 height 14
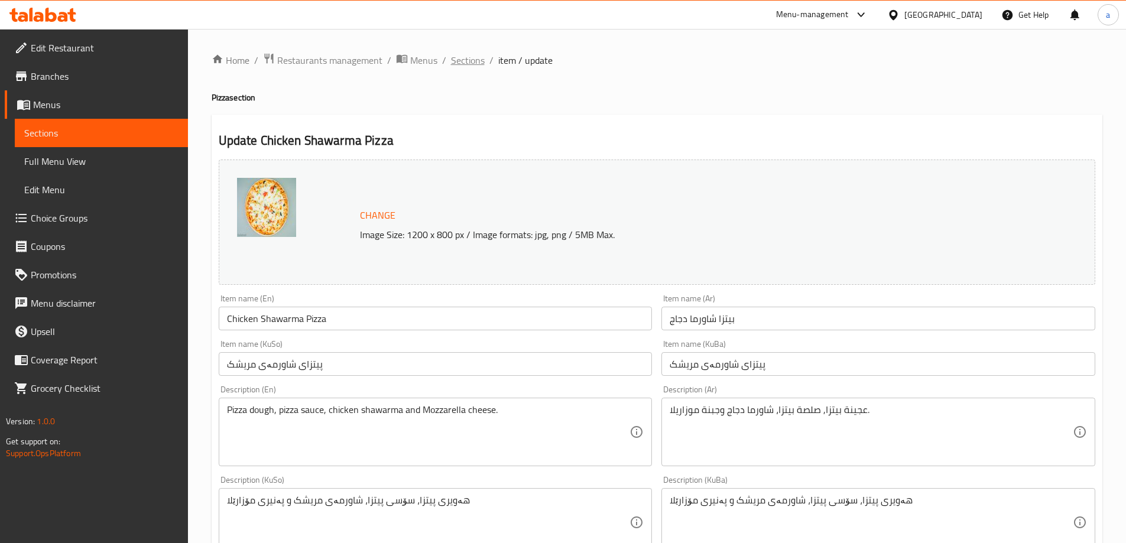
click at [471, 66] on span "Sections" at bounding box center [468, 60] width 34 height 14
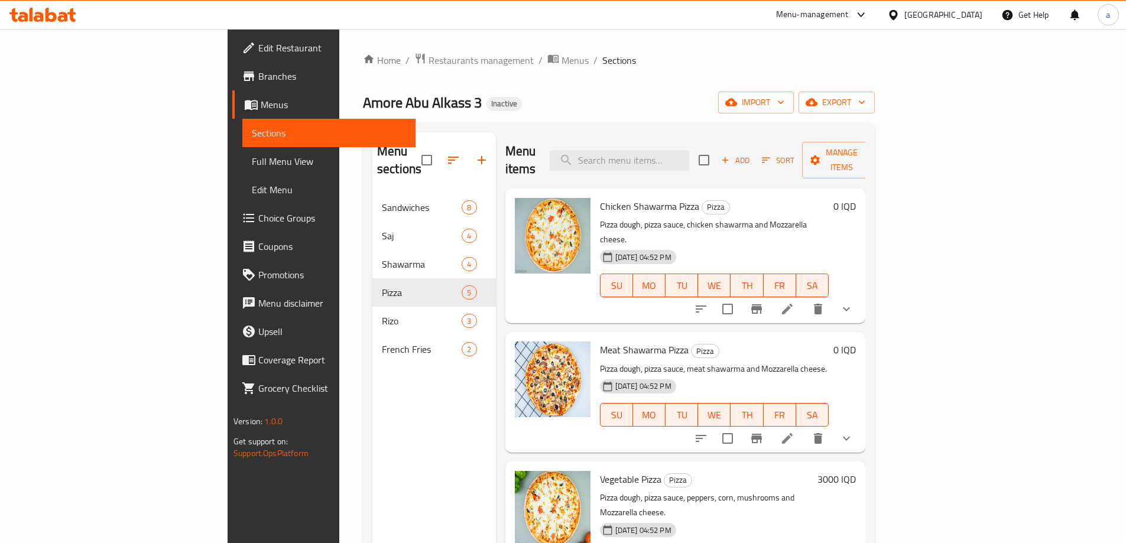
scroll to position [132, 0]
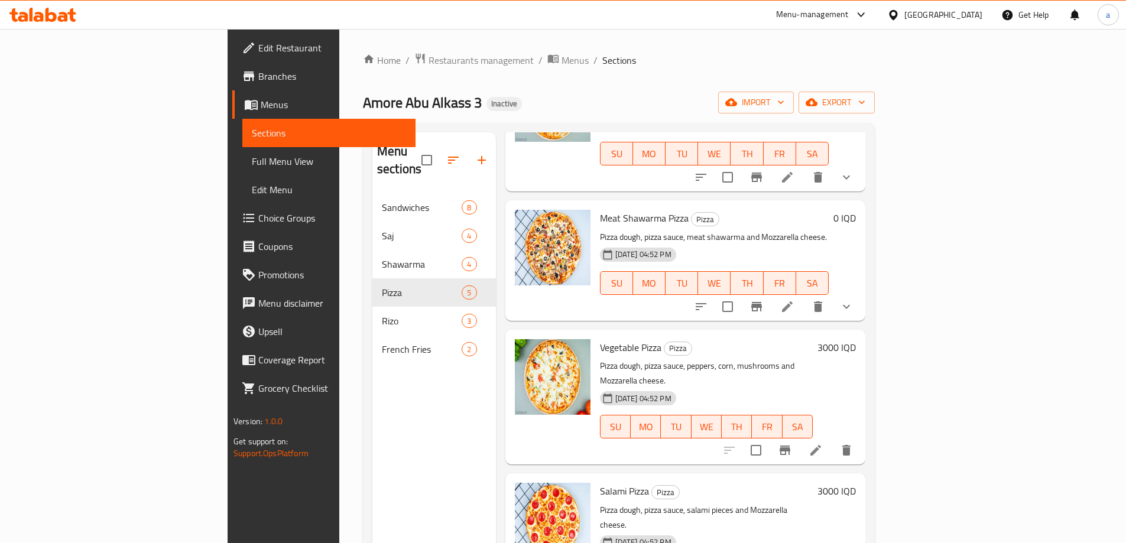
click at [804, 296] on li at bounding box center [787, 306] width 33 height 21
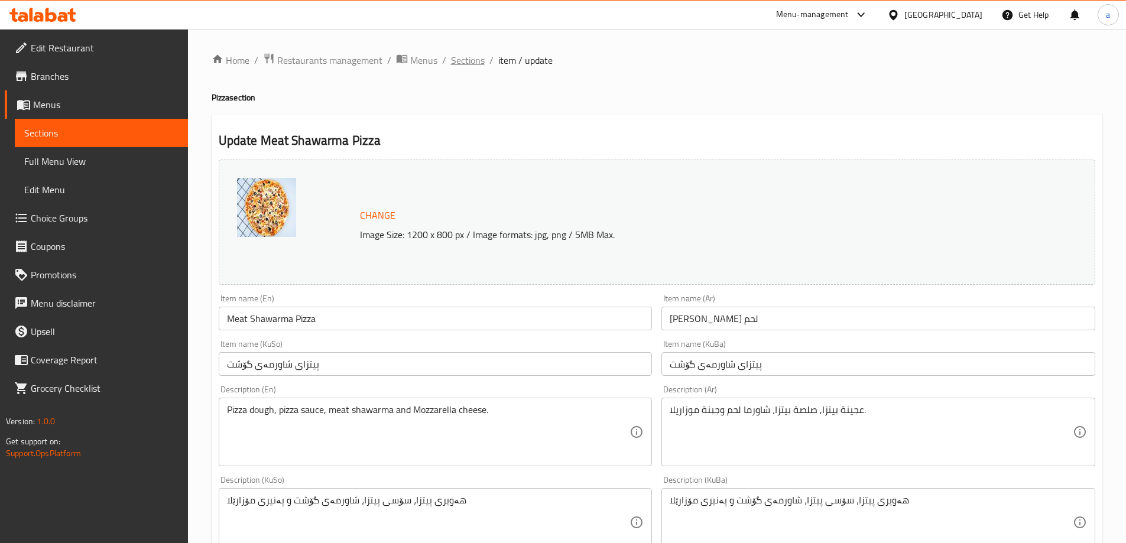
click at [475, 60] on span "Sections" at bounding box center [468, 60] width 34 height 14
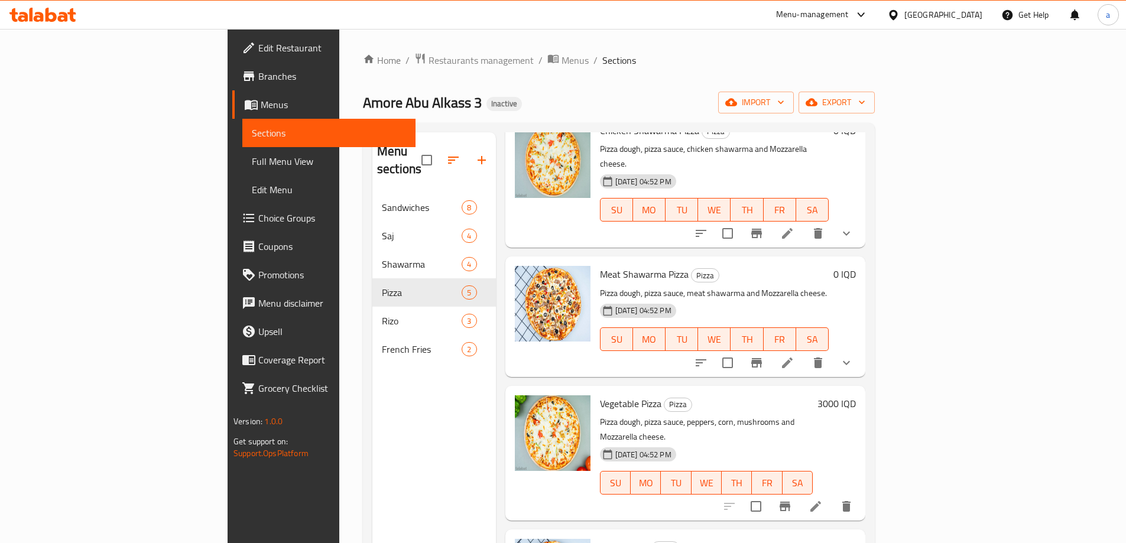
scroll to position [132, 0]
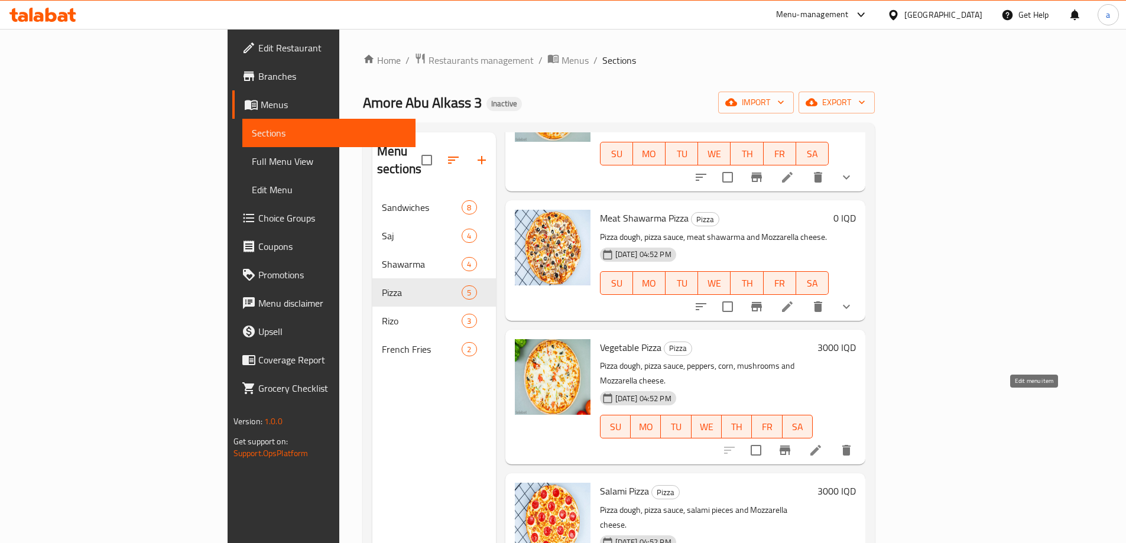
click at [821, 445] on icon at bounding box center [816, 450] width 11 height 11
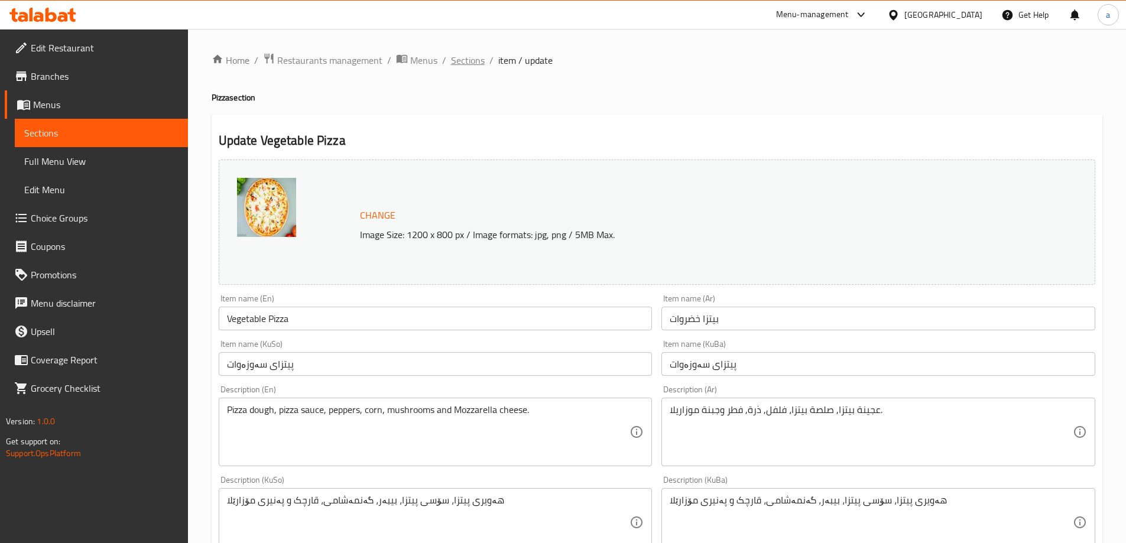
click at [469, 56] on span "Sections" at bounding box center [468, 60] width 34 height 14
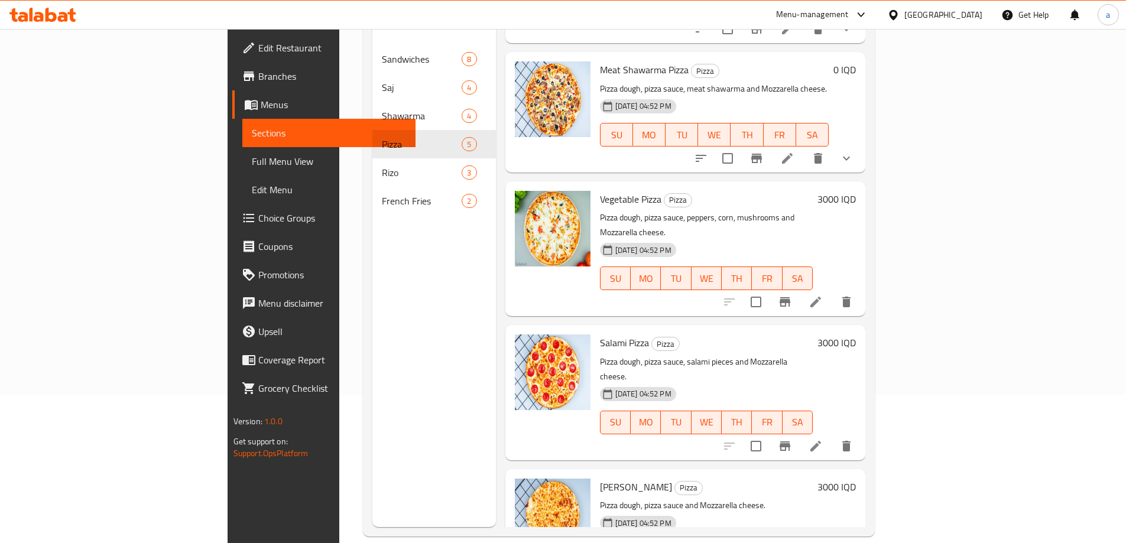
scroll to position [166, 0]
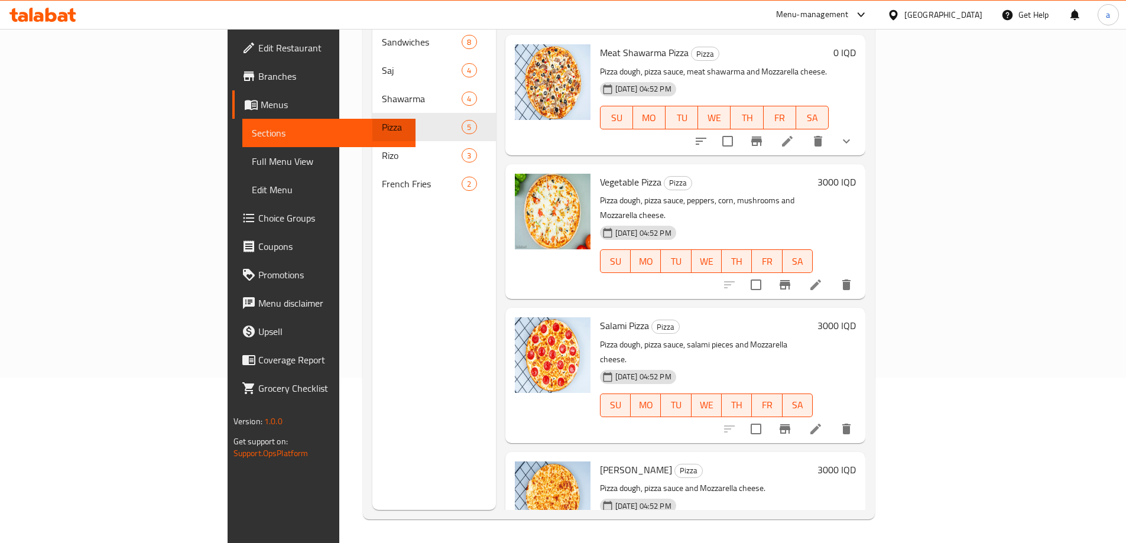
click at [832, 419] on li at bounding box center [815, 429] width 33 height 21
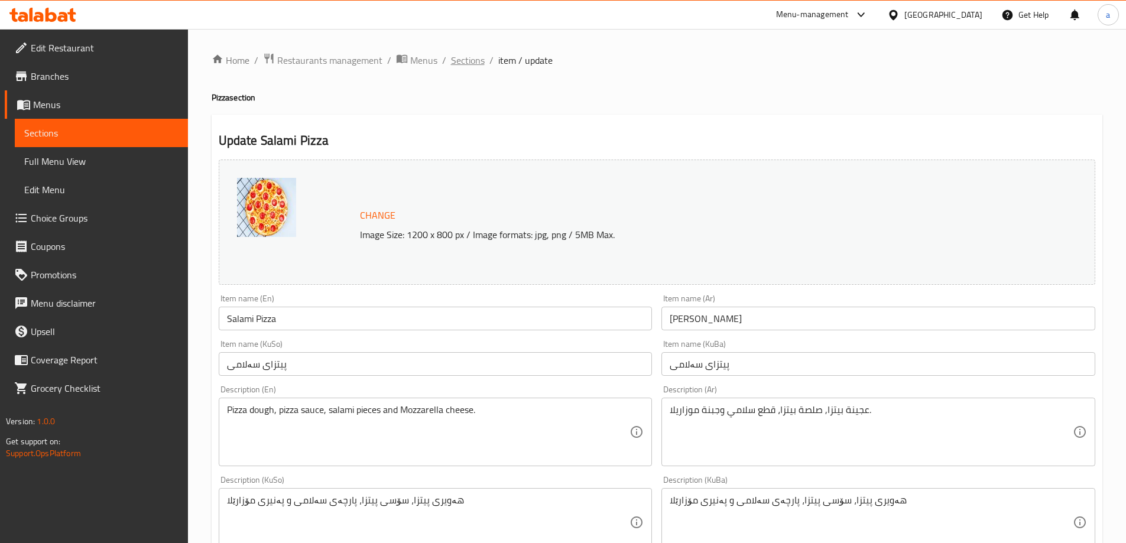
click at [462, 64] on span "Sections" at bounding box center [468, 60] width 34 height 14
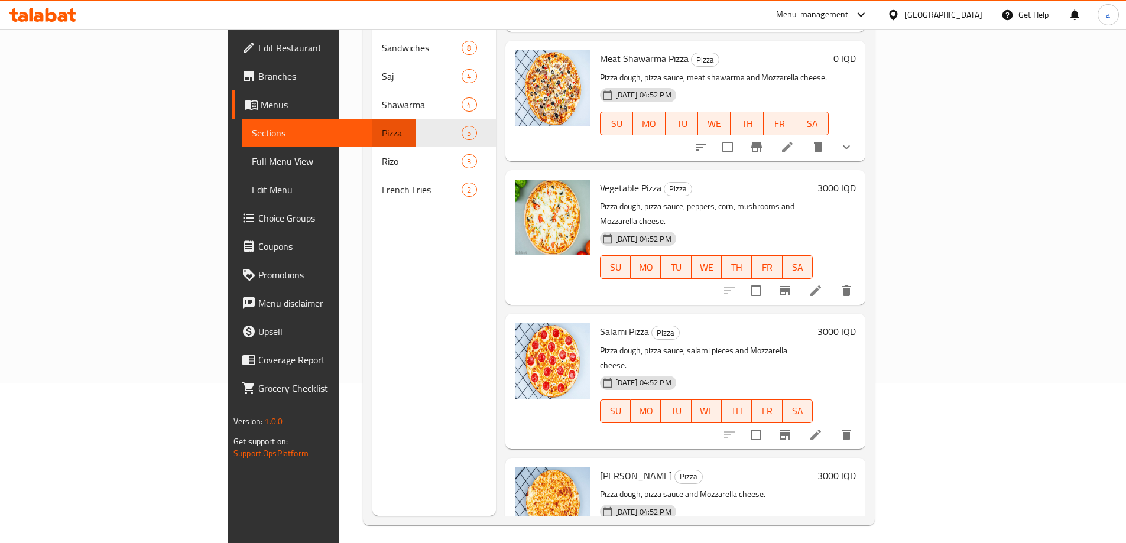
scroll to position [166, 0]
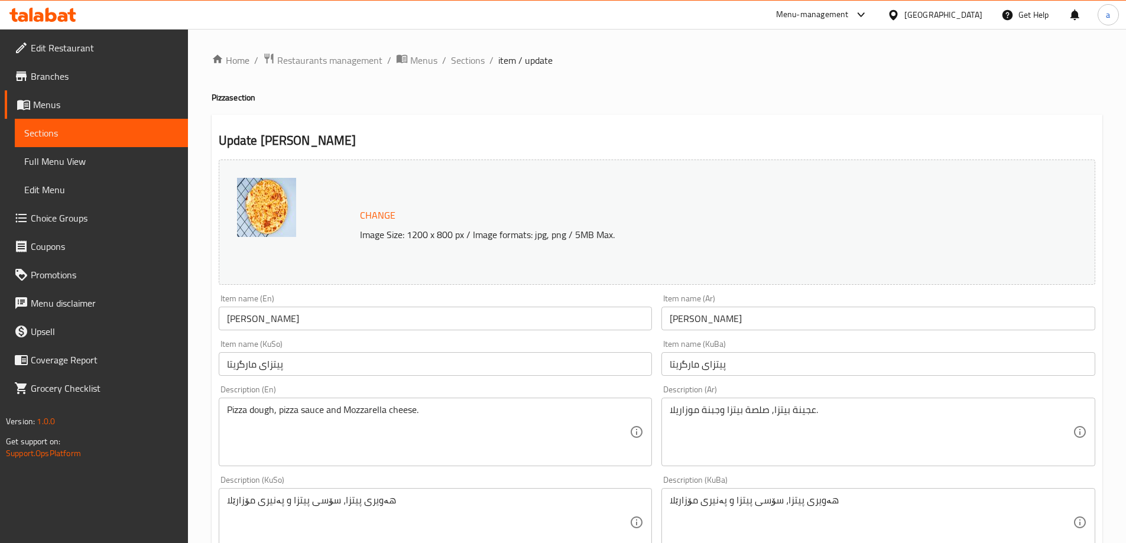
click at [487, 61] on ol "Home / Restaurants management / Menus / Sections / item / update" at bounding box center [657, 60] width 891 height 15
click at [470, 56] on span "Sections" at bounding box center [468, 60] width 34 height 14
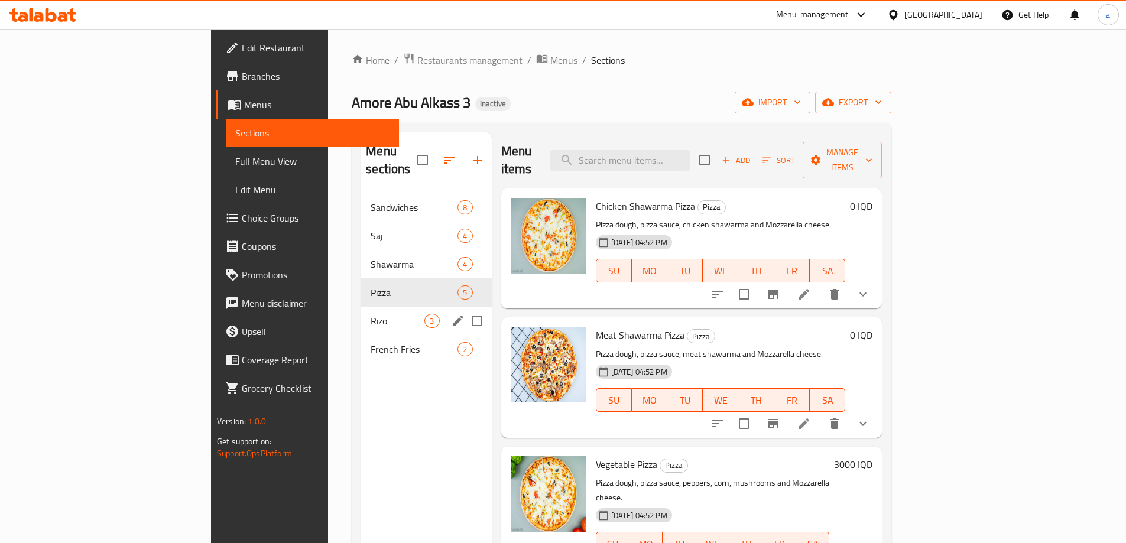
click at [371, 314] on span "Rizo" at bounding box center [398, 321] width 54 height 14
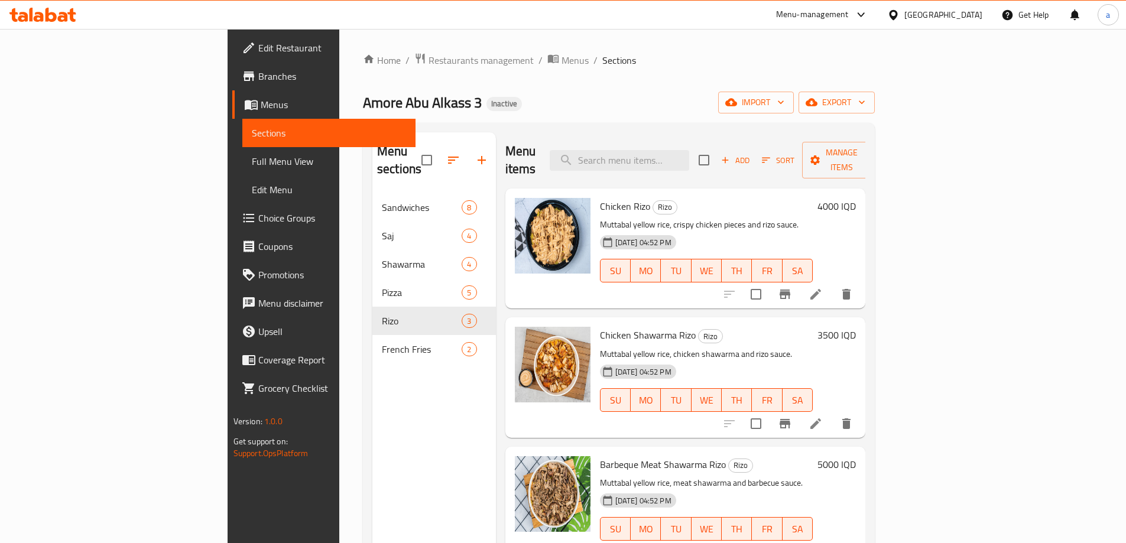
click at [832, 284] on li at bounding box center [815, 294] width 33 height 21
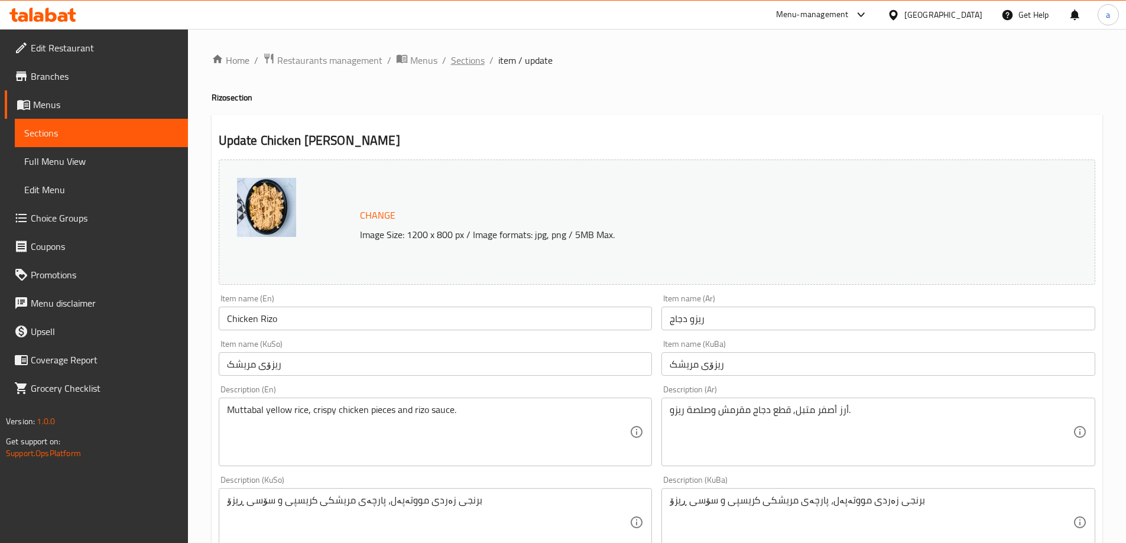
click at [466, 65] on span "Sections" at bounding box center [468, 60] width 34 height 14
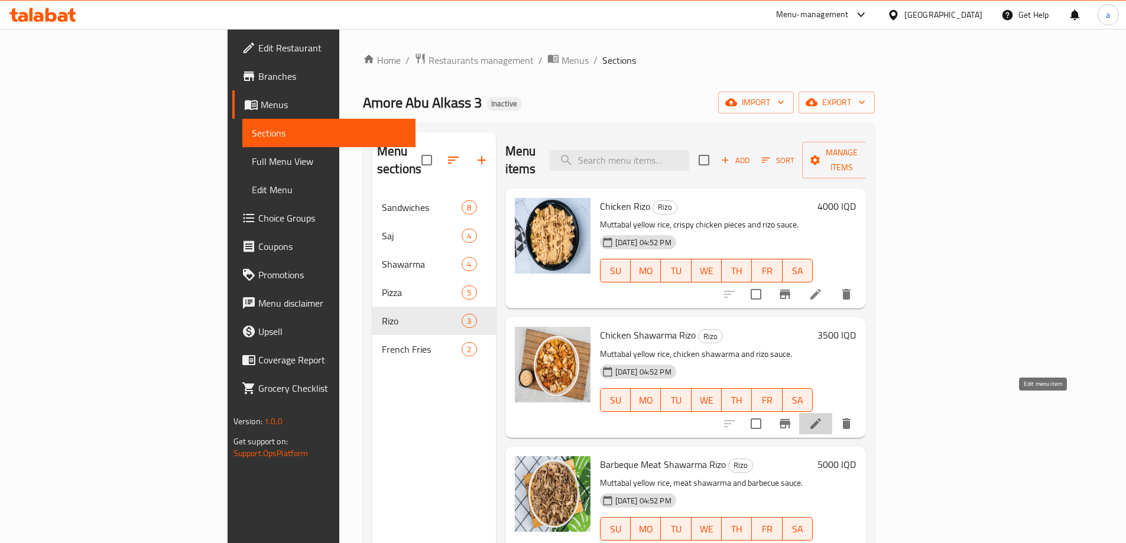
click at [823, 417] on icon at bounding box center [816, 424] width 14 height 14
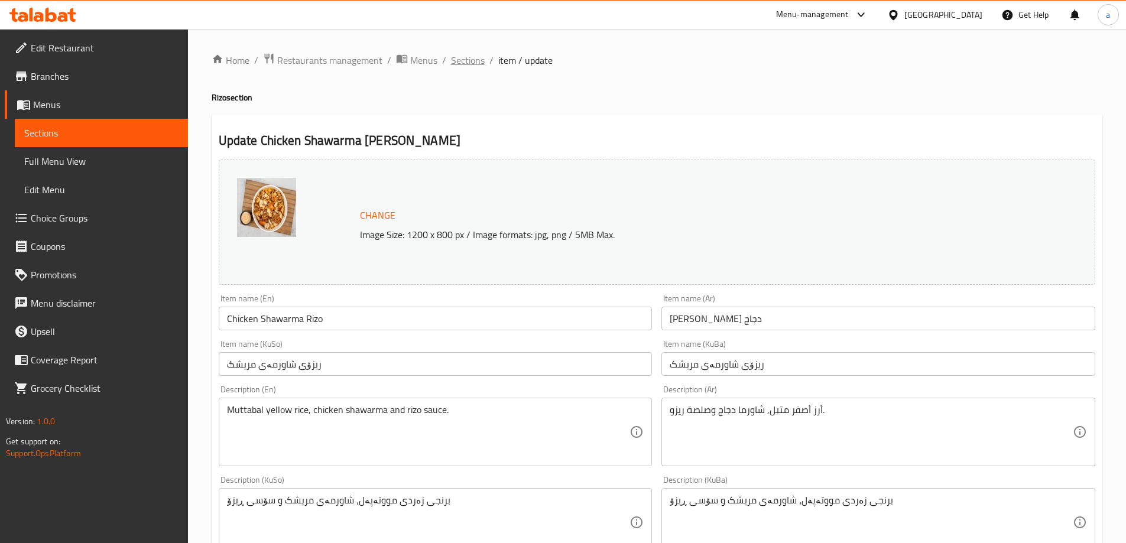
click at [471, 57] on span "Sections" at bounding box center [468, 60] width 34 height 14
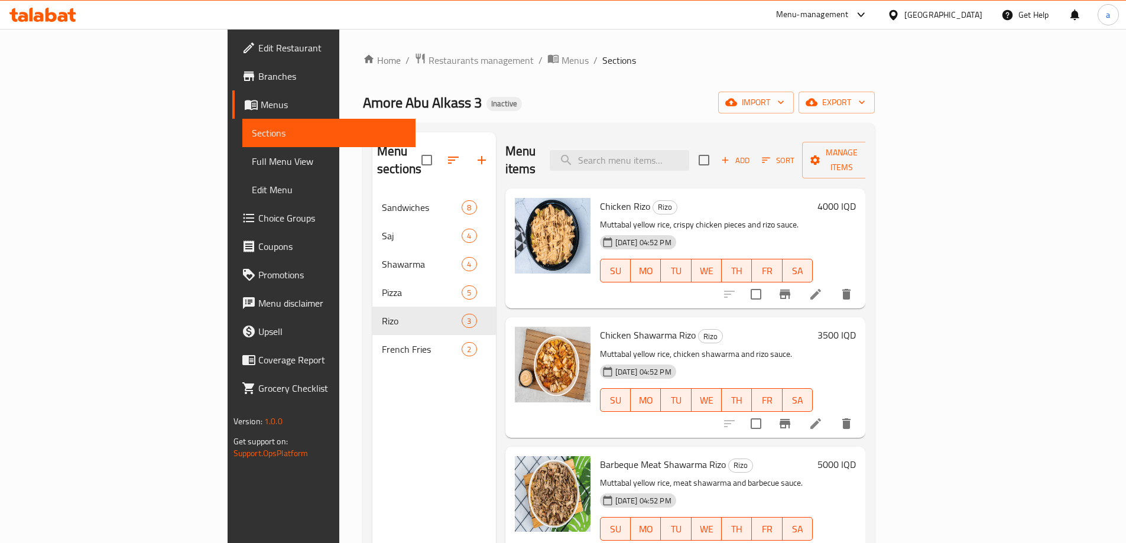
scroll to position [166, 0]
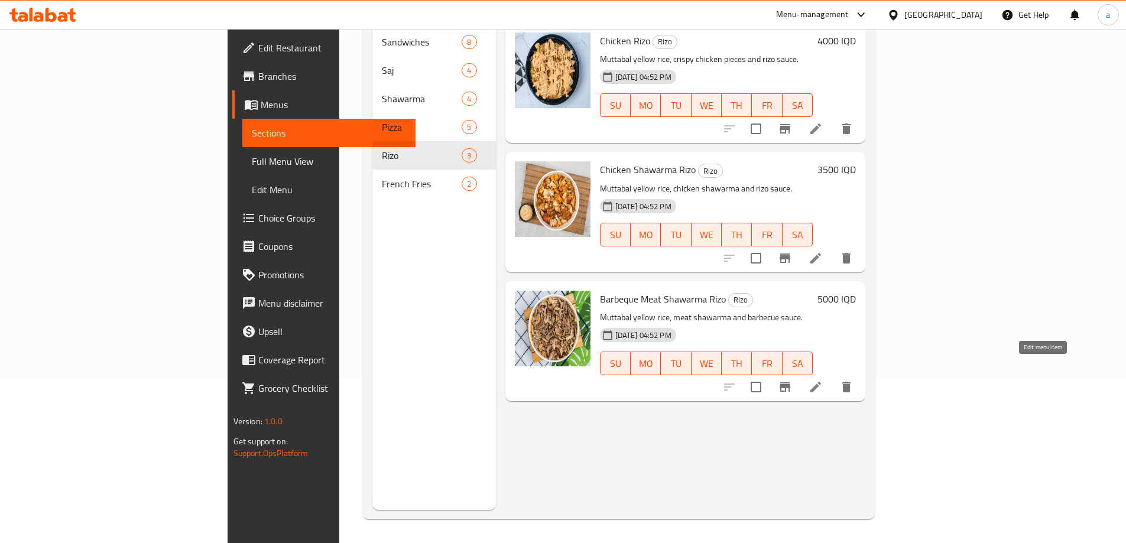
click at [821, 382] on icon at bounding box center [816, 387] width 11 height 11
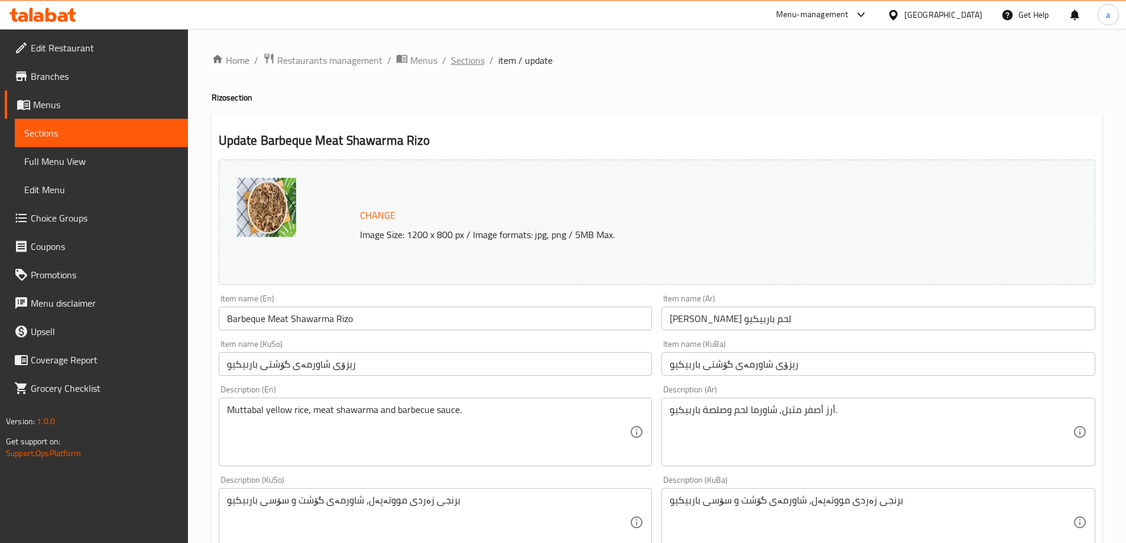
click at [455, 56] on span "Sections" at bounding box center [468, 60] width 34 height 14
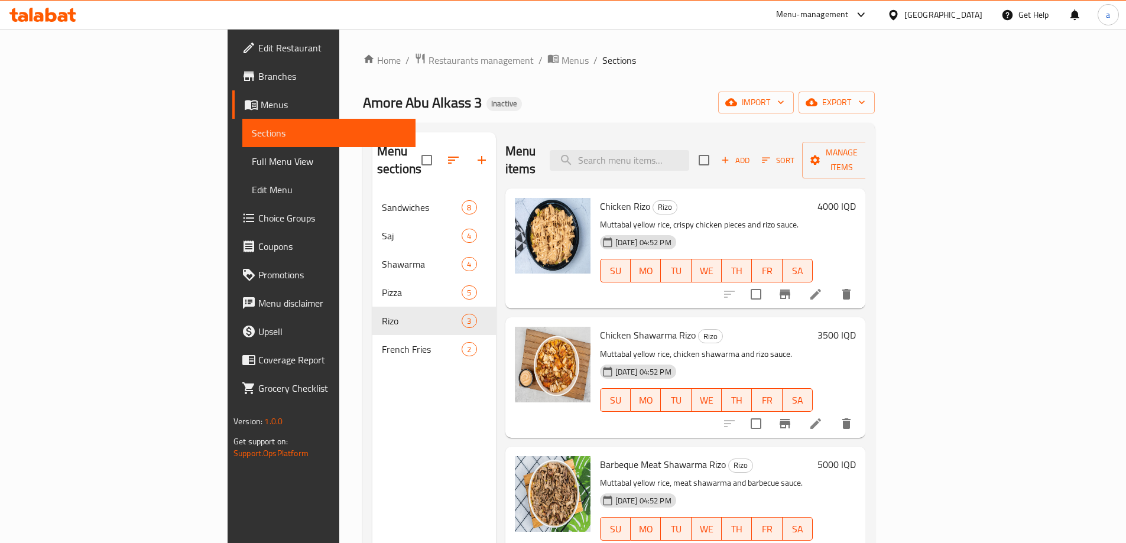
click at [252, 158] on span "Full Menu View" at bounding box center [329, 161] width 154 height 14
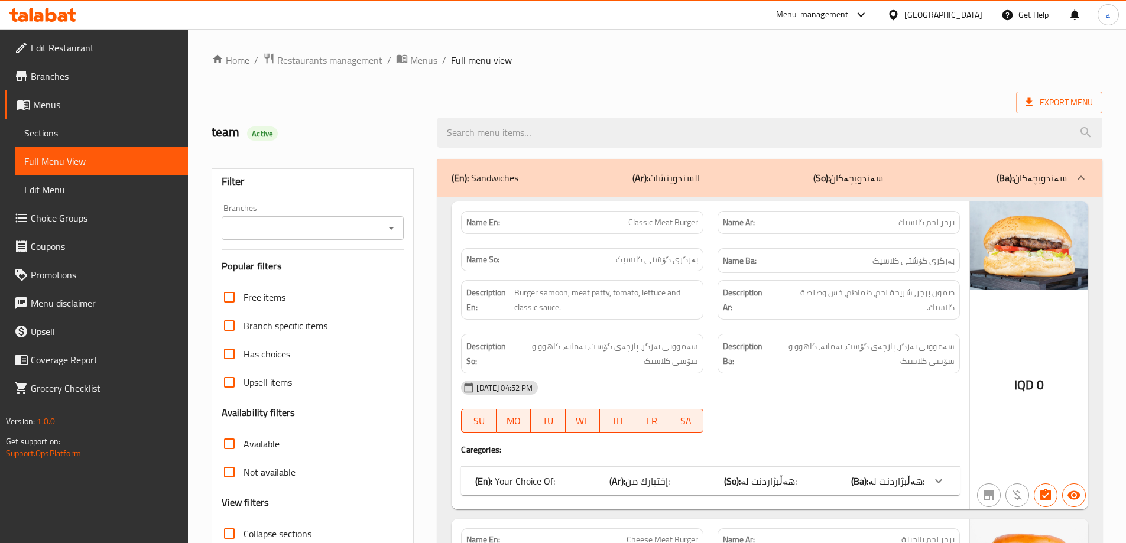
click at [390, 229] on icon "Open" at bounding box center [391, 228] width 14 height 14
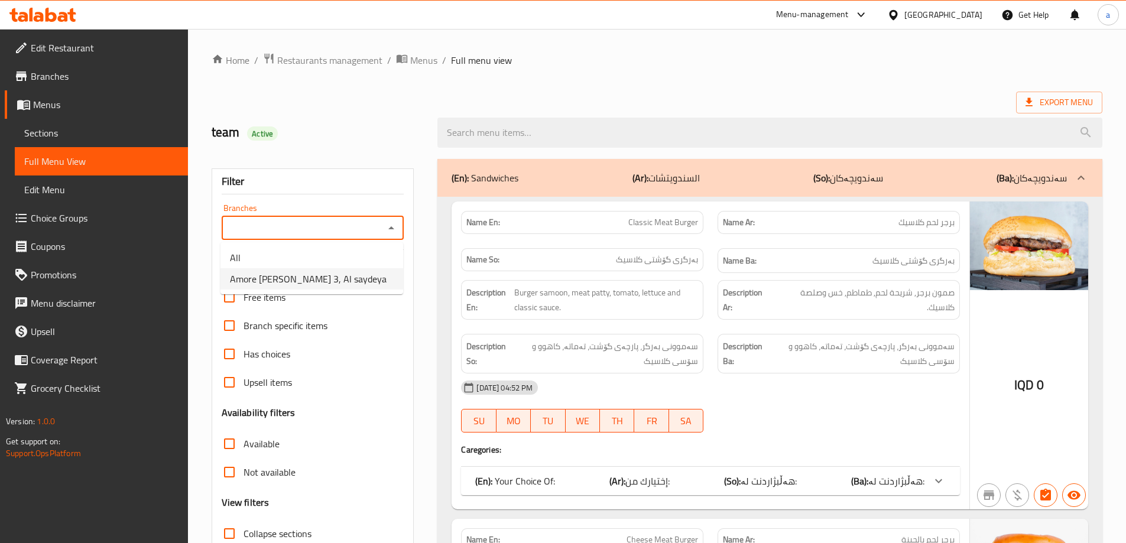
click at [321, 286] on span "Amore [PERSON_NAME] 3, Al saydeya" at bounding box center [308, 279] width 157 height 14
type input "Amore [PERSON_NAME] 3, Al saydeya"
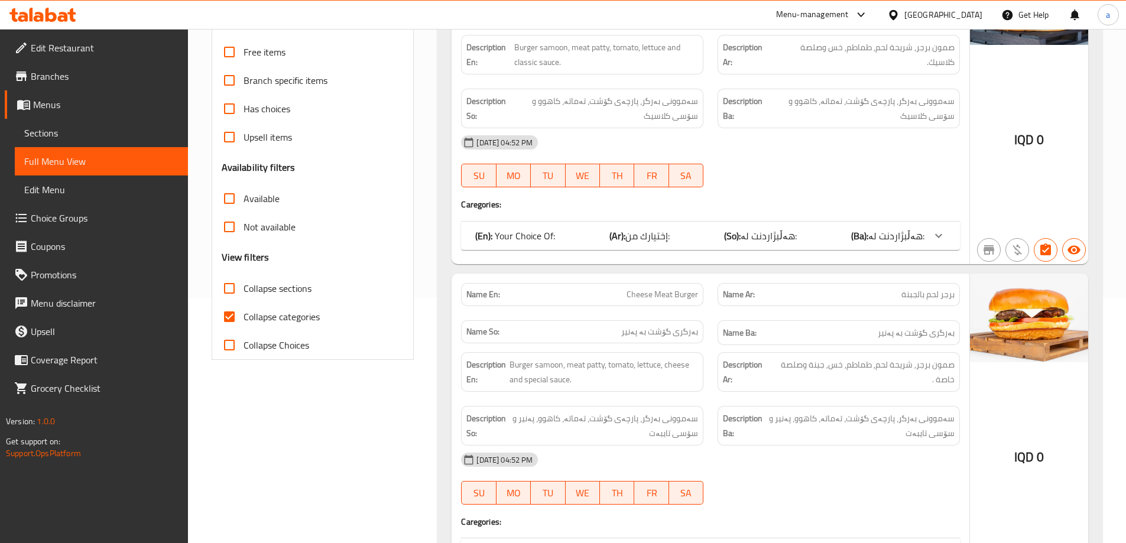
scroll to position [322, 0]
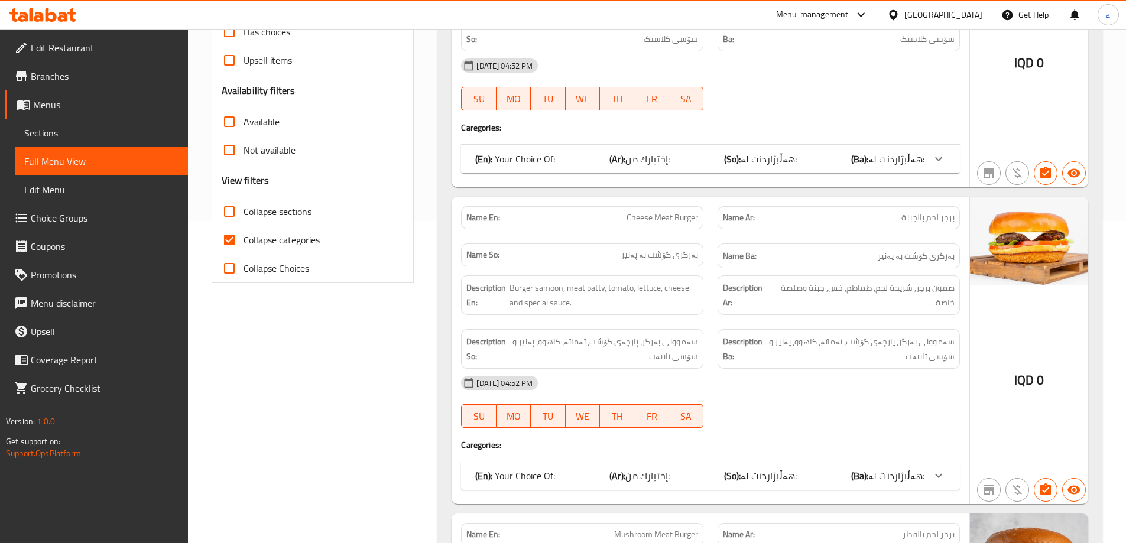
click at [231, 241] on input "Collapse categories" at bounding box center [229, 240] width 28 height 28
checkbox input "false"
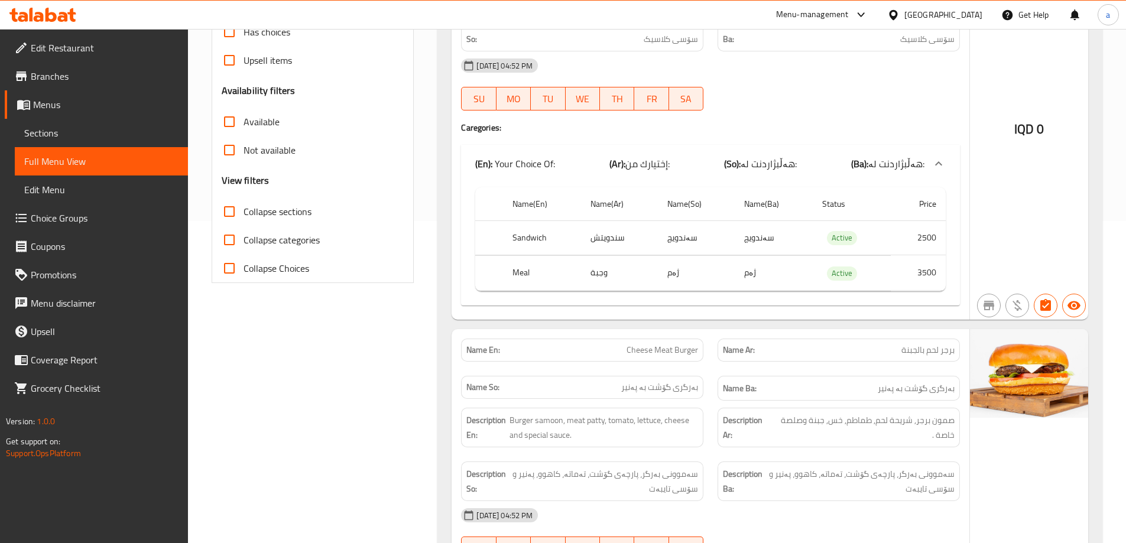
click at [228, 210] on input "Collapse sections" at bounding box center [229, 211] width 28 height 28
checkbox input "true"
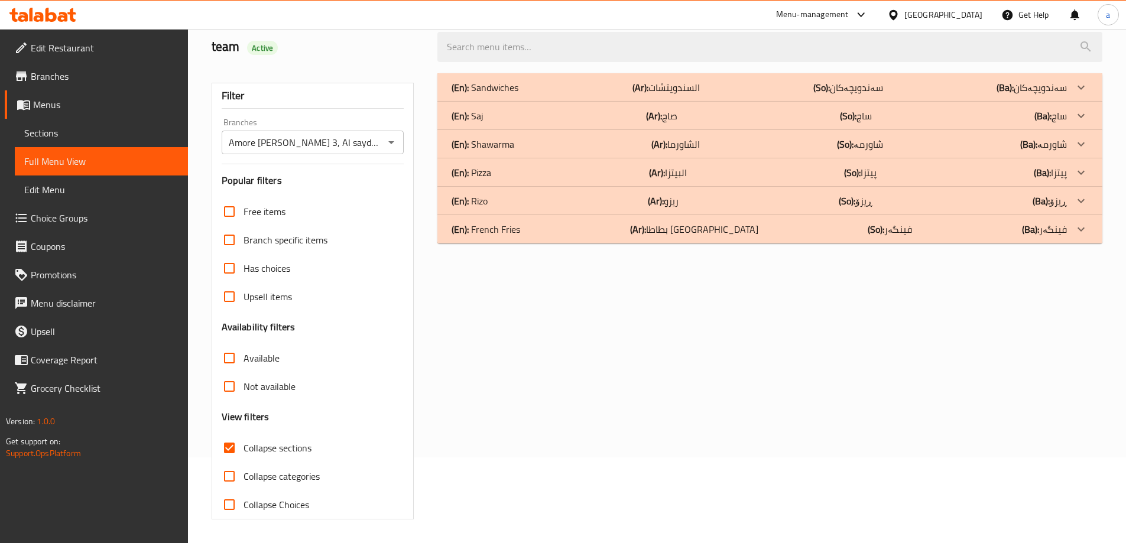
scroll to position [86, 0]
click at [474, 95] on p "(En): [PERSON_NAME]" at bounding box center [485, 87] width 67 height 14
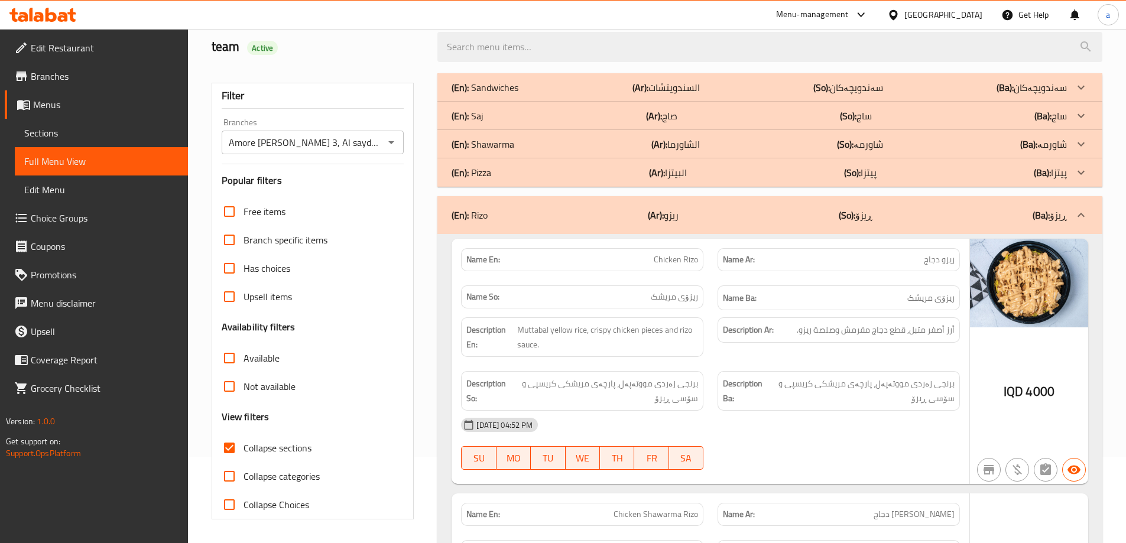
click at [480, 95] on p "(En): Pizza" at bounding box center [485, 87] width 67 height 14
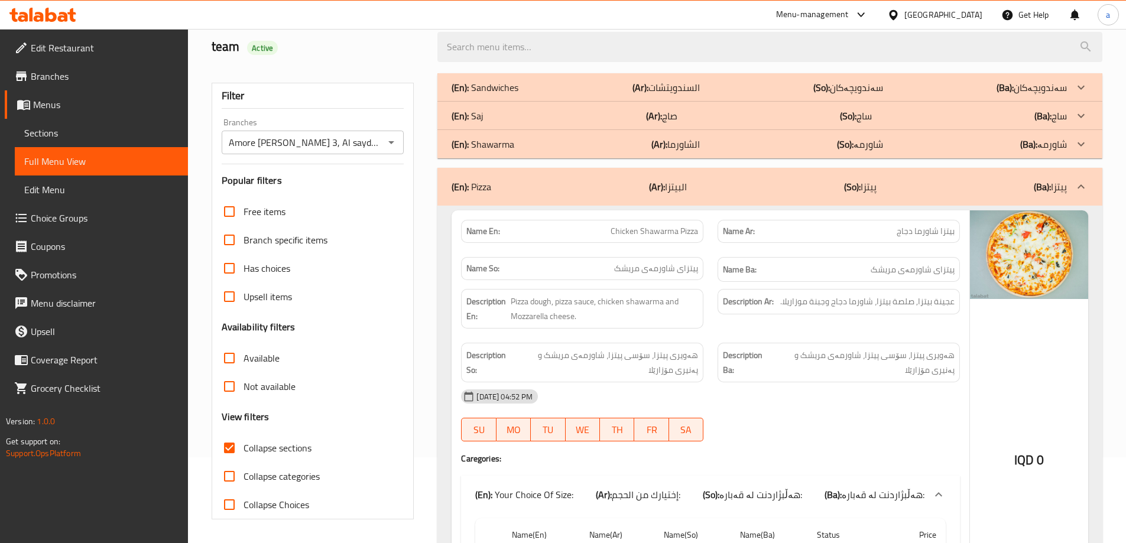
click at [480, 95] on p "(En): Shawarma" at bounding box center [485, 87] width 67 height 14
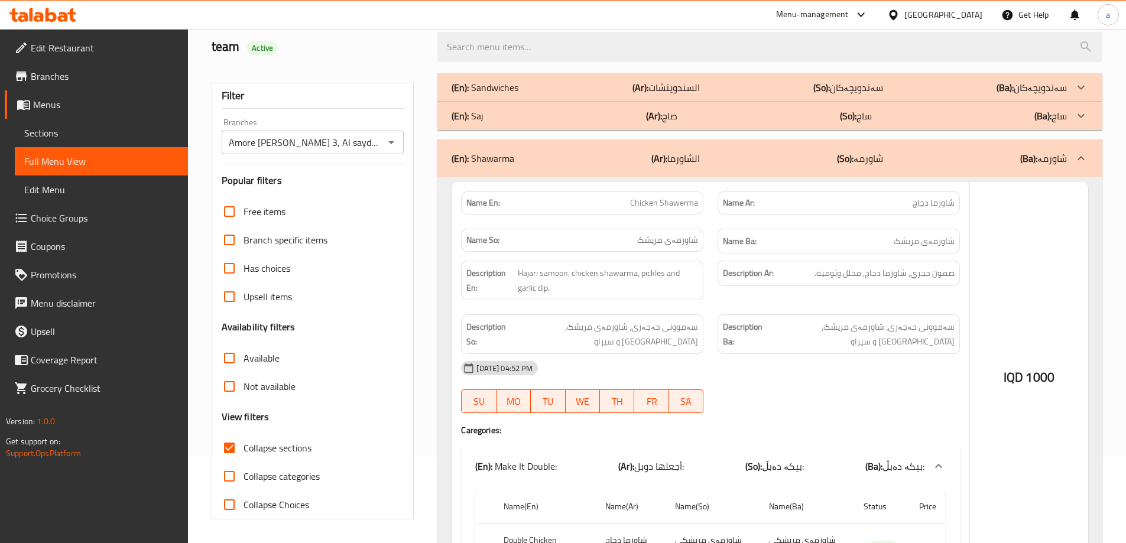
click at [480, 95] on p "(En): Saj" at bounding box center [485, 87] width 67 height 14
click at [484, 82] on p "(En): Sandwiches" at bounding box center [485, 87] width 67 height 14
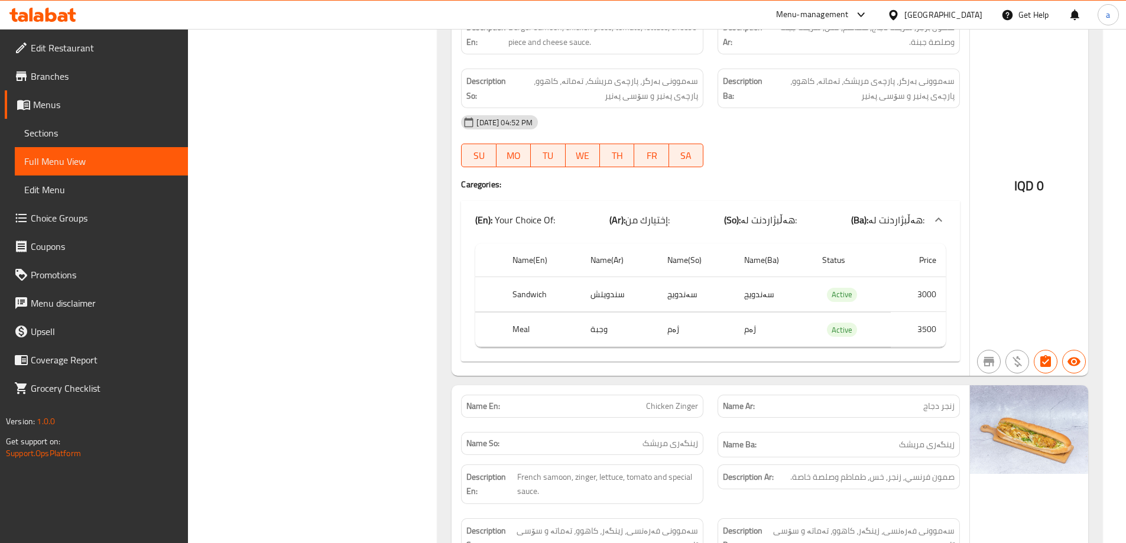
scroll to position [0, 0]
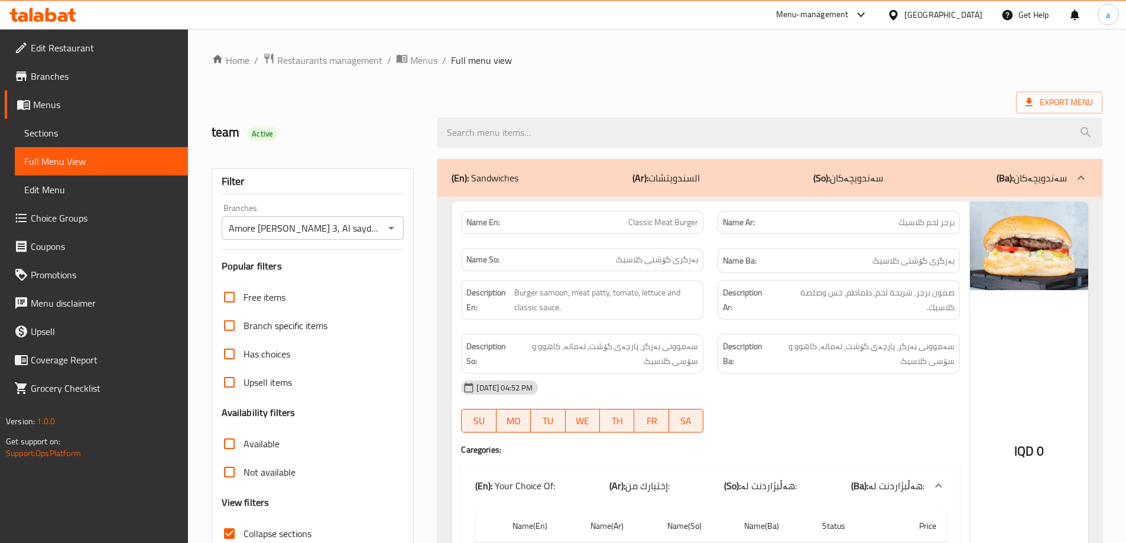
drag, startPoint x: 402, startPoint y: 181, endPoint x: 409, endPoint y: -61, distance: 241.9
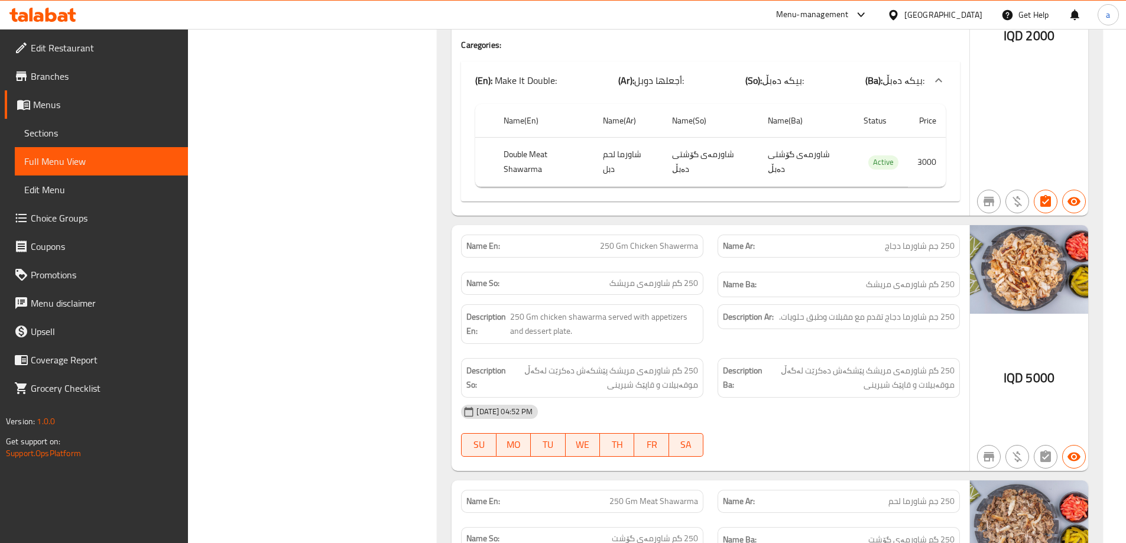
scroll to position [6070, 0]
